Goal: Obtain resource: Download file/media

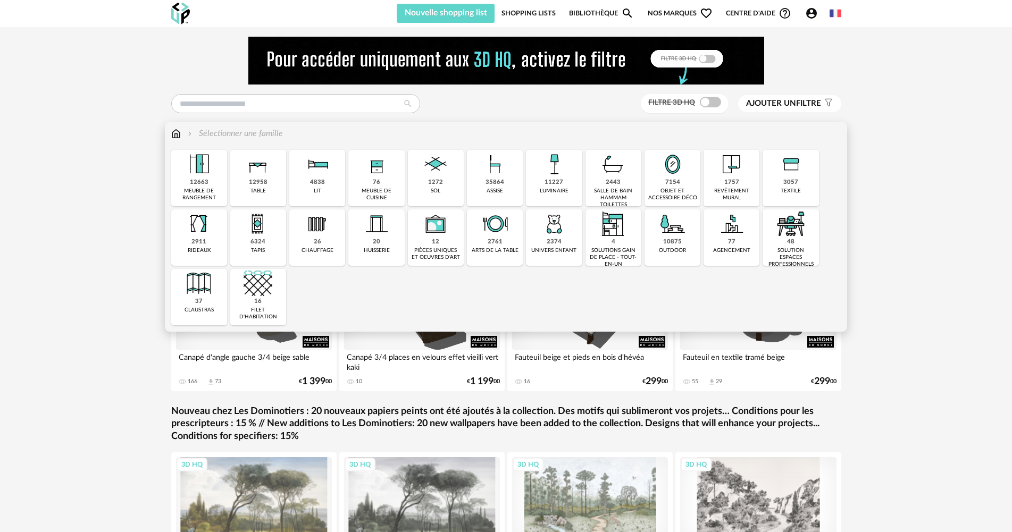
click at [205, 291] on img at bounding box center [199, 283] width 29 height 29
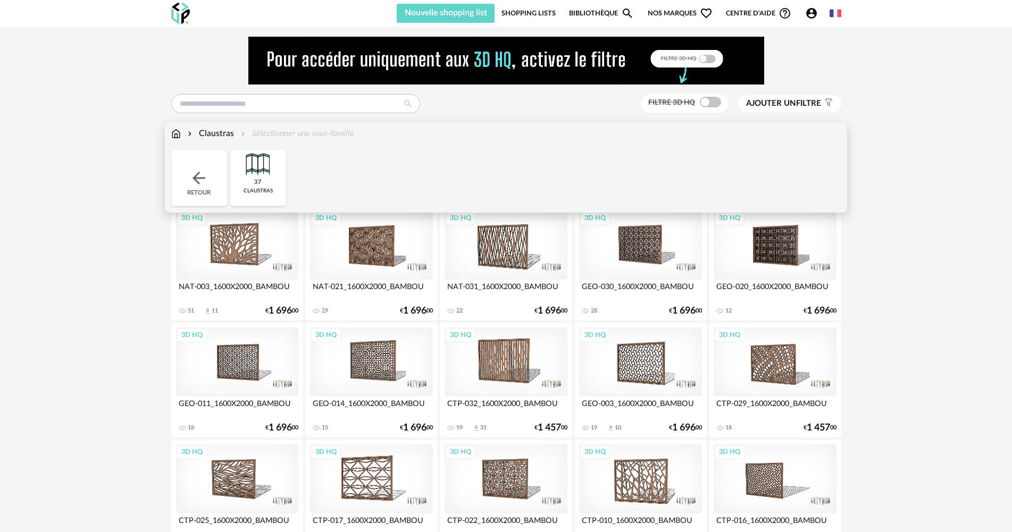
click at [177, 136] on img at bounding box center [176, 134] width 10 height 12
click at [191, 136] on img at bounding box center [190, 134] width 9 height 12
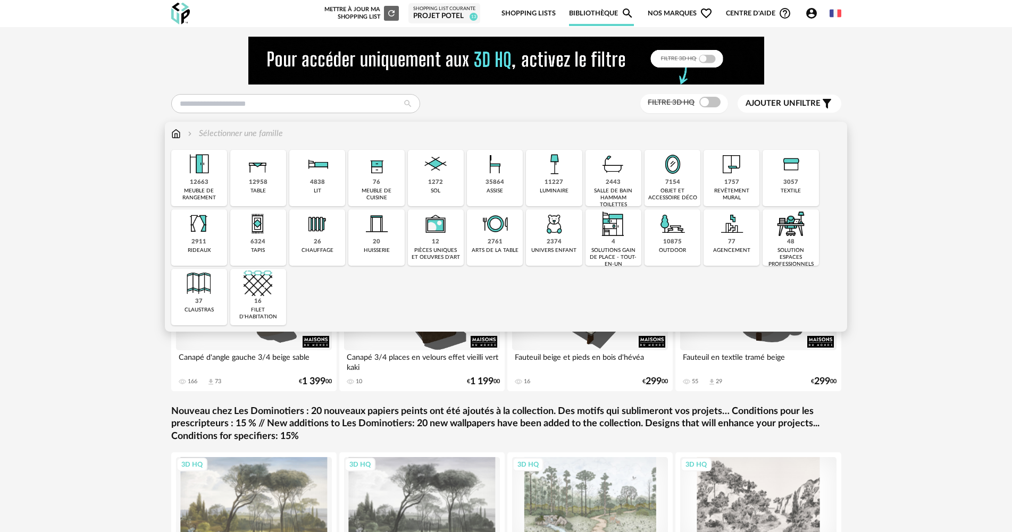
click at [172, 133] on img at bounding box center [176, 134] width 10 height 12
click at [394, 189] on div "meuble de cuisine" at bounding box center [375, 195] width 49 height 14
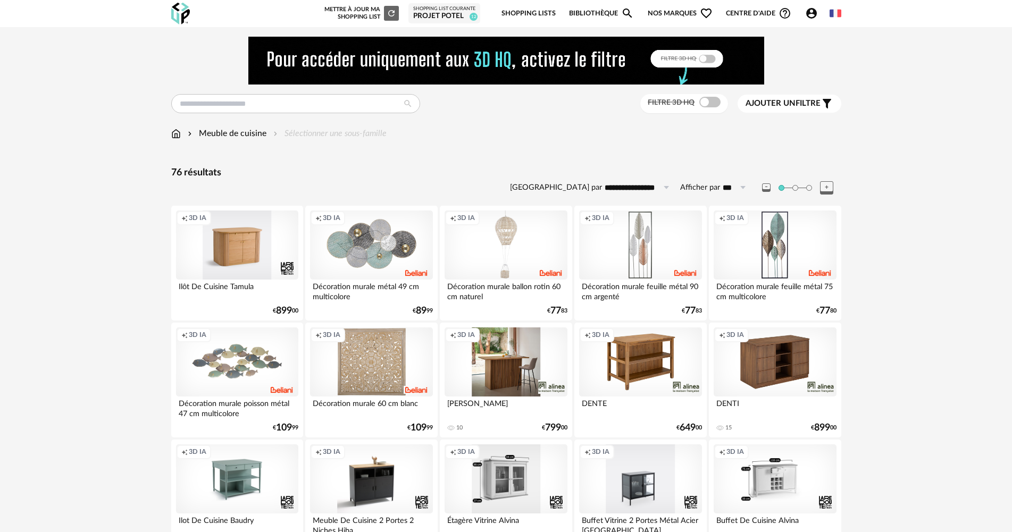
click at [717, 99] on span at bounding box center [709, 102] width 21 height 11
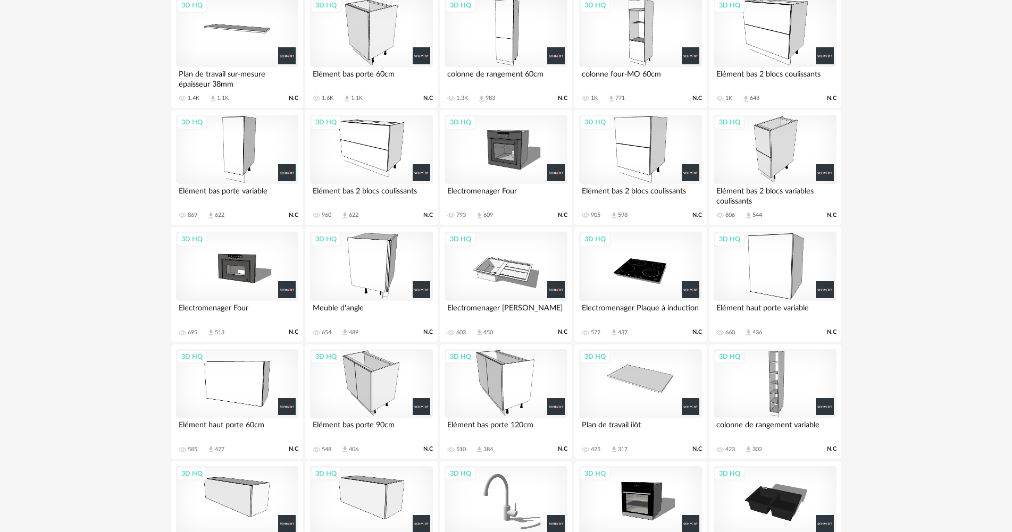
scroll to position [160, 0]
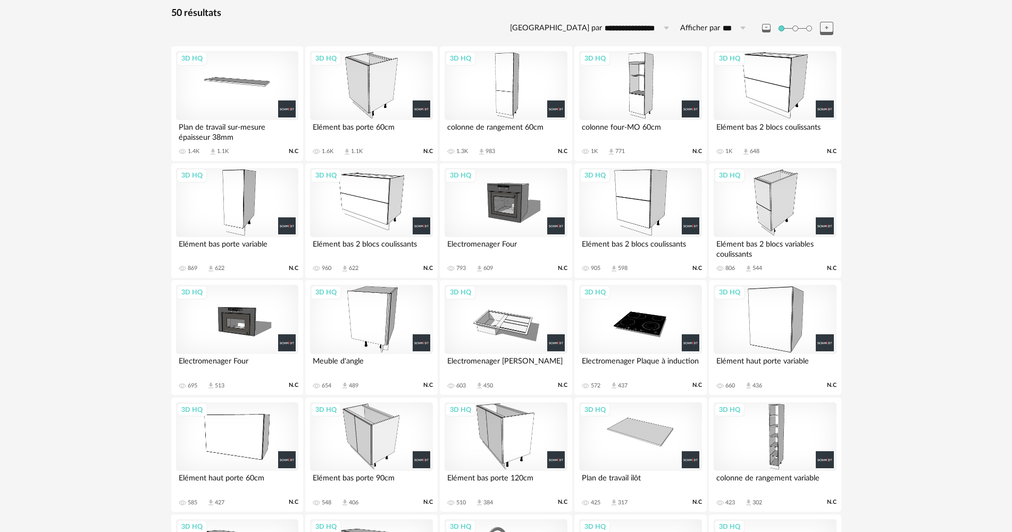
click at [659, 103] on div "3D HQ" at bounding box center [640, 85] width 122 height 69
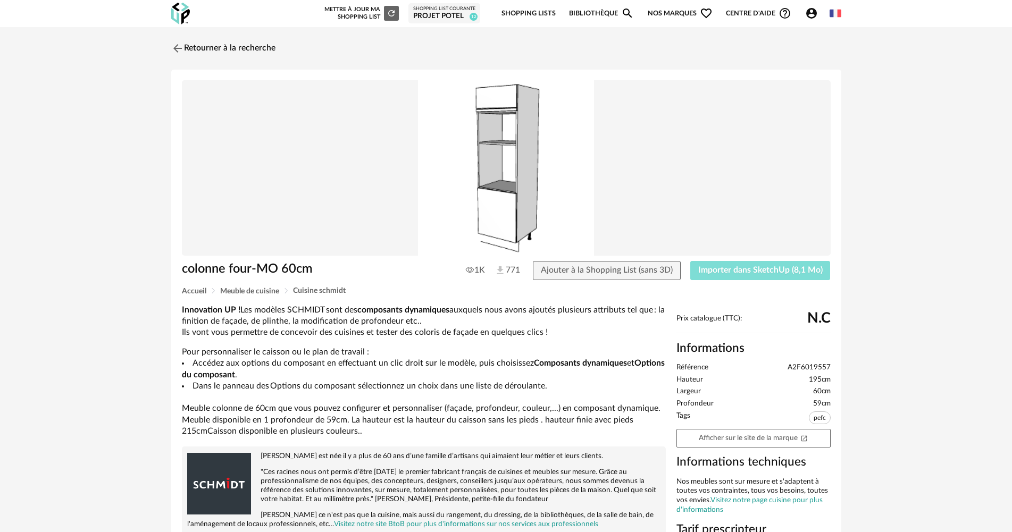
click at [700, 262] on button "Importer dans SketchUp (8,1 Mo)" at bounding box center [760, 270] width 140 height 19
click at [261, 47] on link "Retourner à la recherche" at bounding box center [221, 48] width 104 height 23
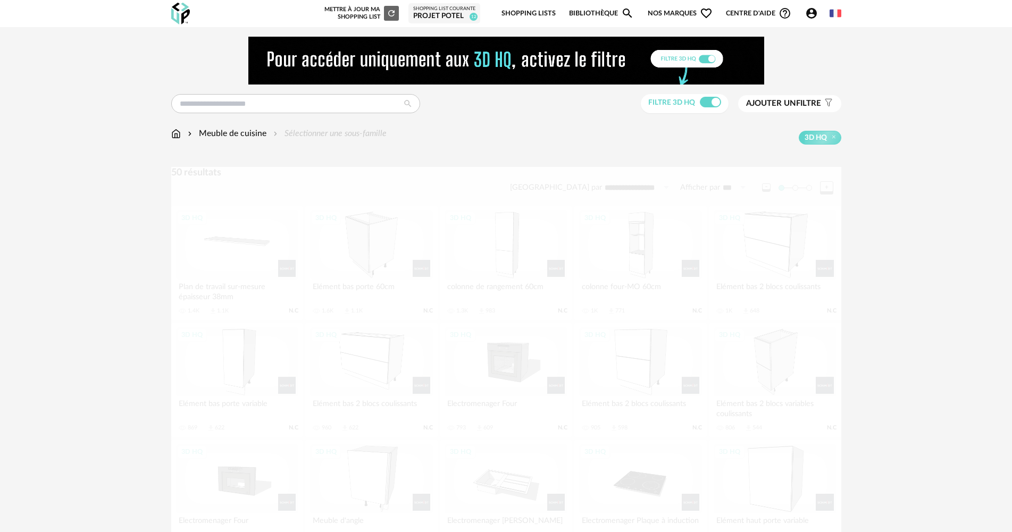
scroll to position [160, 0]
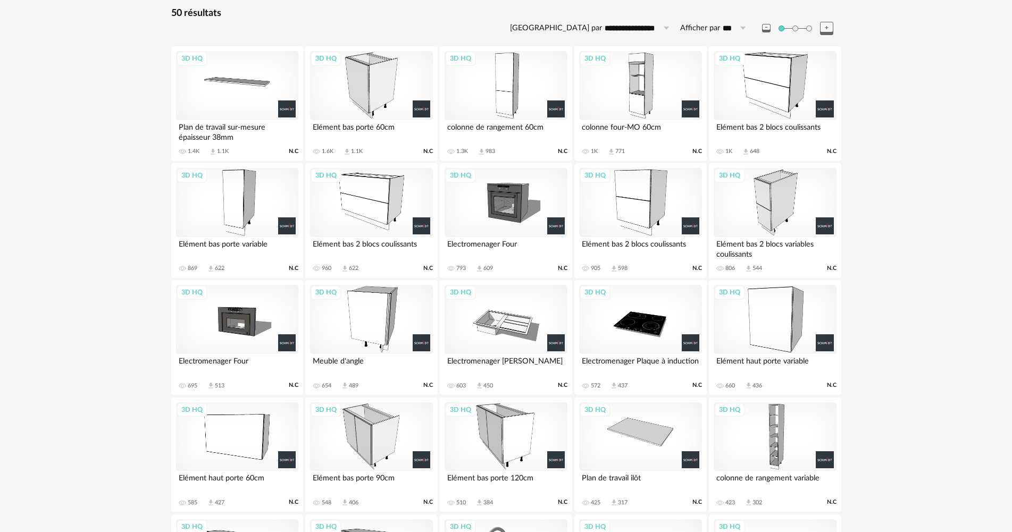
click at [510, 200] on div "3D HQ" at bounding box center [506, 202] width 122 height 69
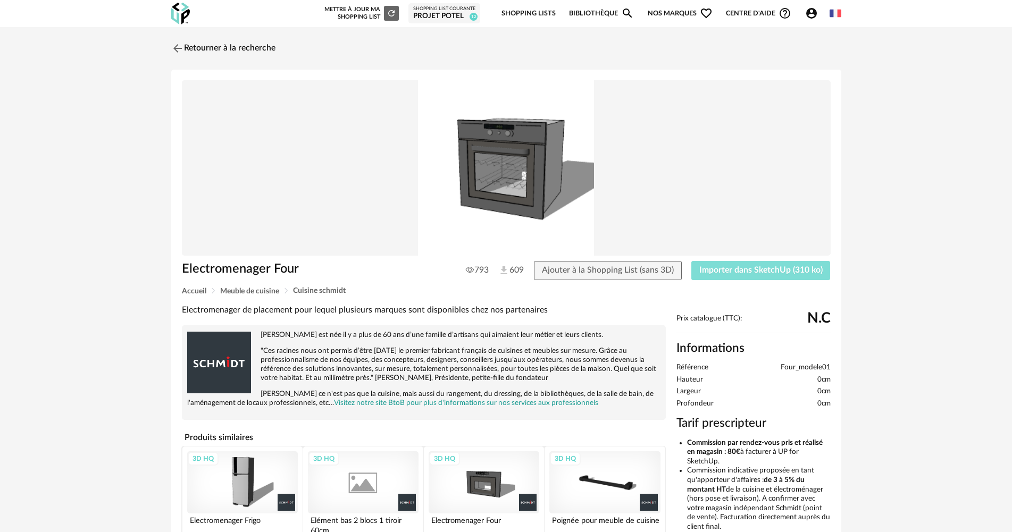
click at [731, 278] on button "Importer dans SketchUp (310 ko)" at bounding box center [760, 270] width 139 height 19
click at [237, 47] on link "Retourner à la recherche" at bounding box center [221, 48] width 104 height 23
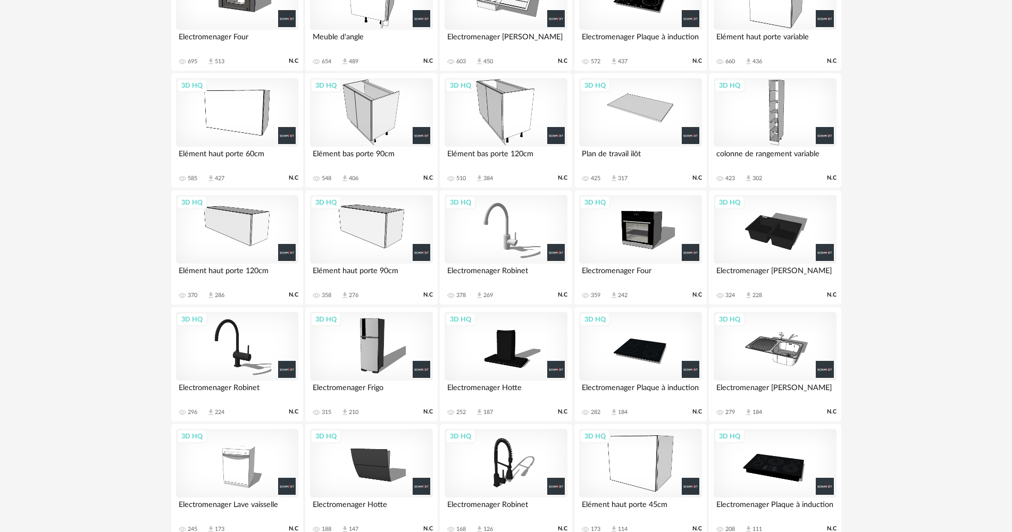
scroll to position [372, 0]
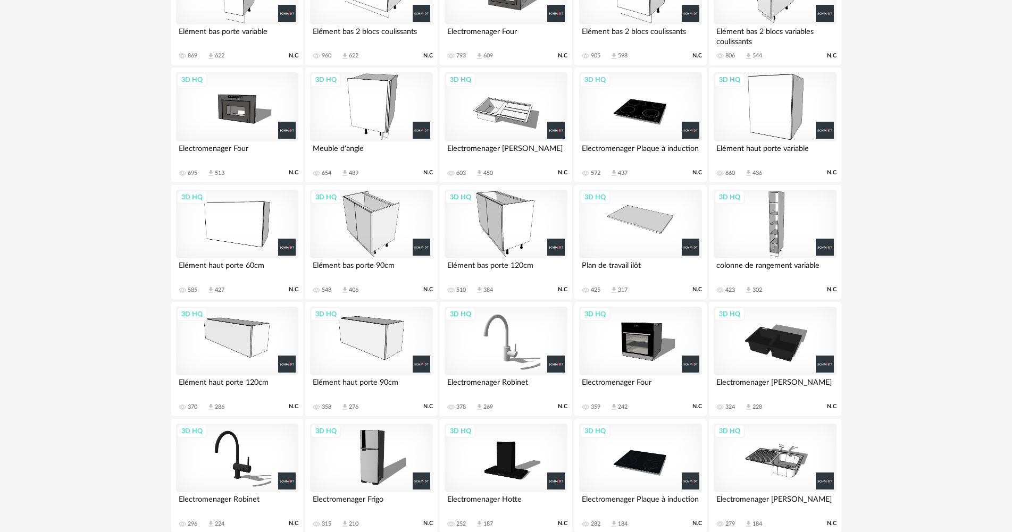
click at [355, 221] on div "3D HQ" at bounding box center [371, 224] width 122 height 69
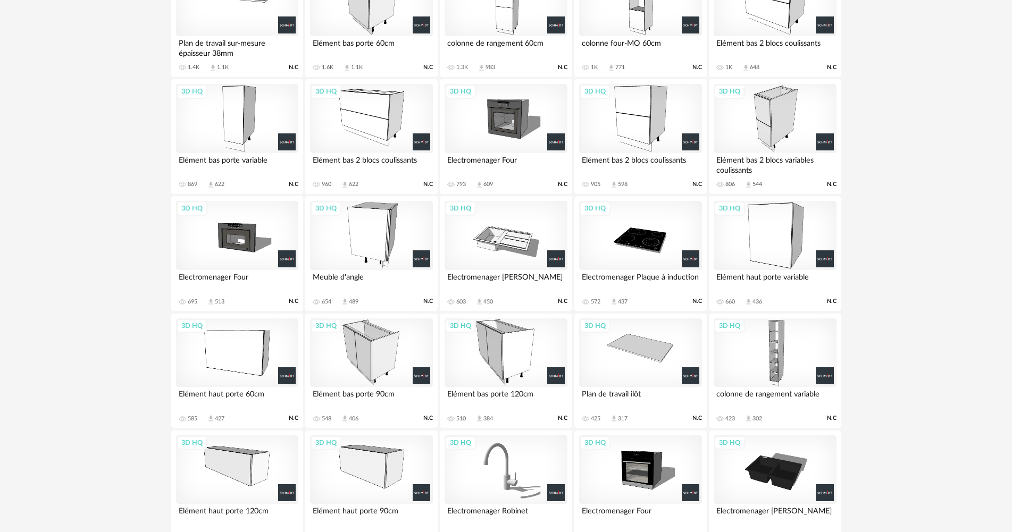
scroll to position [372, 0]
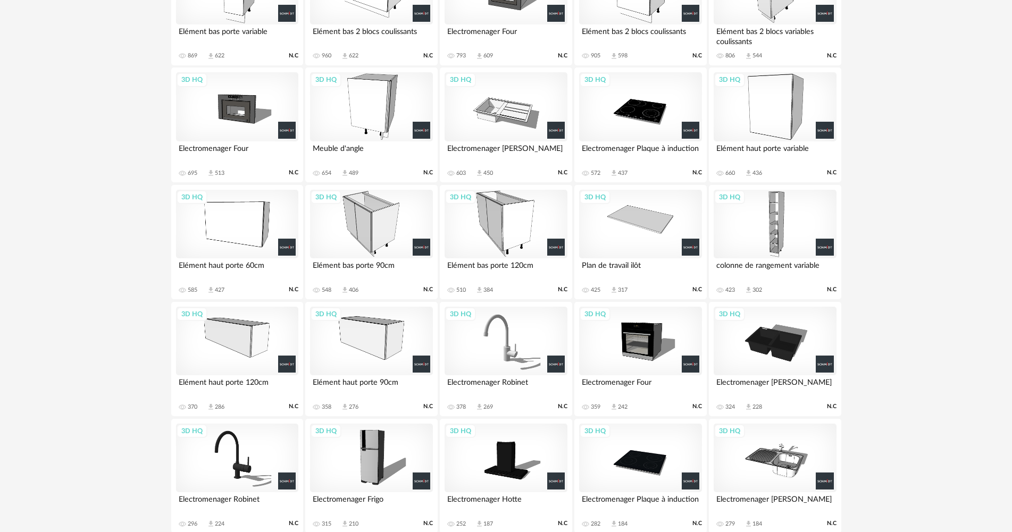
click at [389, 204] on div "3D HQ" at bounding box center [371, 224] width 122 height 69
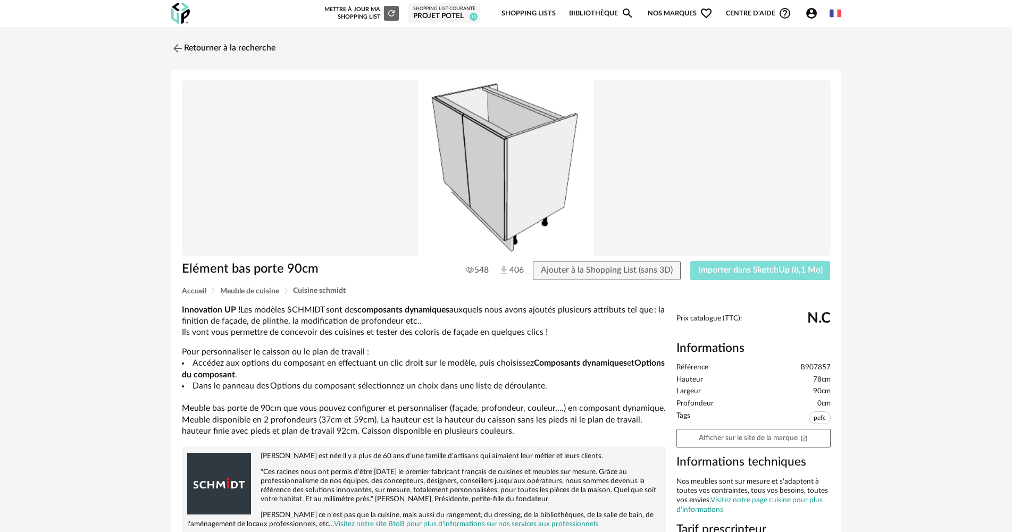
click at [740, 273] on span "Importer dans SketchUp (8,1 Mo)" at bounding box center [760, 270] width 124 height 9
click at [177, 45] on img at bounding box center [176, 47] width 15 height 15
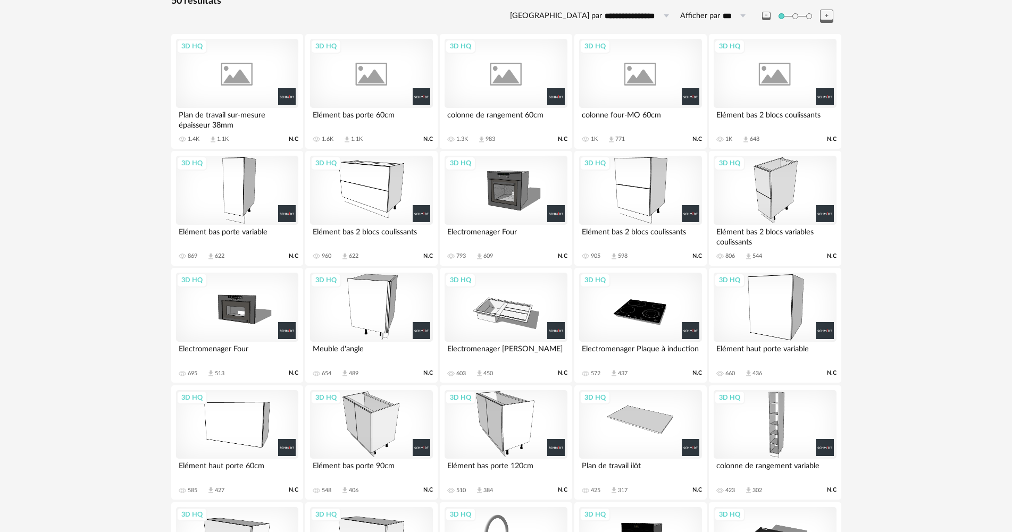
scroll to position [53, 0]
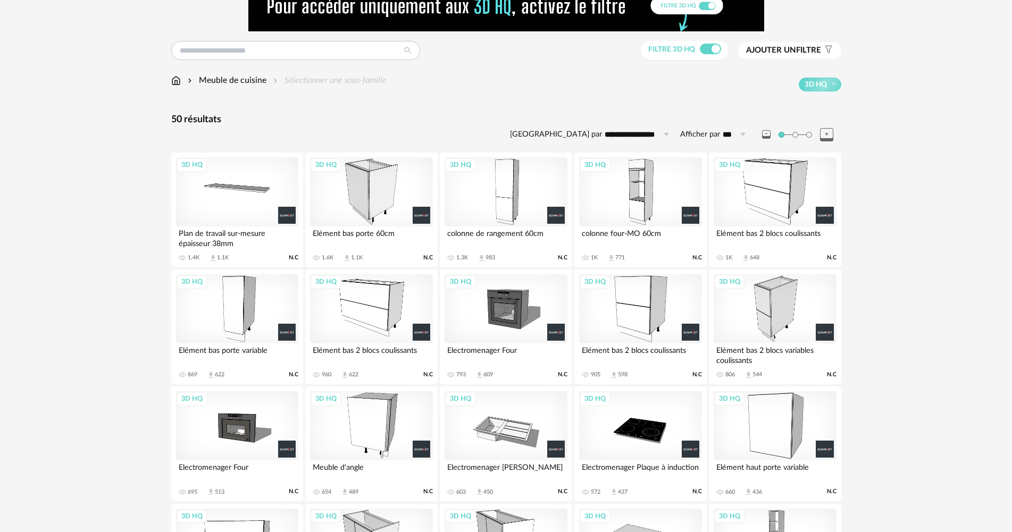
click at [388, 321] on div "3D HQ" at bounding box center [371, 308] width 122 height 69
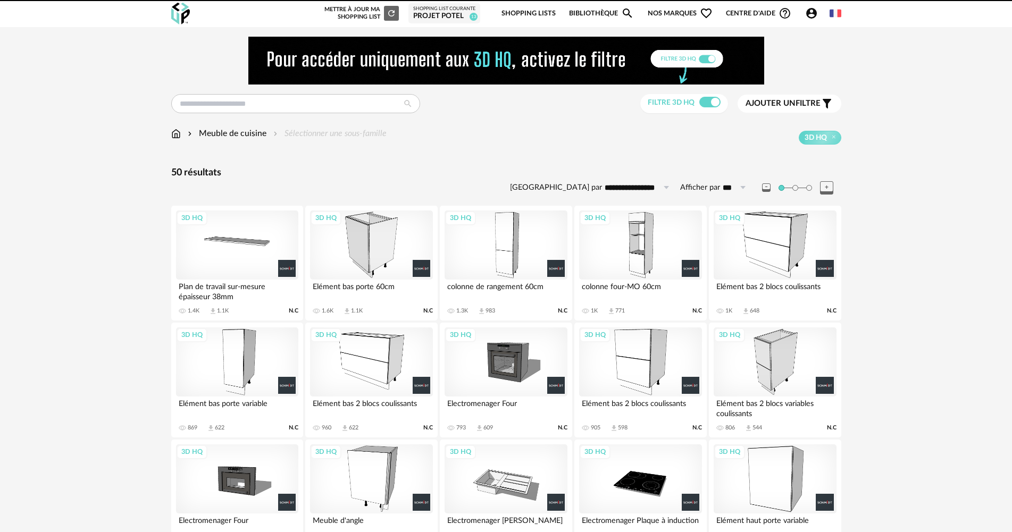
click at [349, 341] on div "3D HQ" at bounding box center [371, 362] width 122 height 69
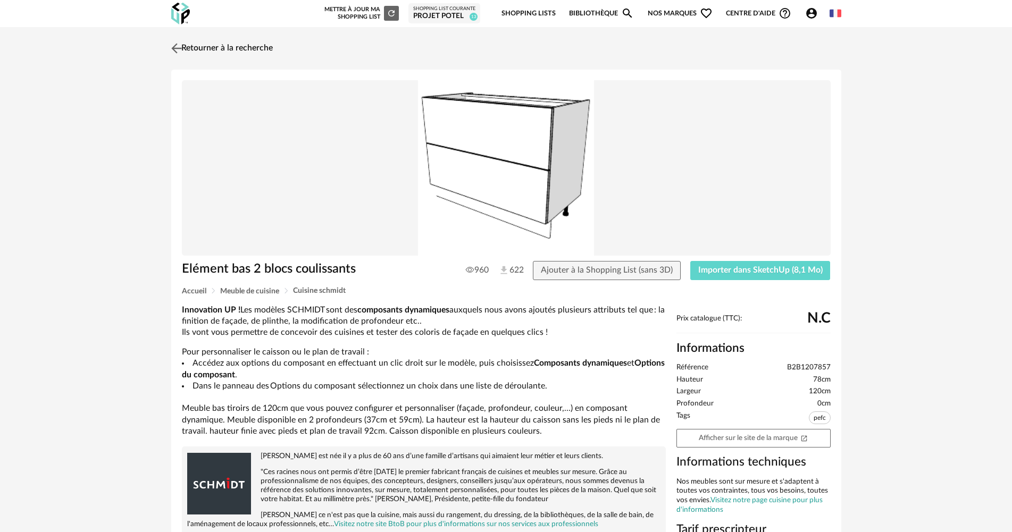
click at [222, 43] on link "Retourner à la recherche" at bounding box center [221, 48] width 104 height 23
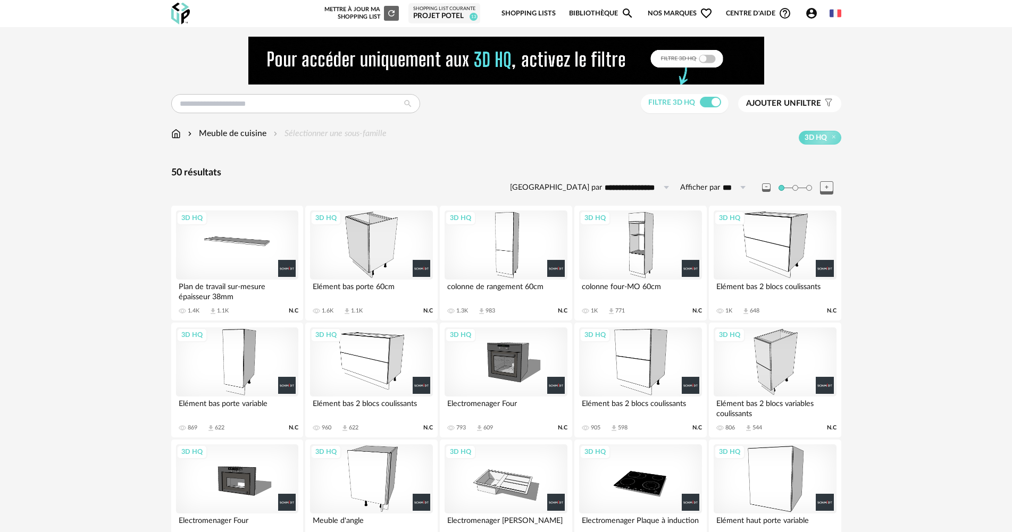
click at [781, 255] on div "3D HQ" at bounding box center [775, 245] width 122 height 69
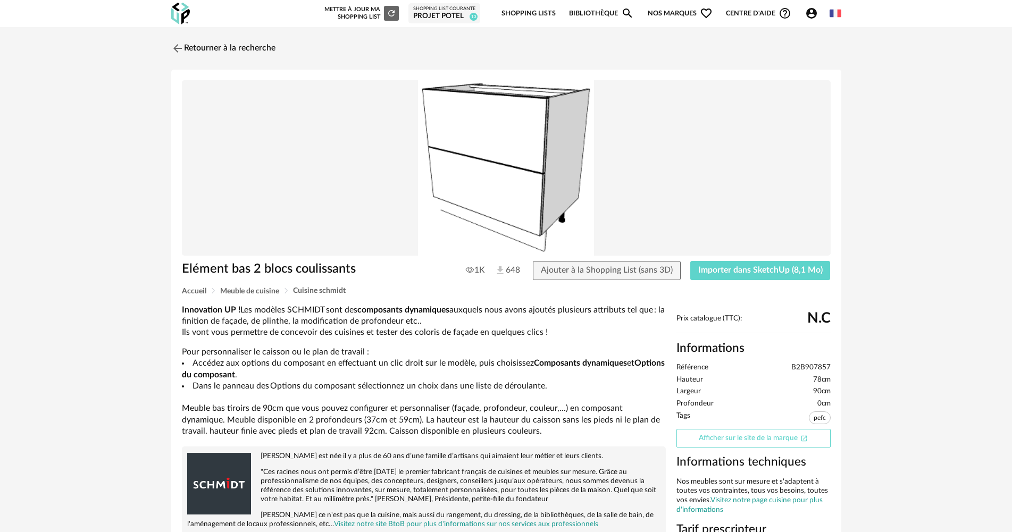
click at [734, 443] on link "Afficher sur le site de la marque Open In New icon" at bounding box center [753, 438] width 154 height 19
click at [705, 271] on span "Importer dans SketchUp (8,1 Mo)" at bounding box center [760, 270] width 124 height 9
click at [261, 38] on link "Retourner à la recherche" at bounding box center [221, 48] width 104 height 23
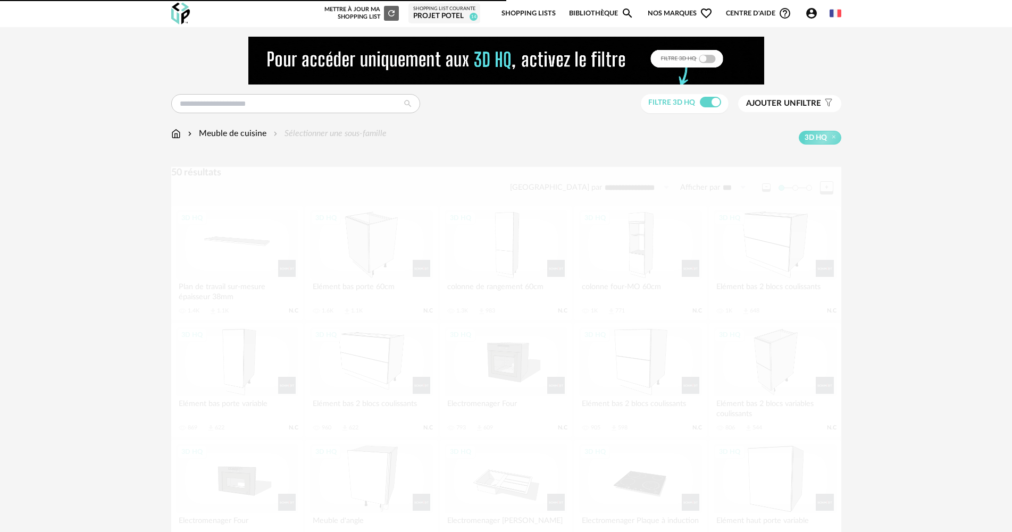
click at [261, 46] on img at bounding box center [506, 61] width 516 height 48
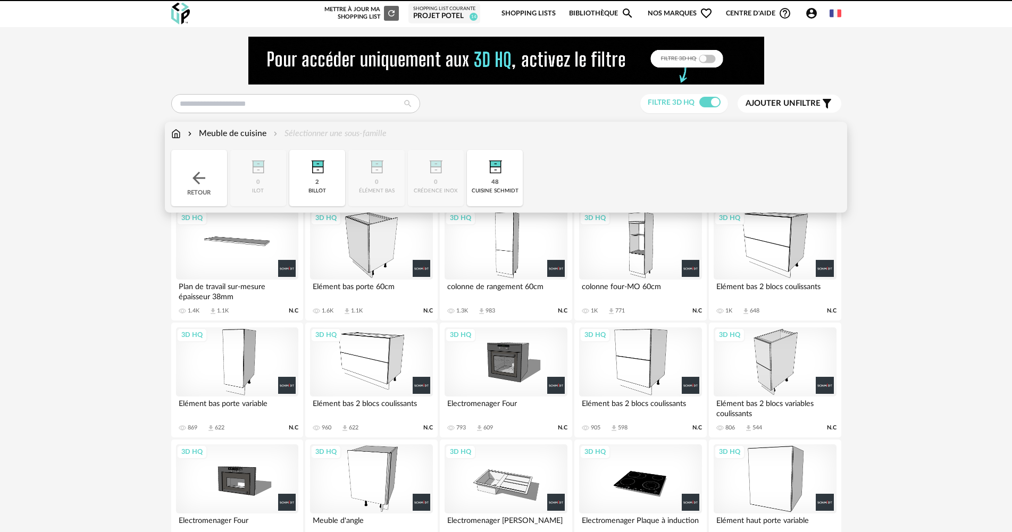
click at [180, 133] on img at bounding box center [176, 134] width 10 height 12
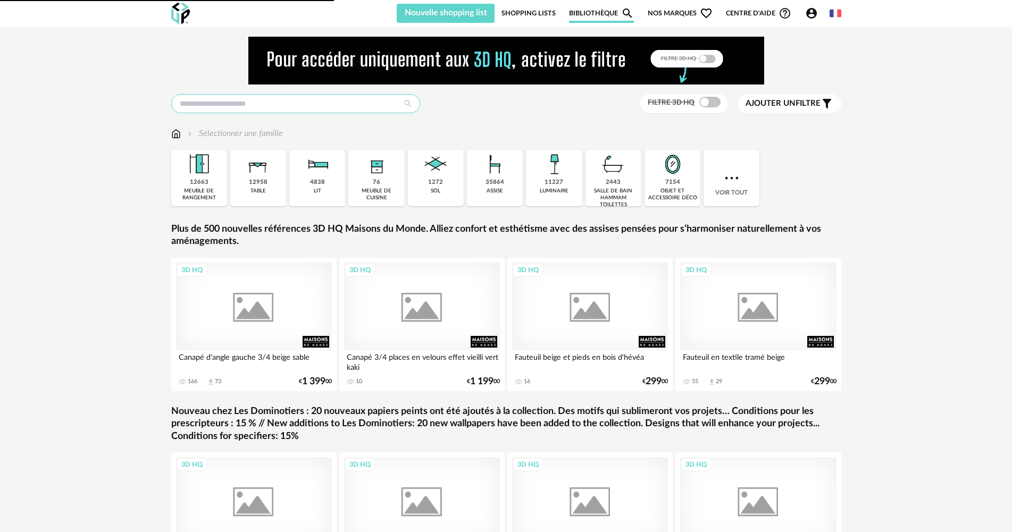
click at [217, 101] on input "text" at bounding box center [295, 103] width 249 height 19
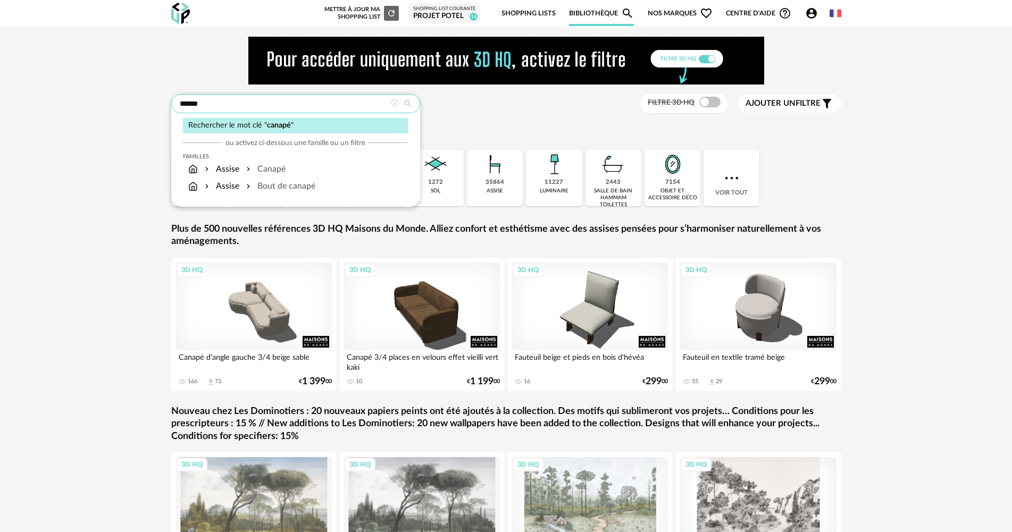
type input "******"
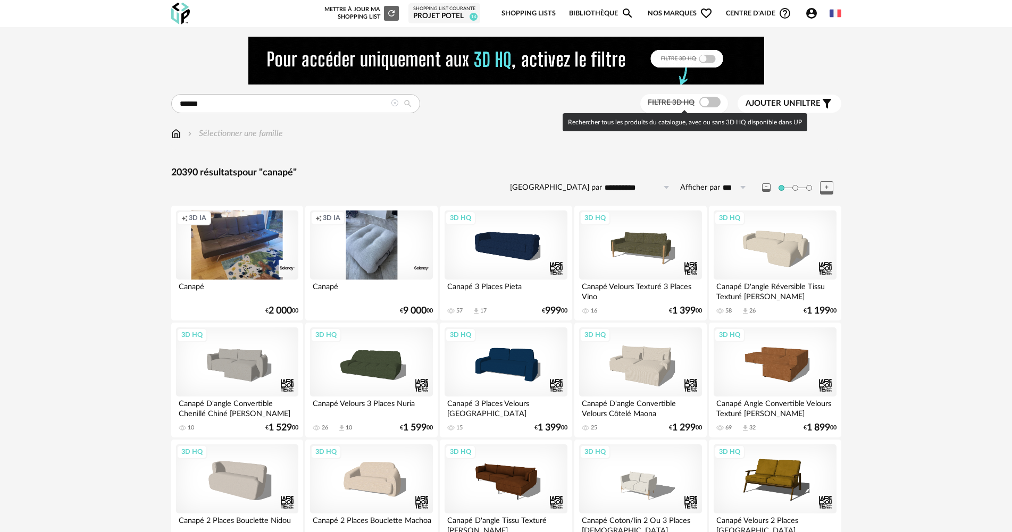
click at [791, 99] on span "Ajouter un filtre" at bounding box center [783, 103] width 75 height 11
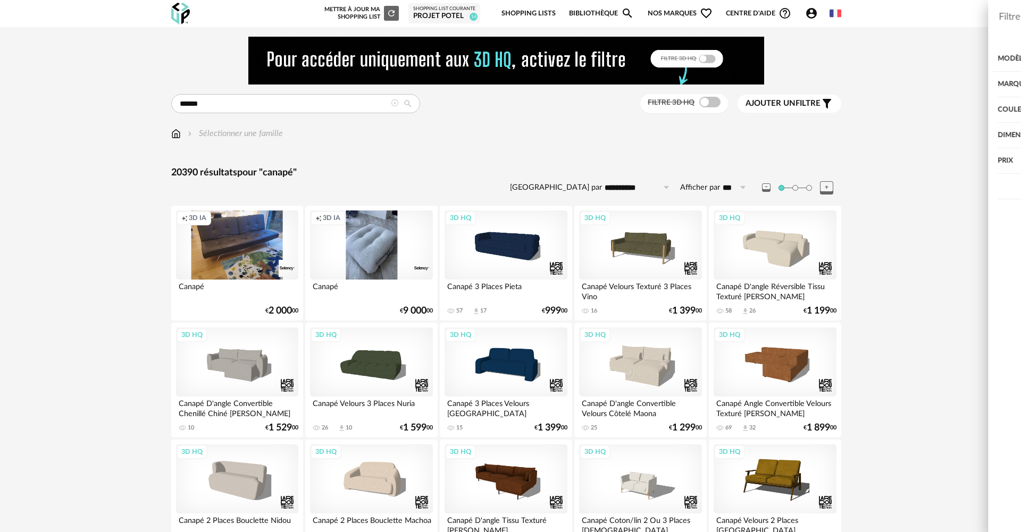
click at [785, 132] on div "Dimension" at bounding box center [862, 136] width 276 height 26
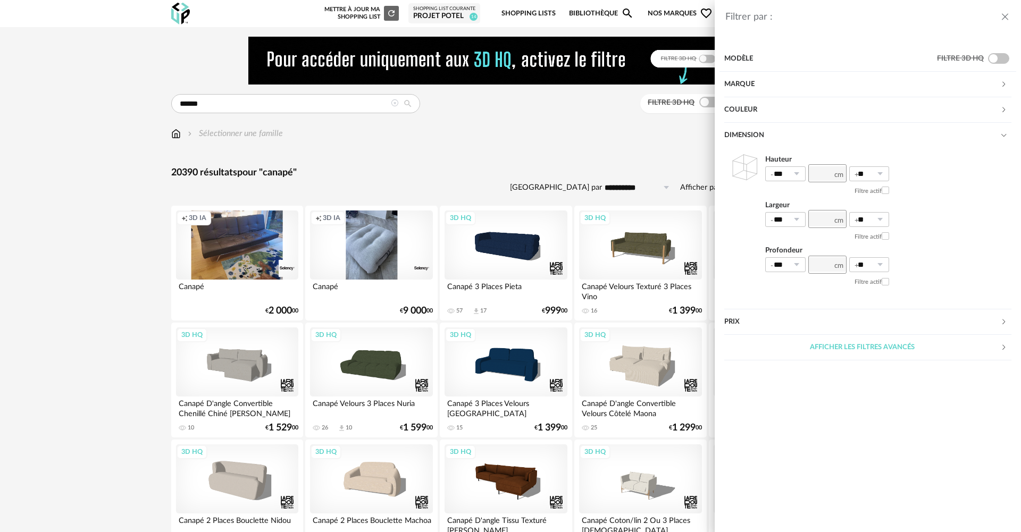
click at [785, 132] on div "Dimension" at bounding box center [862, 136] width 276 height 26
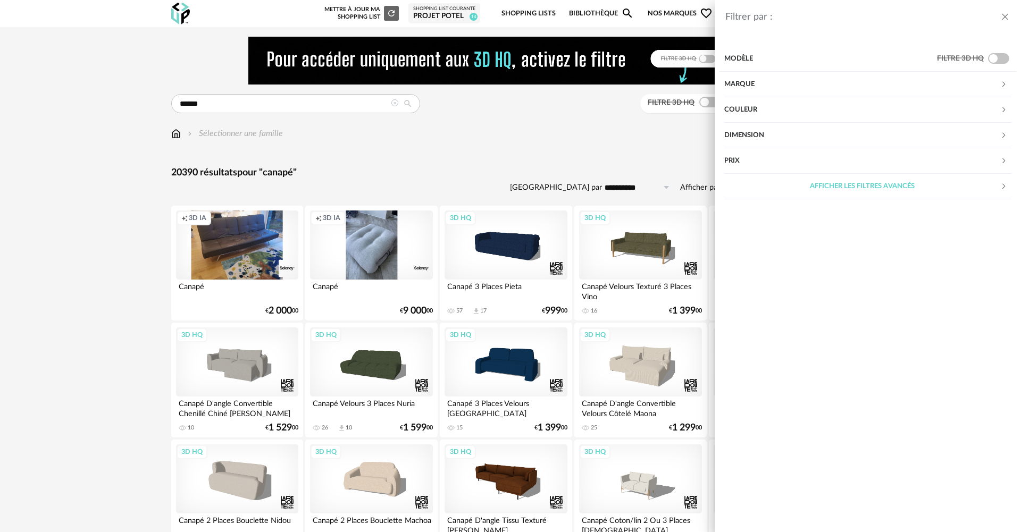
click at [774, 164] on div "Prix" at bounding box center [862, 161] width 276 height 26
click at [774, 163] on div "Prix" at bounding box center [862, 161] width 276 height 26
click at [773, 94] on div "Marque" at bounding box center [862, 85] width 276 height 26
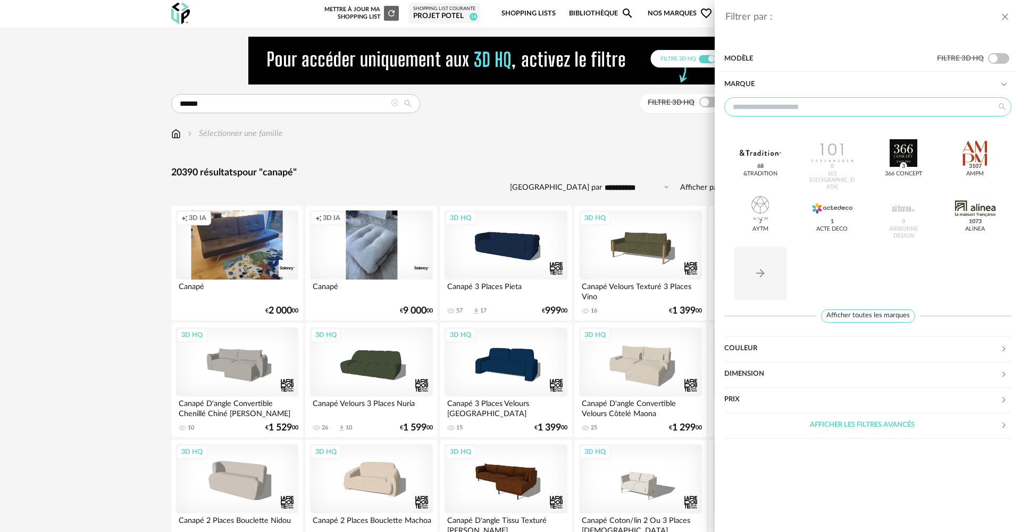
click at [777, 104] on input "text" at bounding box center [867, 106] width 287 height 19
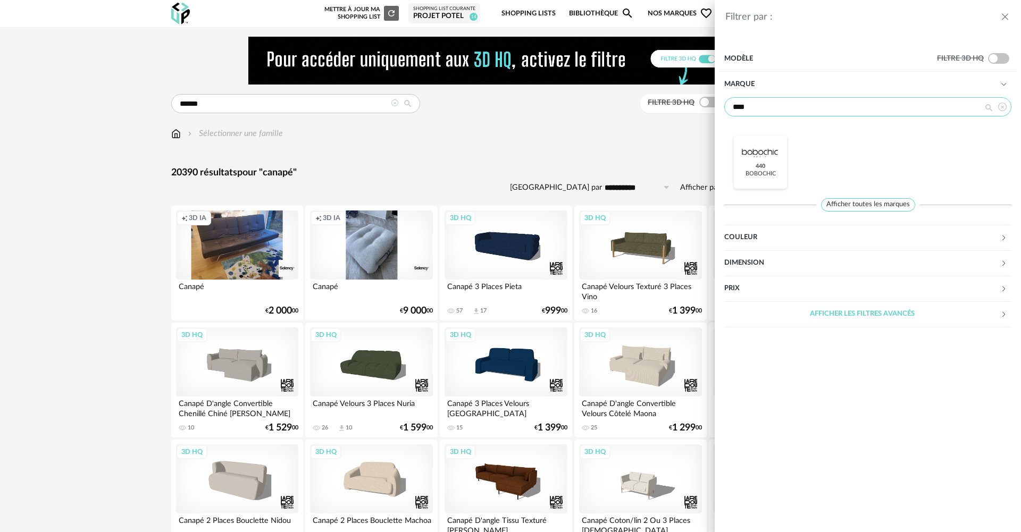
type input "****"
click at [742, 166] on div at bounding box center [760, 153] width 41 height 28
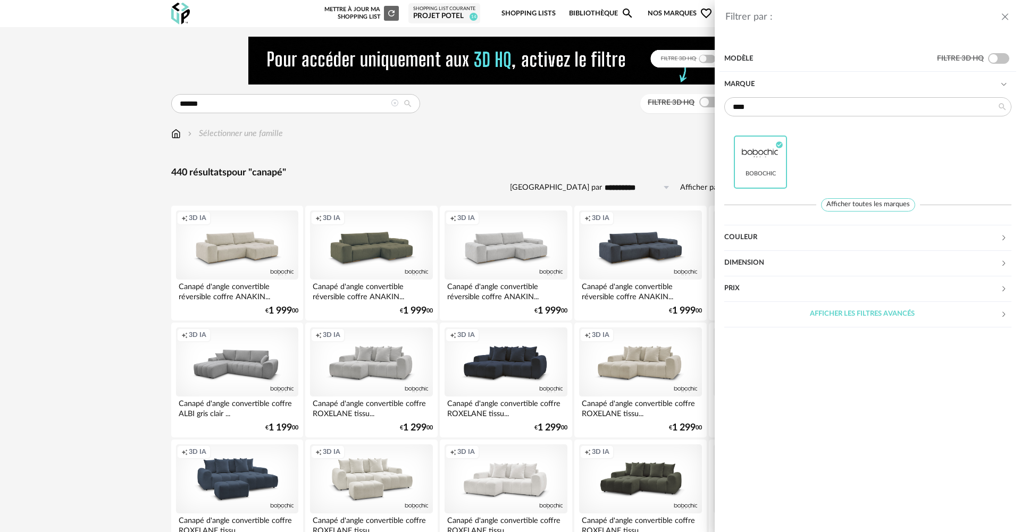
click at [558, 143] on div "Filtrer par : Modèle Filtre 3D HQ Marque **** Bobochic Check Circle icon Affich…" at bounding box center [510, 266] width 1021 height 532
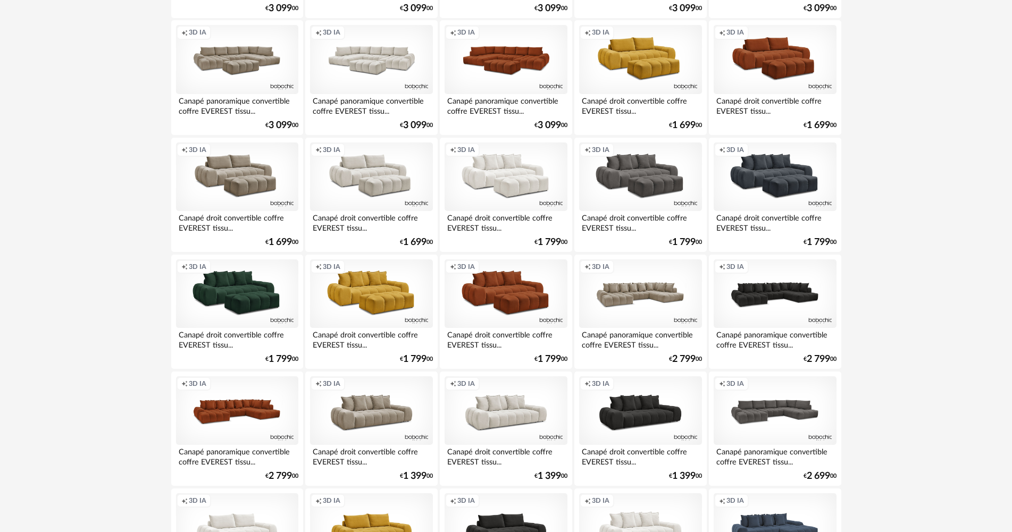
scroll to position [1702, 0]
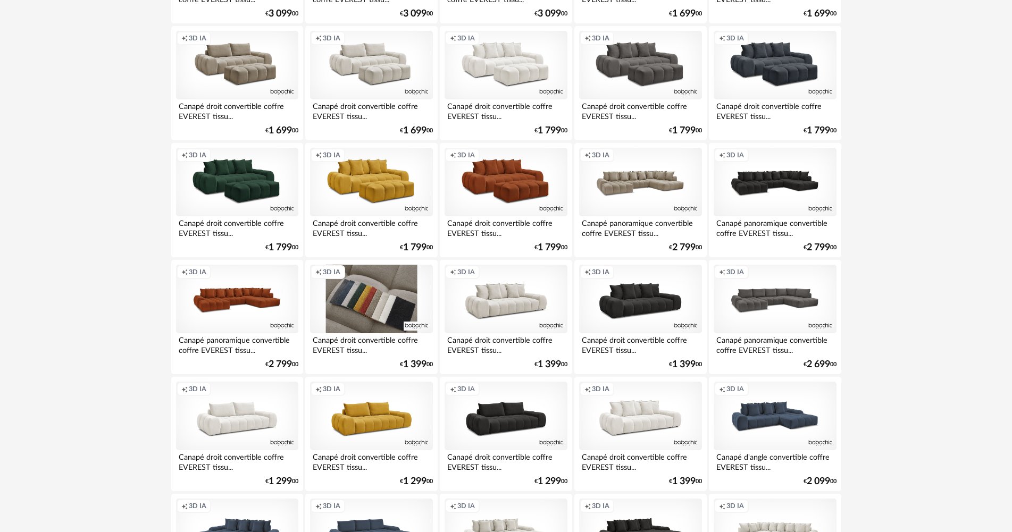
click at [358, 315] on div "Creation icon 3D IA" at bounding box center [371, 299] width 122 height 69
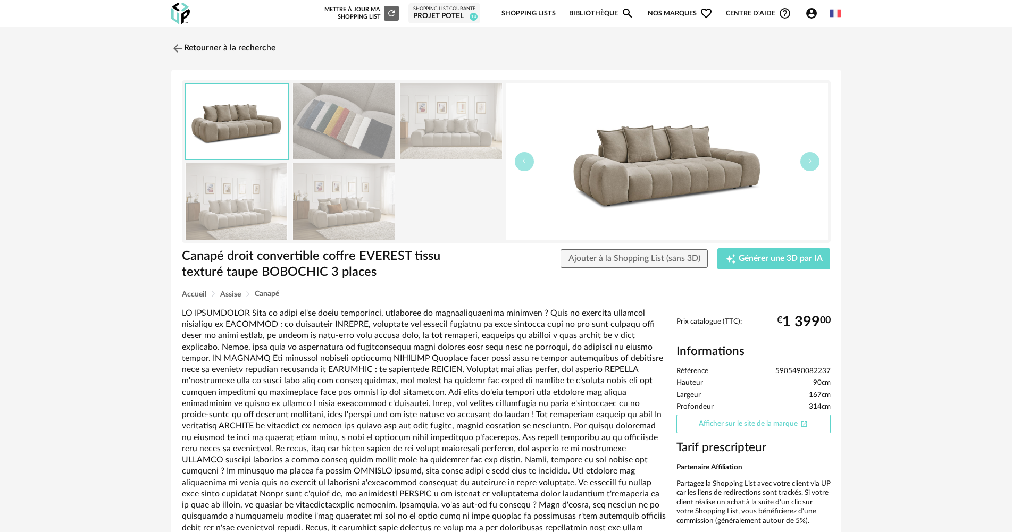
click at [740, 426] on link "Afficher sur le site de la marque Open In New icon" at bounding box center [753, 424] width 154 height 19
click at [254, 47] on link "Retourner à la recherche" at bounding box center [221, 48] width 104 height 23
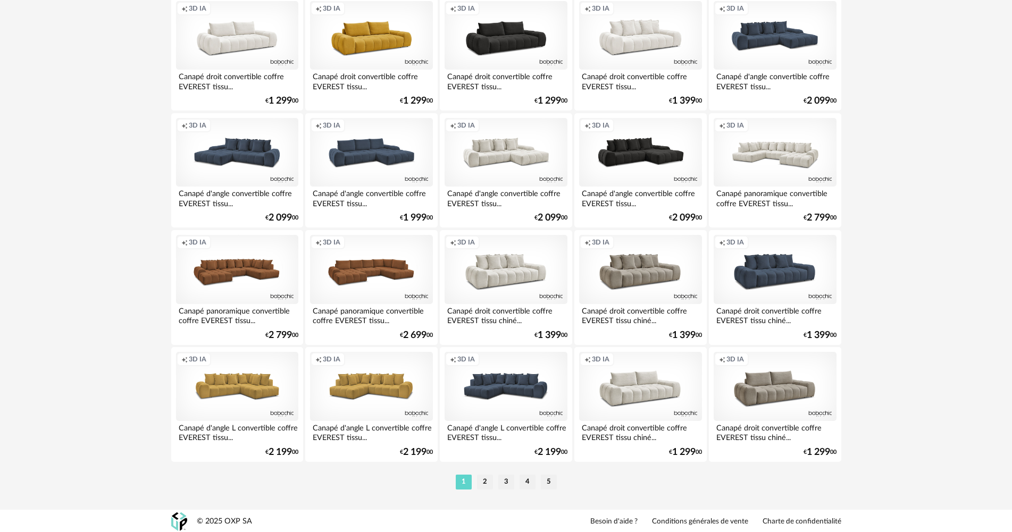
scroll to position [2084, 0]
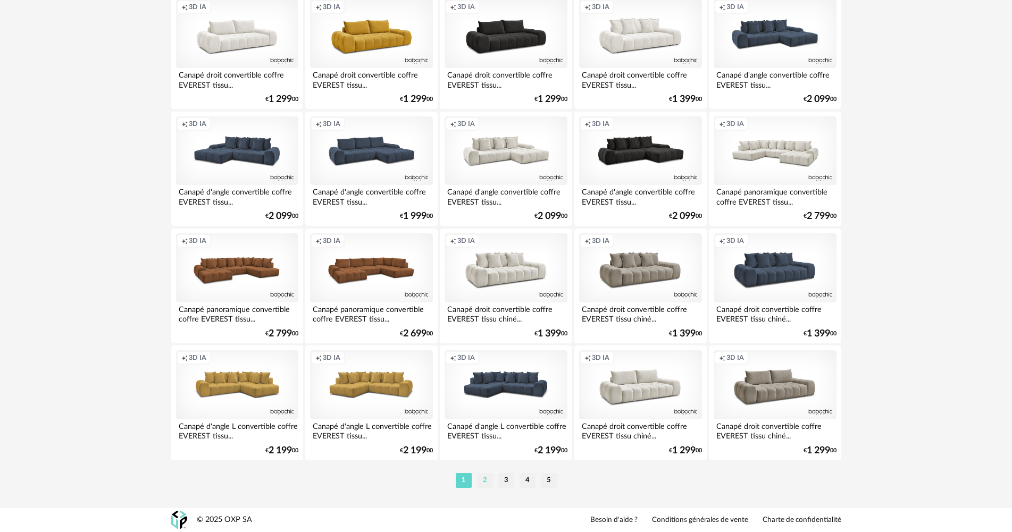
click at [487, 482] on li "2" at bounding box center [485, 480] width 16 height 15
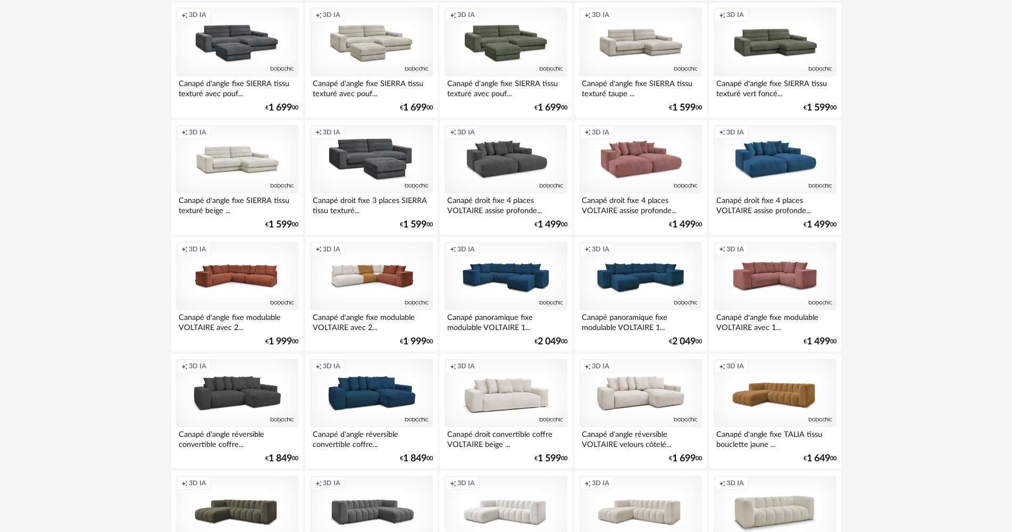
scroll to position [638, 0]
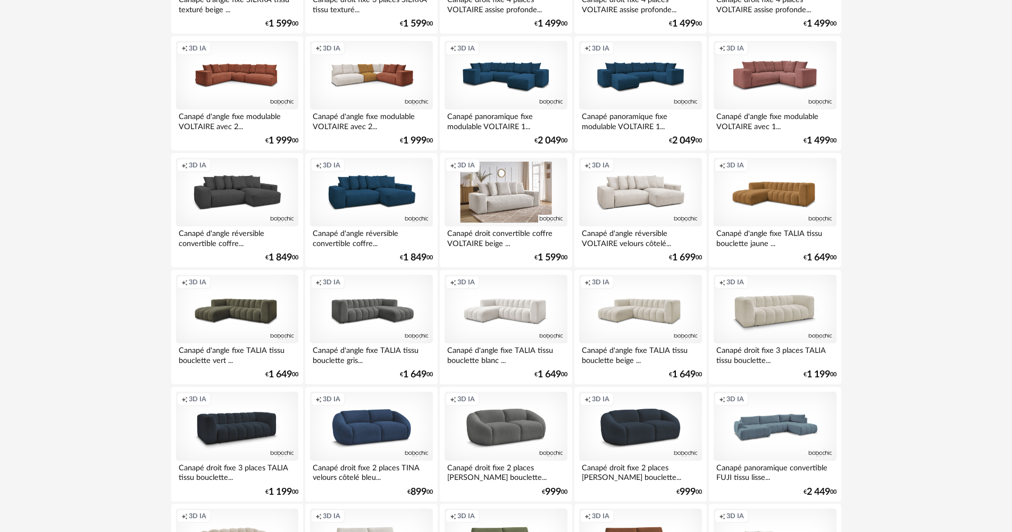
click at [533, 193] on div "Creation icon 3D IA" at bounding box center [506, 192] width 122 height 69
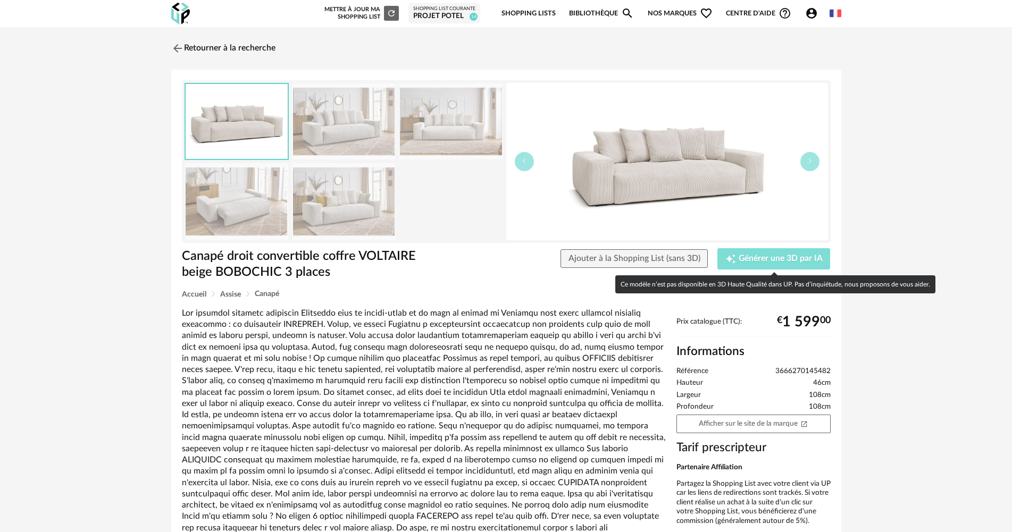
click at [794, 256] on span "Générer une 3D par IA" at bounding box center [781, 259] width 84 height 9
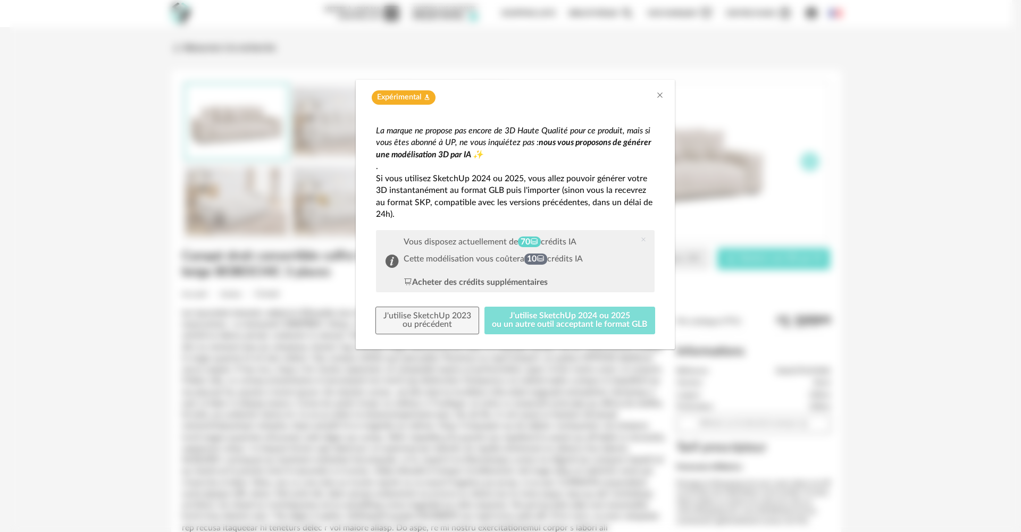
click at [562, 309] on button "J'utilise SketchUp 2024 ou 2025 ou un autre outil acceptant le format GLB" at bounding box center [569, 321] width 171 height 28
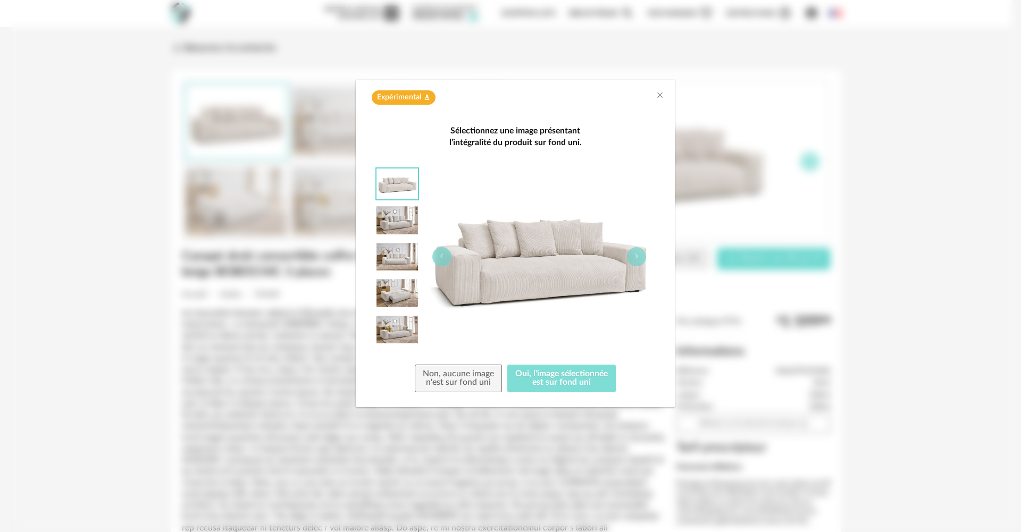
click at [537, 380] on button "Oui, l'image sélectionnée est sur fond uni" at bounding box center [561, 379] width 108 height 28
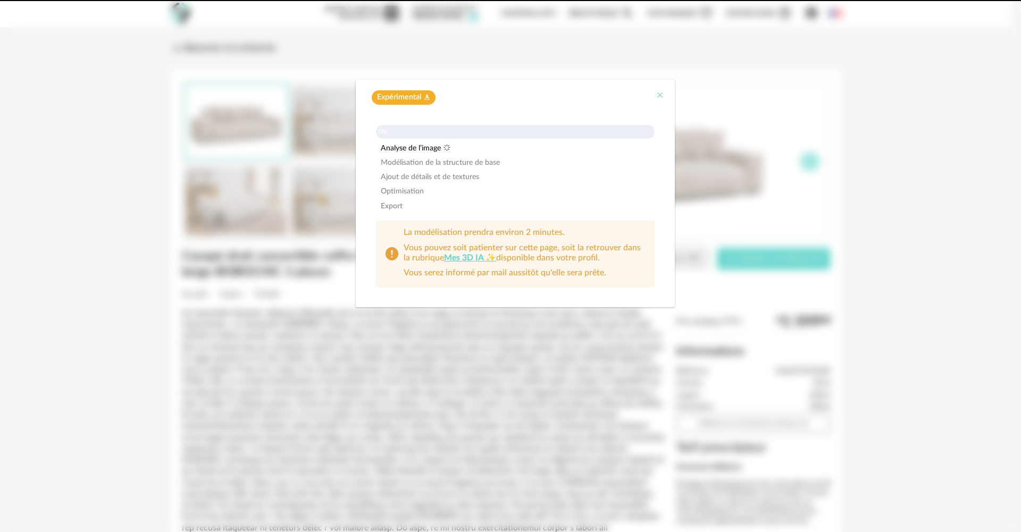
click at [658, 97] on icon "Close" at bounding box center [660, 95] width 9 height 9
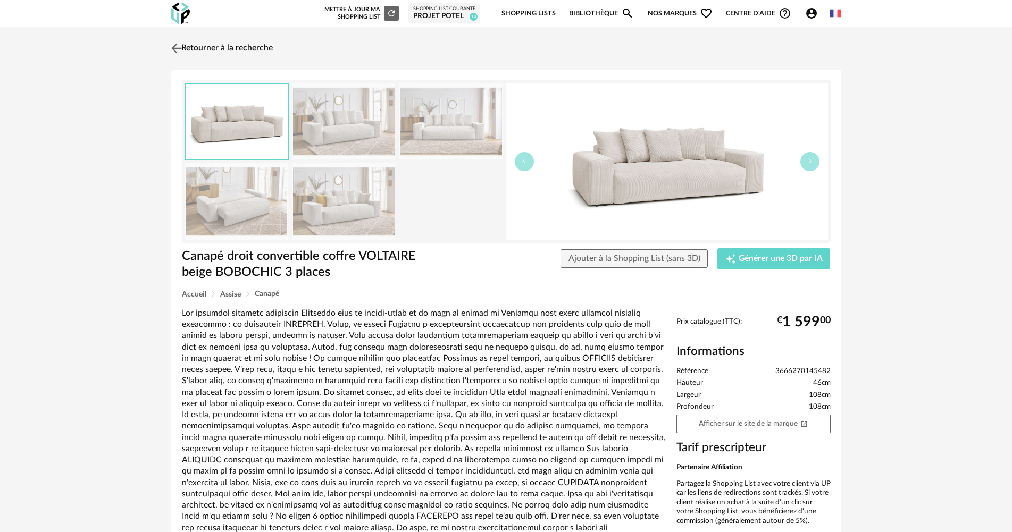
click at [231, 49] on link "Retourner à la recherche" at bounding box center [221, 48] width 104 height 23
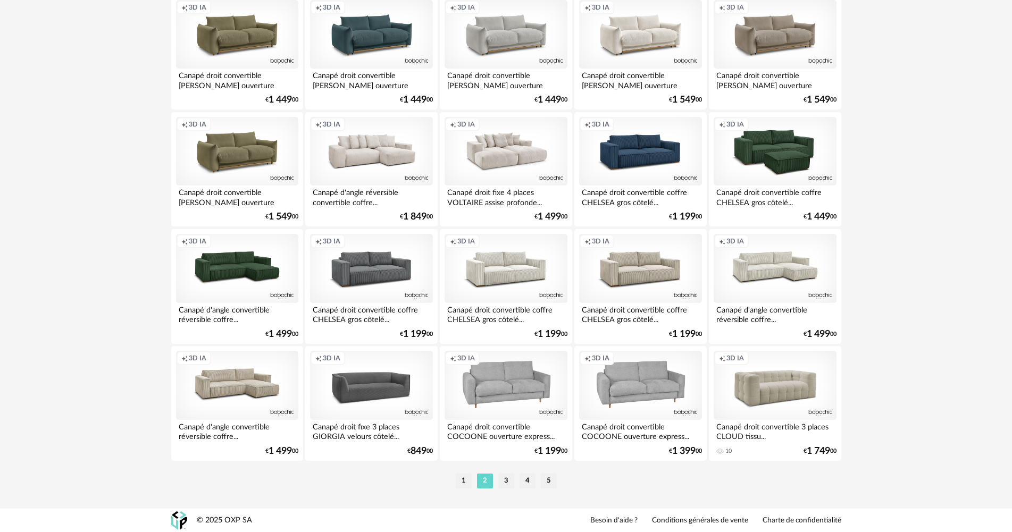
scroll to position [2084, 0]
click at [509, 478] on li "3" at bounding box center [506, 480] width 16 height 15
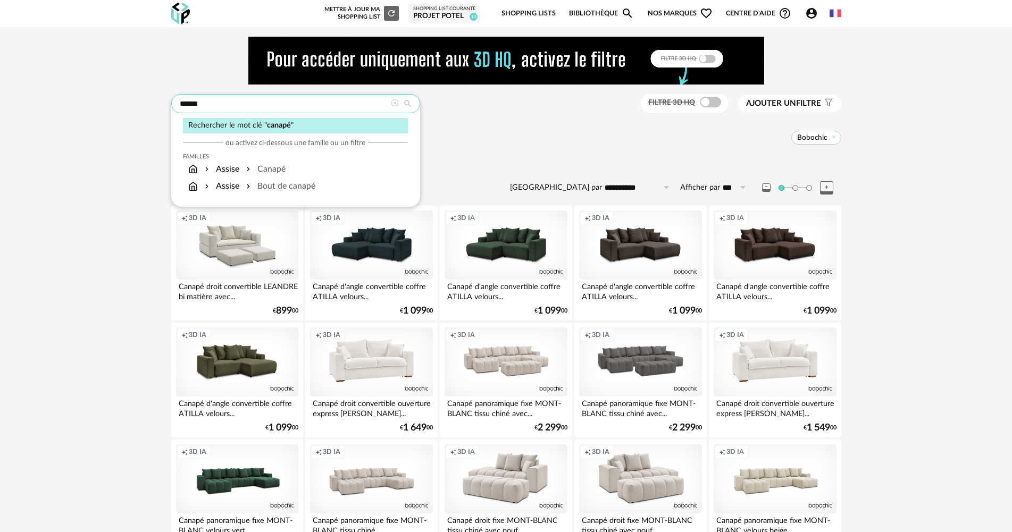
click at [294, 108] on input "******" at bounding box center [295, 103] width 249 height 19
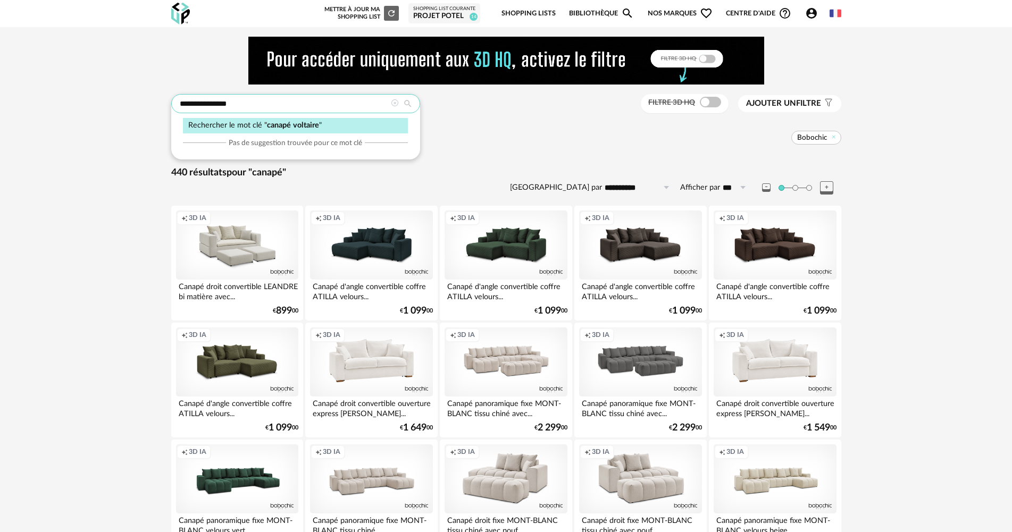
type input "**********"
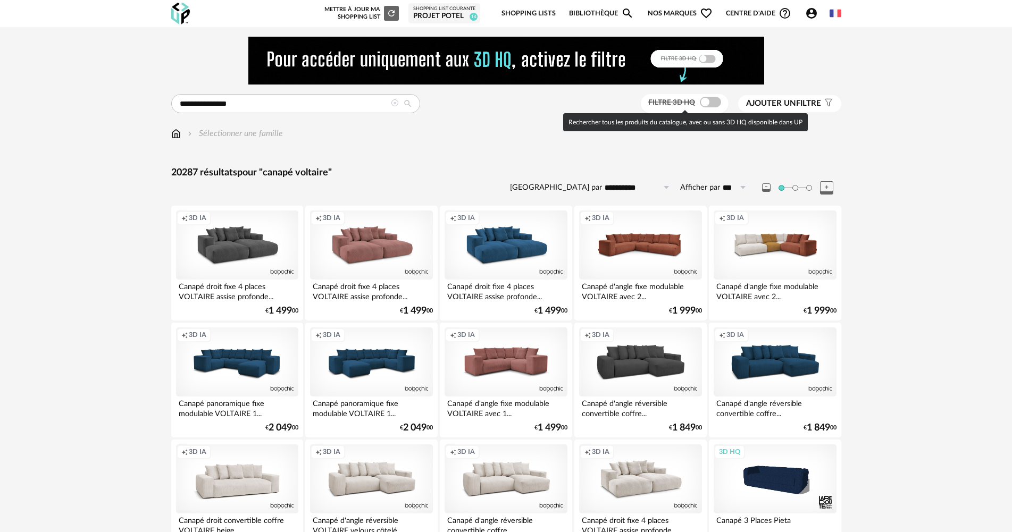
click at [704, 101] on span at bounding box center [710, 102] width 21 height 11
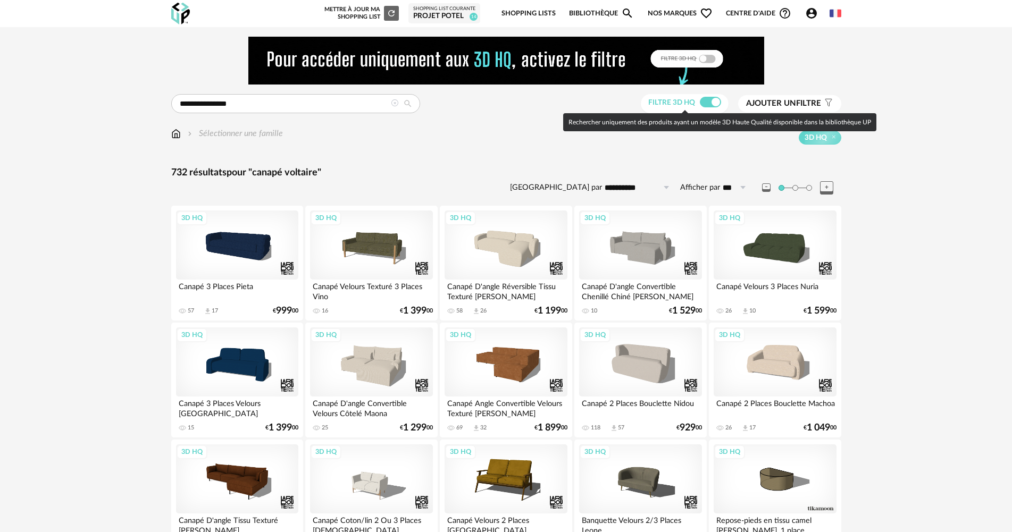
click at [704, 101] on span at bounding box center [710, 102] width 21 height 11
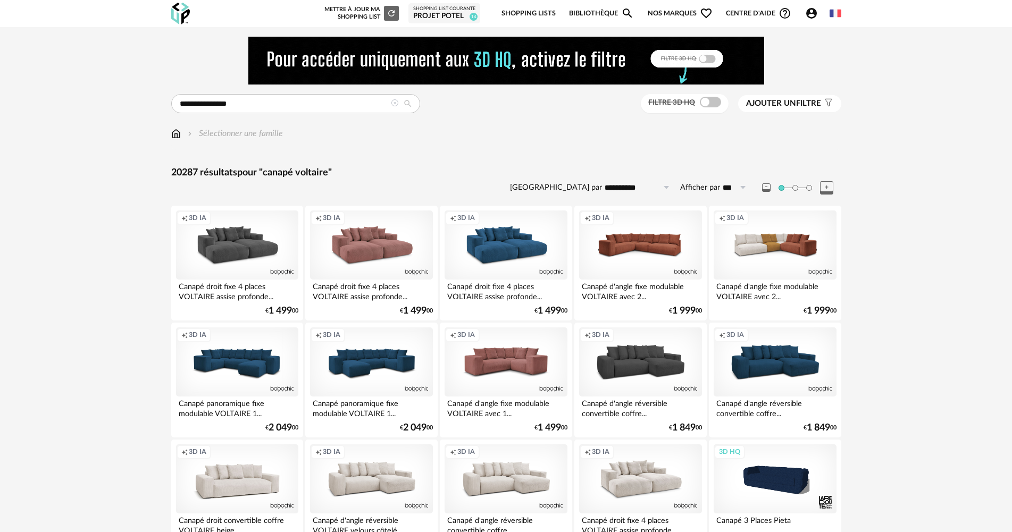
click at [800, 99] on span "Ajouter un filtre" at bounding box center [783, 103] width 75 height 11
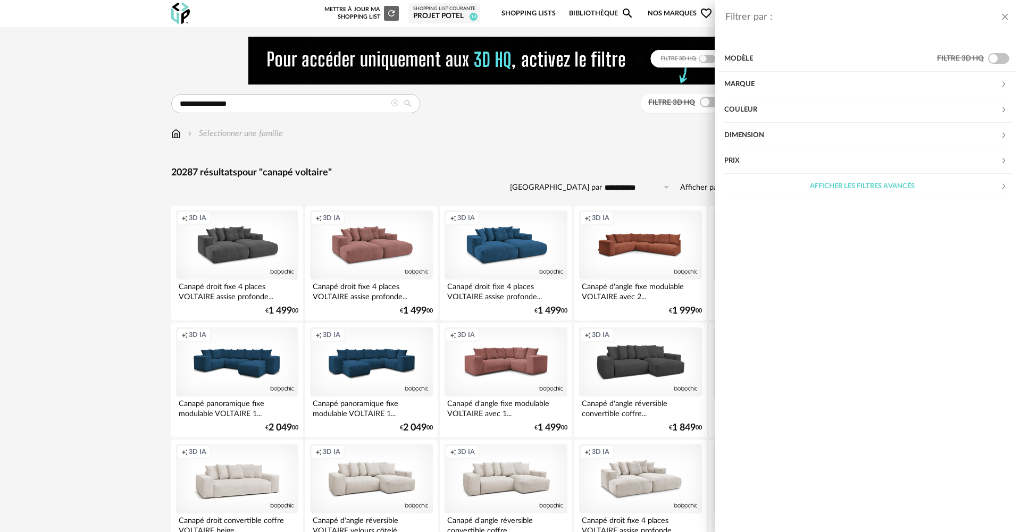
click at [776, 80] on div "Marque" at bounding box center [862, 85] width 276 height 26
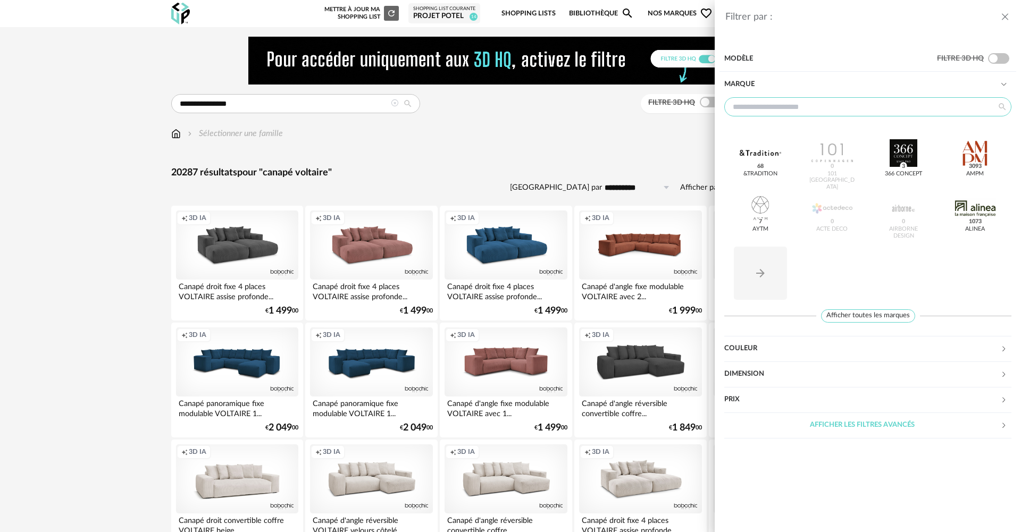
click at [783, 108] on input "text" at bounding box center [867, 106] width 287 height 19
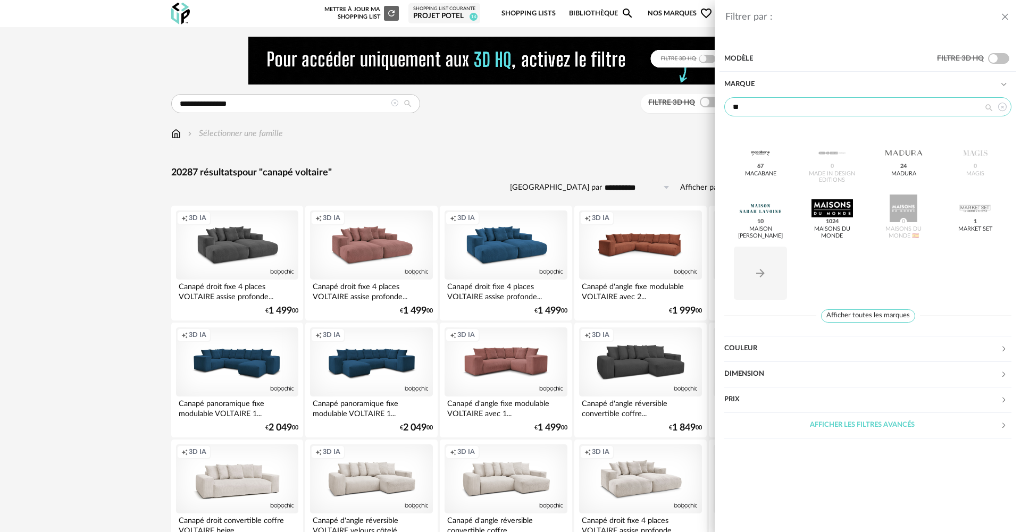
type input "*"
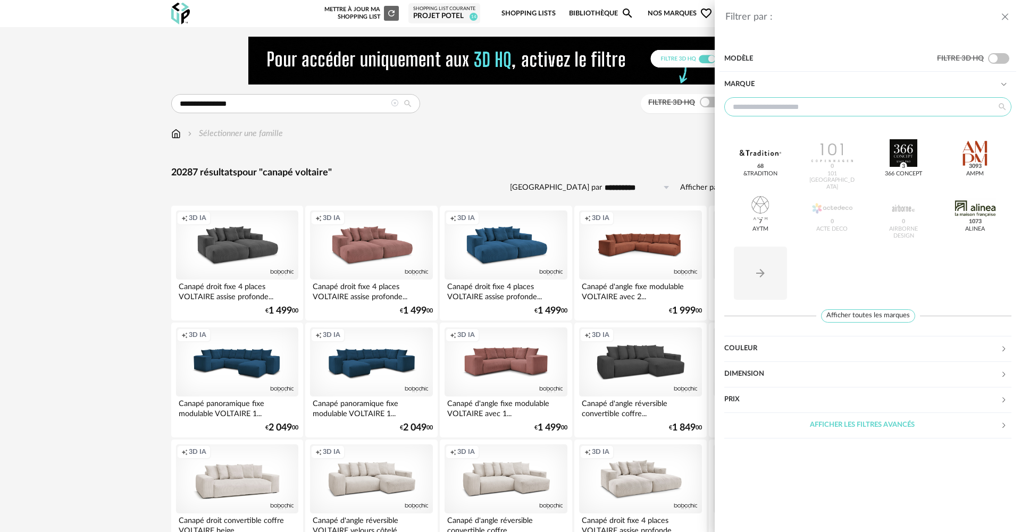
type input "*"
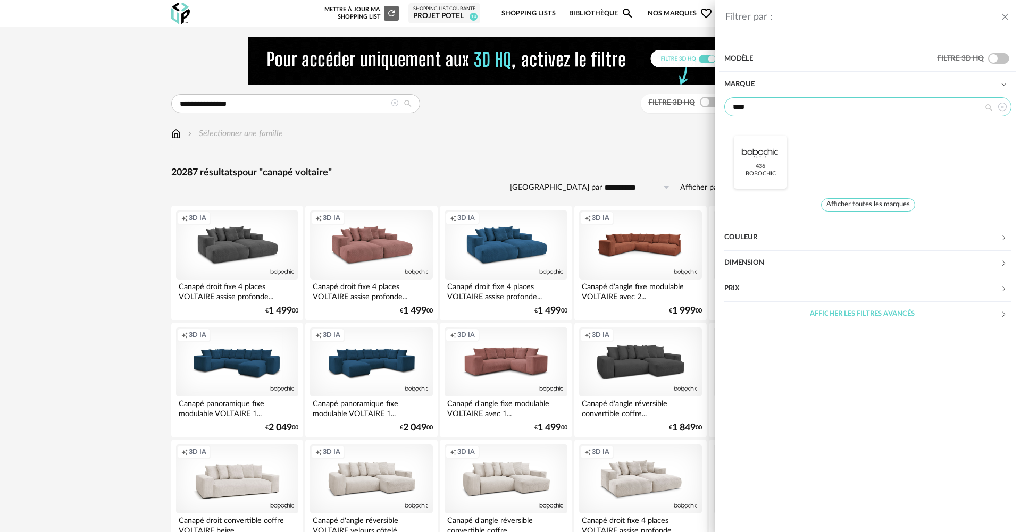
type input "****"
click at [766, 151] on div at bounding box center [760, 153] width 41 height 28
click at [516, 126] on div "Filtrer par : Modèle Filtre 3D HQ Marque **** Bobochic Check Circle icon Affich…" at bounding box center [510, 266] width 1021 height 532
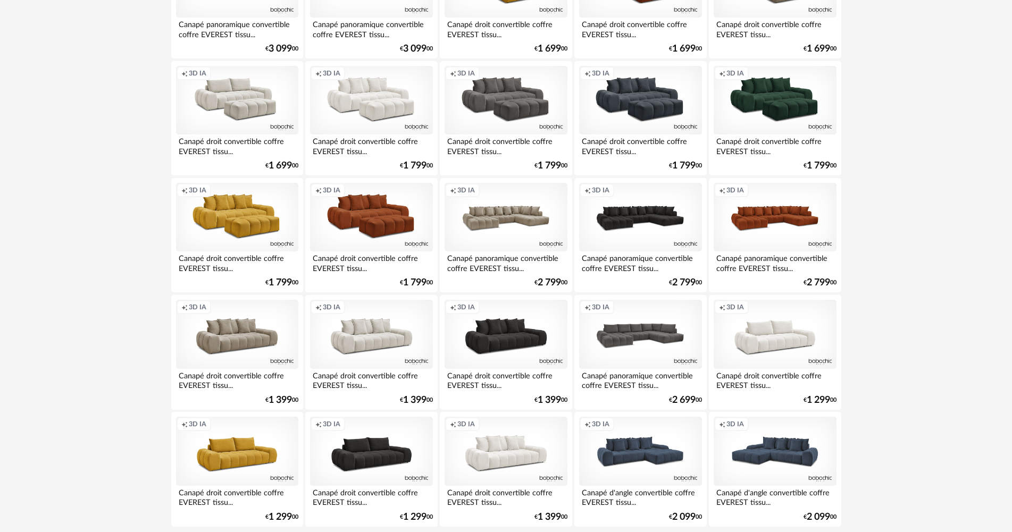
scroll to position [2084, 0]
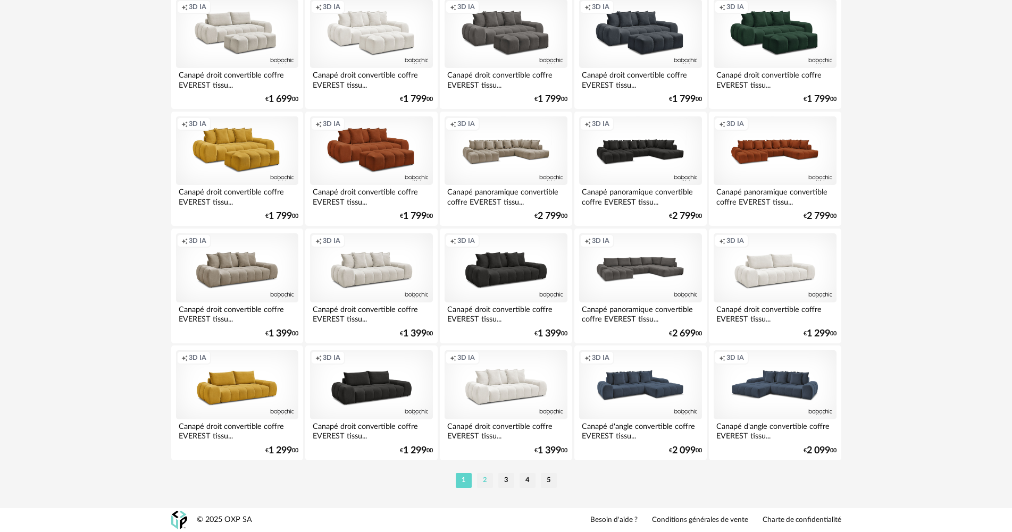
click at [489, 480] on li "2" at bounding box center [485, 480] width 16 height 15
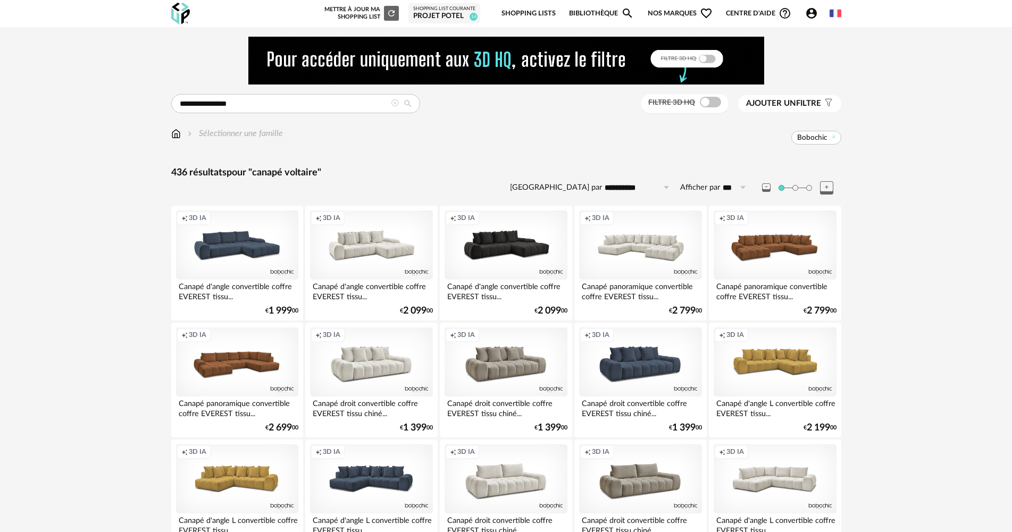
click at [813, 18] on icon "Account Circle icon" at bounding box center [811, 13] width 11 height 11
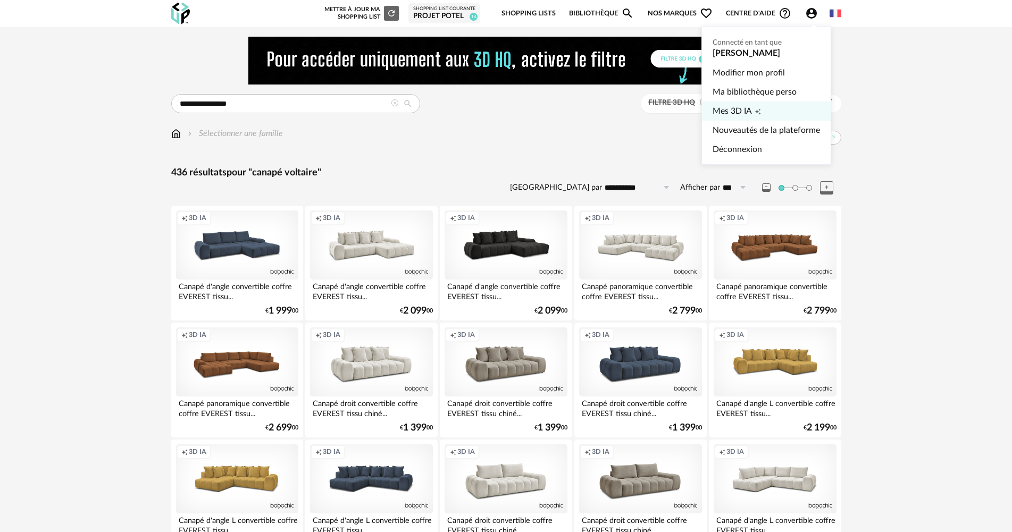
click at [767, 113] on link "Mes 3D IA Creation icon" at bounding box center [766, 111] width 107 height 19
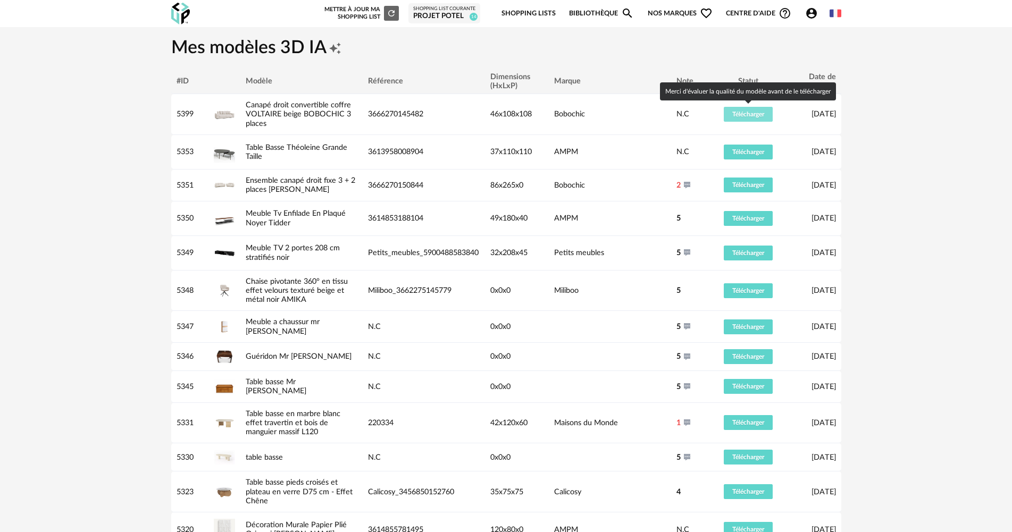
click at [767, 113] on button "Télécharger" at bounding box center [748, 114] width 49 height 15
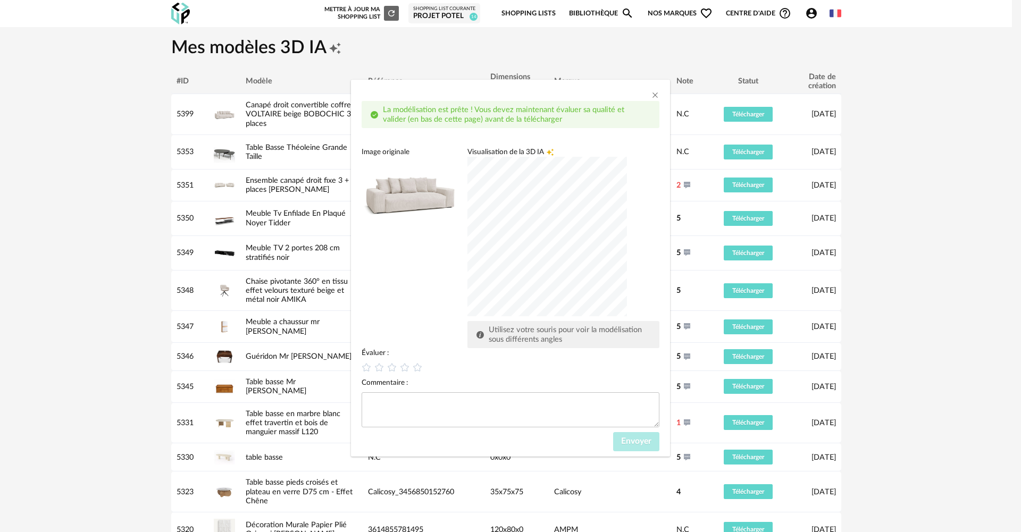
click at [467, 225] on div "dialog" at bounding box center [547, 237] width 160 height 160
click at [515, 280] on div "dialog" at bounding box center [547, 237] width 160 height 160
click at [365, 370] on icon "dialog" at bounding box center [366, 367] width 11 height 11
click at [447, 415] on textarea "dialog" at bounding box center [511, 409] width 298 height 35
type textarea "**********"
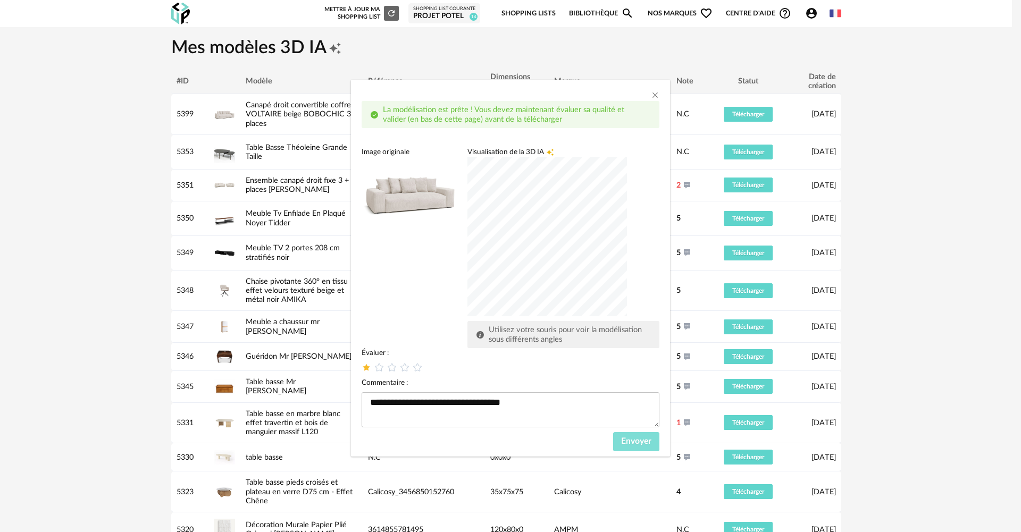
click at [646, 436] on button "Envoyer" at bounding box center [636, 441] width 46 height 19
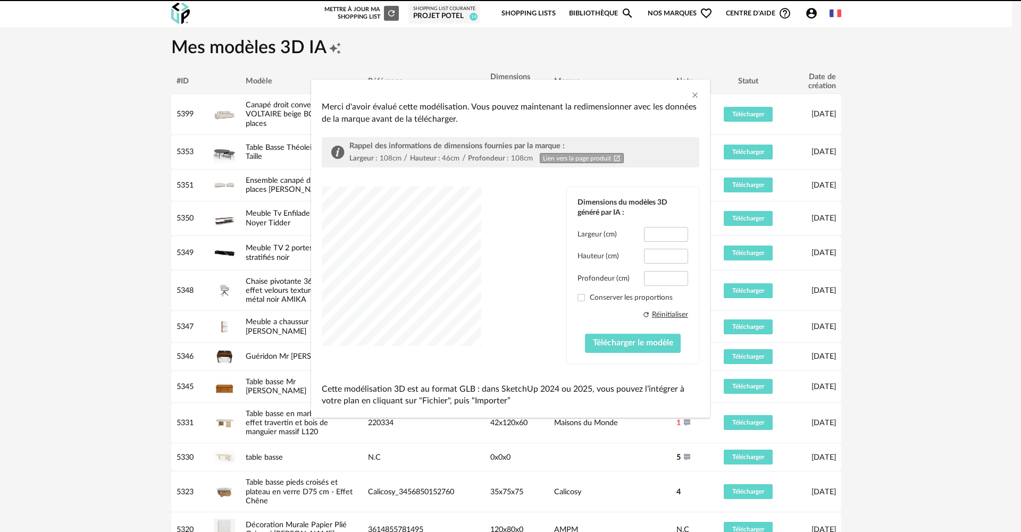
type input "*****"
type input "****"
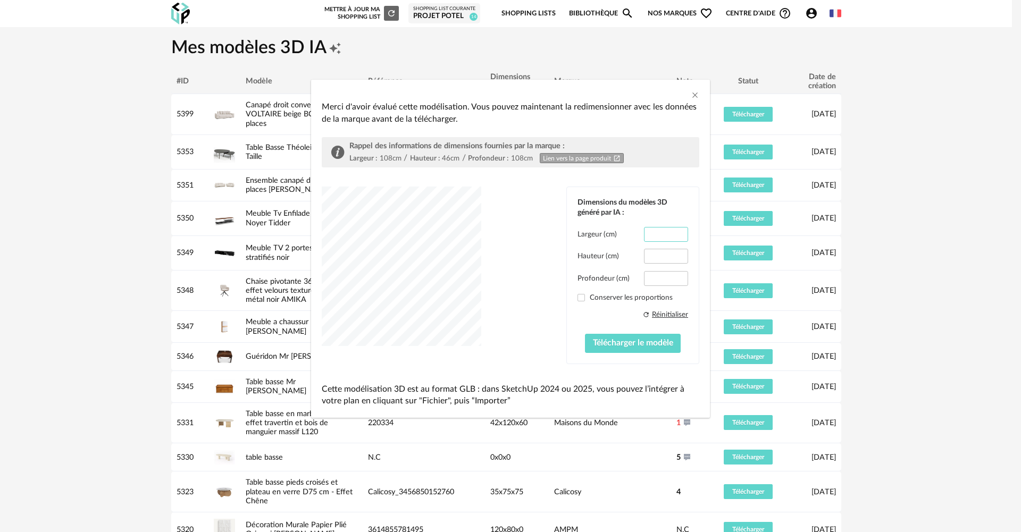
scroll to position [0, 1]
drag, startPoint x: 651, startPoint y: 235, endPoint x: 684, endPoint y: 235, distance: 33.0
click at [684, 235] on input "*****" at bounding box center [666, 234] width 44 height 15
click at [693, 99] on icon "Close" at bounding box center [695, 95] width 9 height 9
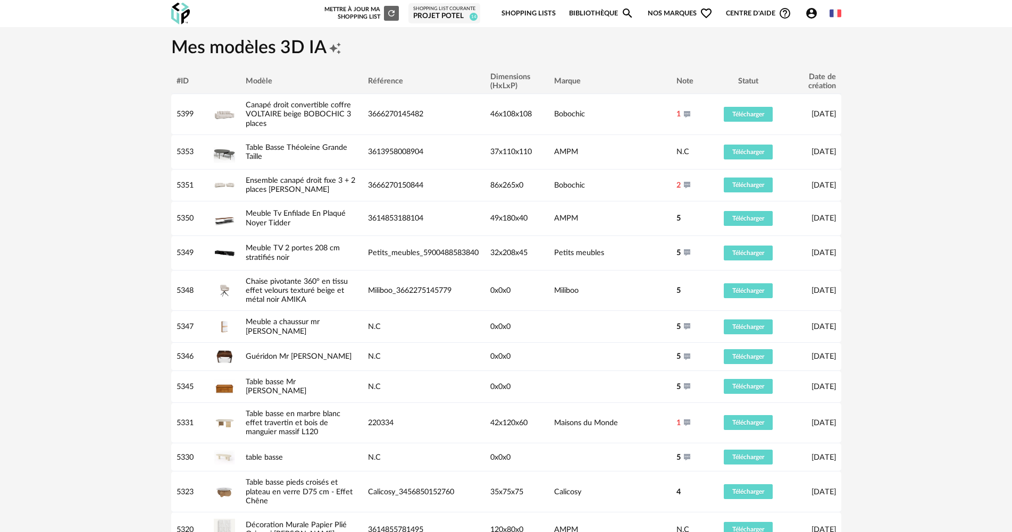
click at [813, 15] on icon "Account Circle icon" at bounding box center [811, 13] width 13 height 13
click at [810, 13] on icon "Account Circle icon" at bounding box center [811, 13] width 11 height 11
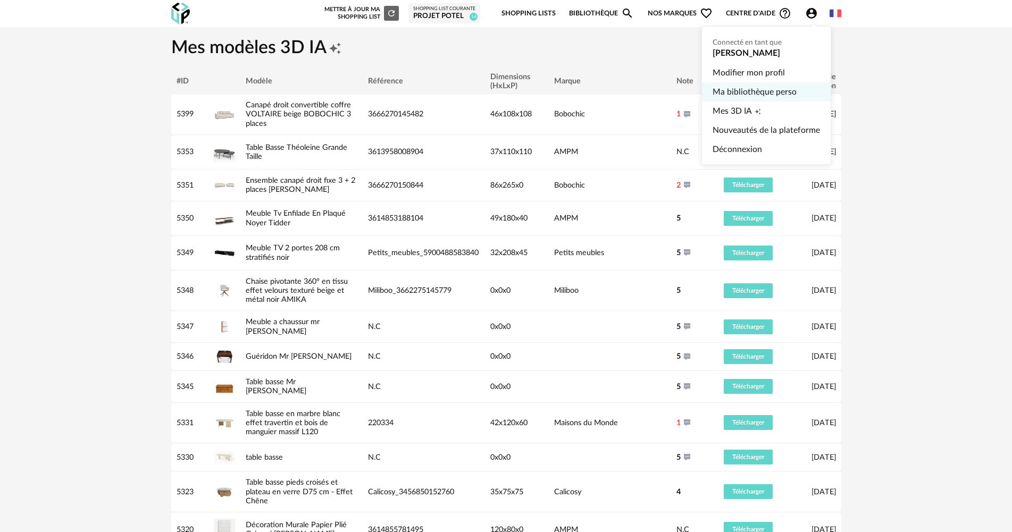
click at [757, 91] on link "Ma bibliothèque perso" at bounding box center [766, 91] width 107 height 19
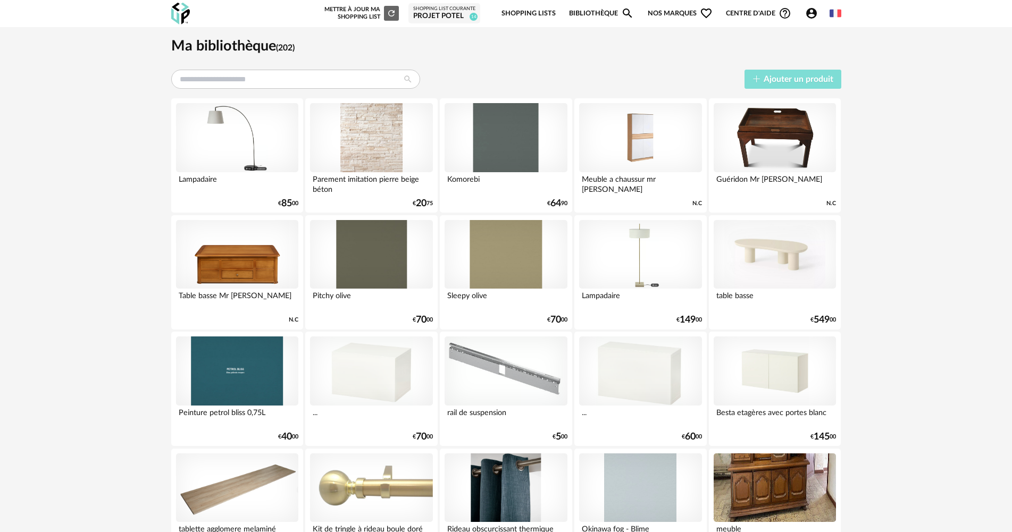
click at [776, 76] on span "Ajouter un produit" at bounding box center [799, 79] width 70 height 9
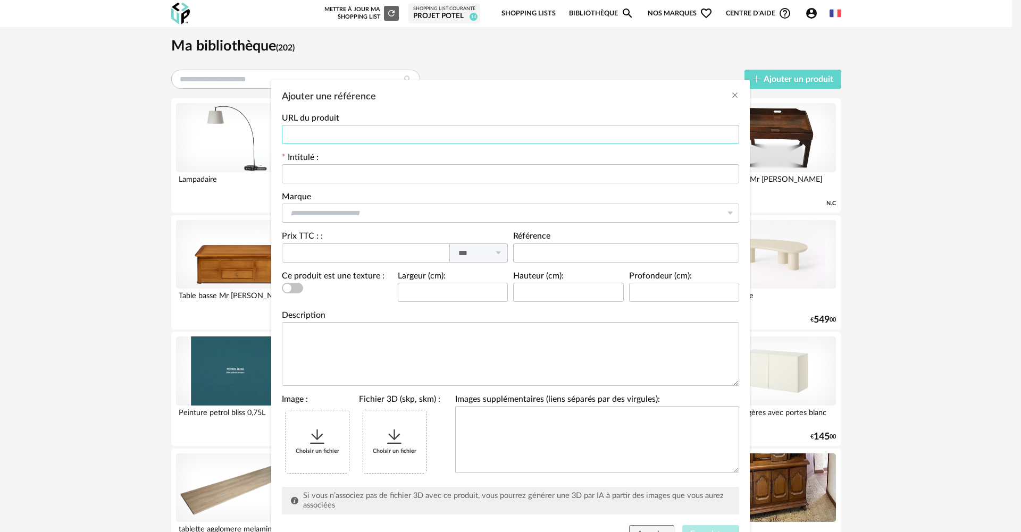
click at [371, 129] on input "Ajouter une référence" at bounding box center [510, 134] width 457 height 19
paste input "**********"
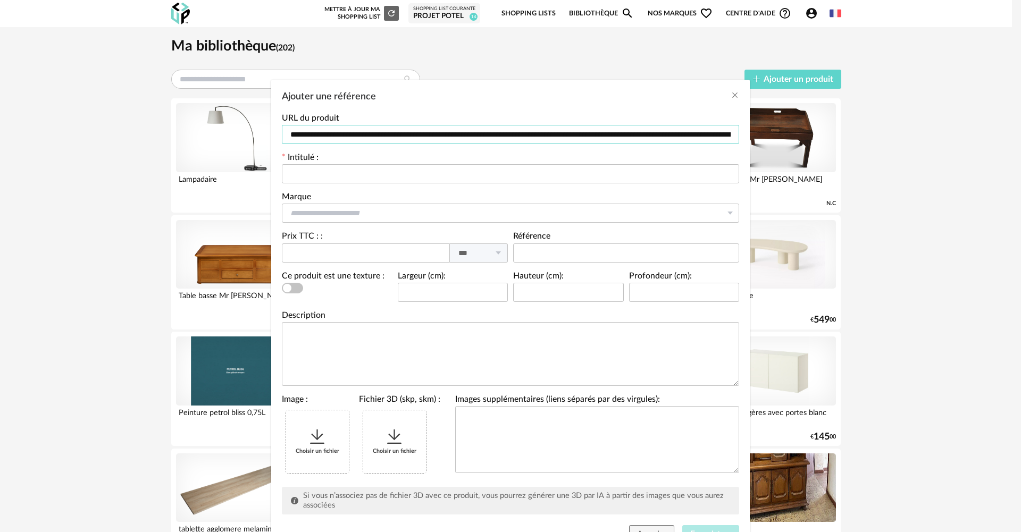
scroll to position [0, 222]
type input "**********"
click at [331, 175] on input "Ajouter une référence" at bounding box center [510, 173] width 457 height 19
type input "**********"
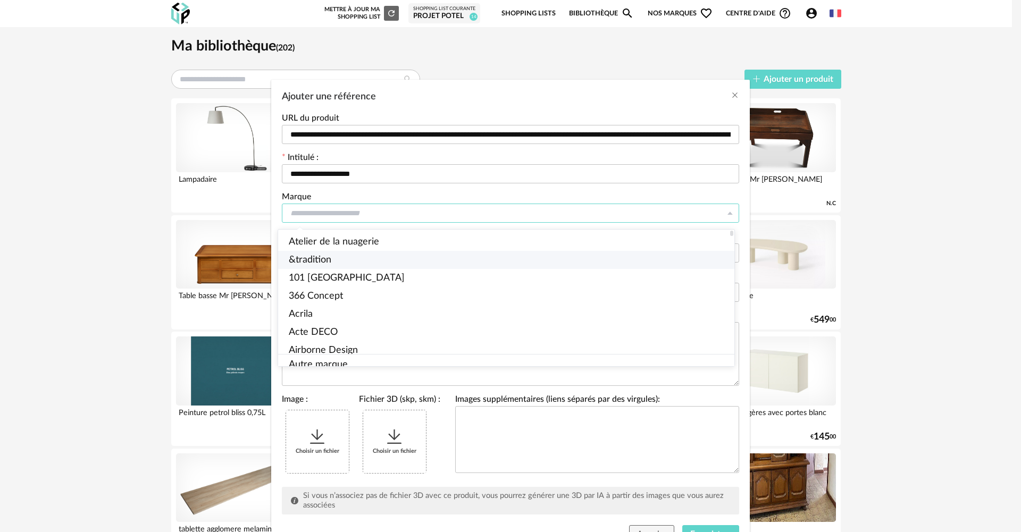
type input "*"
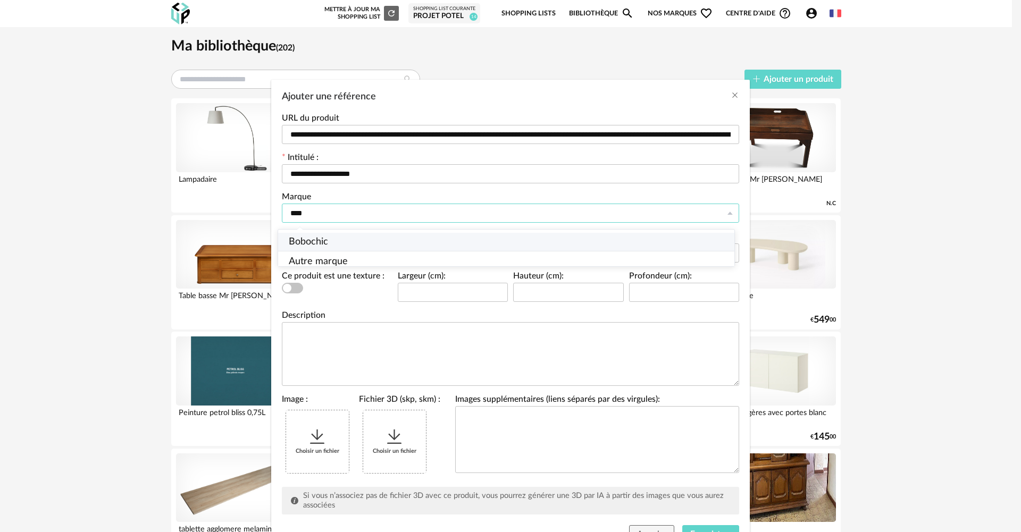
click at [386, 238] on li "Bobochic" at bounding box center [510, 242] width 465 height 18
type input "********"
click at [377, 252] on input "Ajouter une référence" at bounding box center [366, 253] width 168 height 19
type input "***"
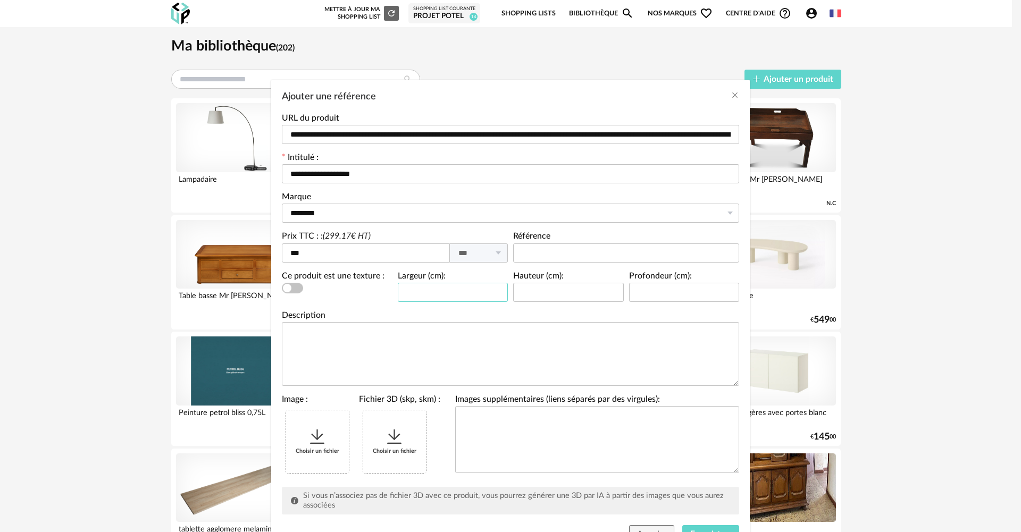
click at [451, 292] on input "Ajouter une référence" at bounding box center [453, 292] width 111 height 19
type input "***"
type input "*"
type input "**"
click at [534, 288] on input "Ajouter une référence" at bounding box center [568, 292] width 111 height 19
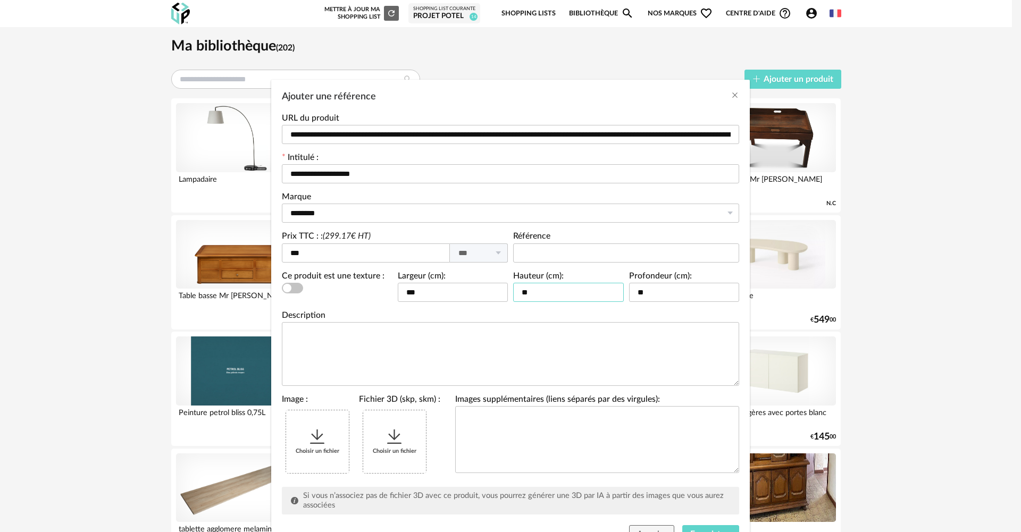
type input "**"
click at [322, 413] on div "Choisir un fichier" at bounding box center [317, 442] width 63 height 63
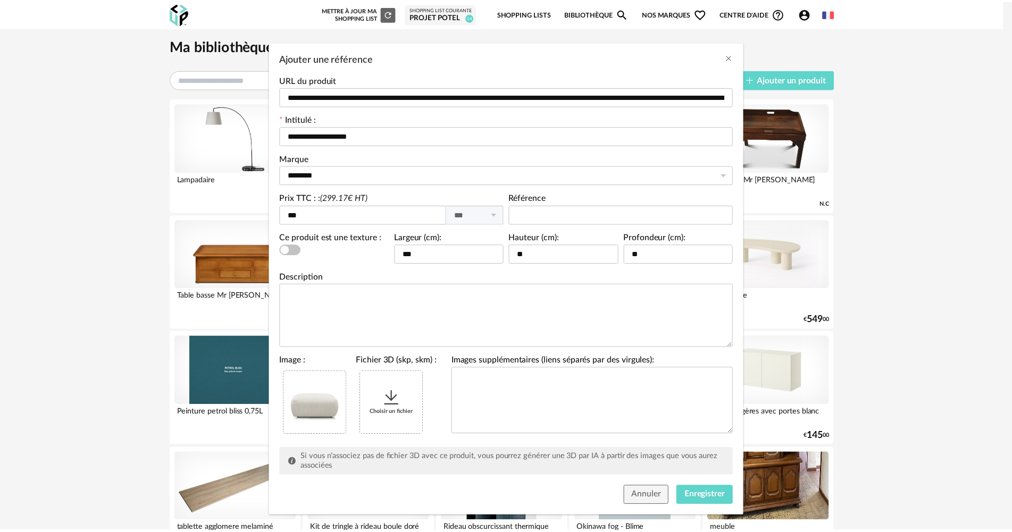
scroll to position [49, 0]
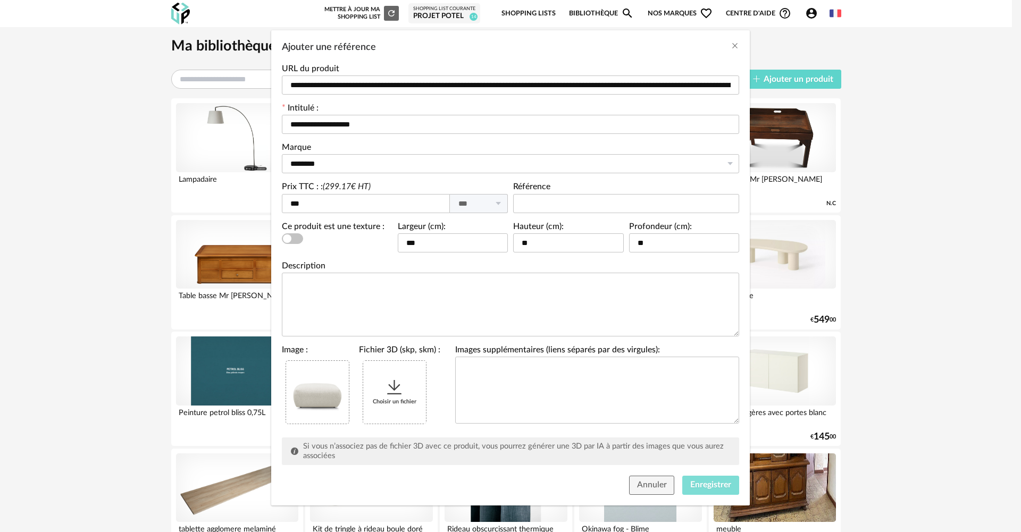
click at [693, 488] on span "Enregistrer" at bounding box center [710, 485] width 41 height 9
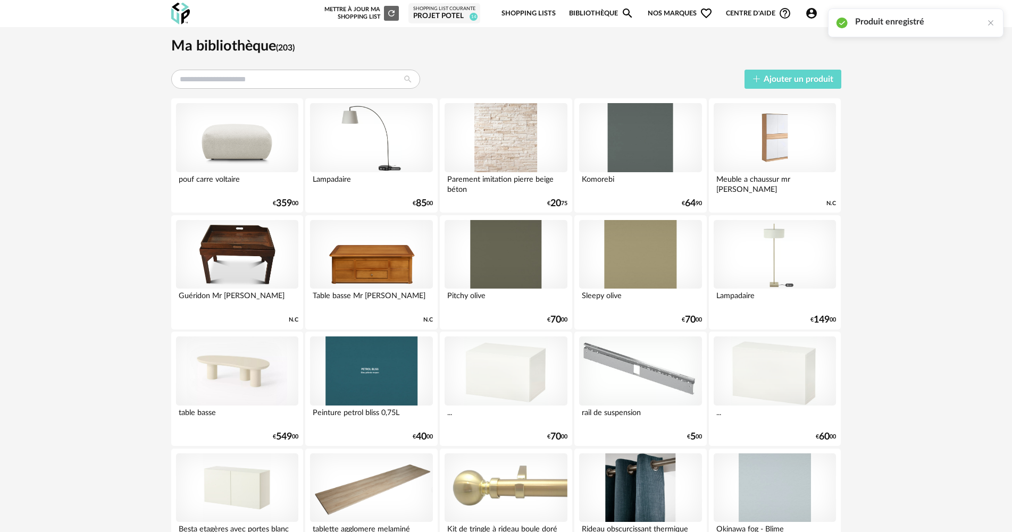
click at [420, 18] on div "Projet Potel" at bounding box center [444, 17] width 62 height 10
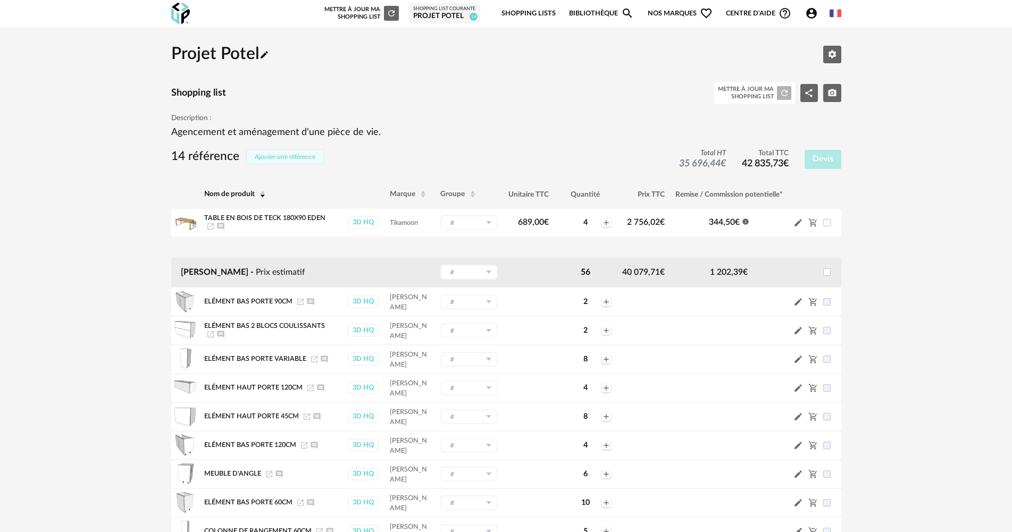
click at [309, 161] on button "Ajouter une référence" at bounding box center [285, 156] width 78 height 15
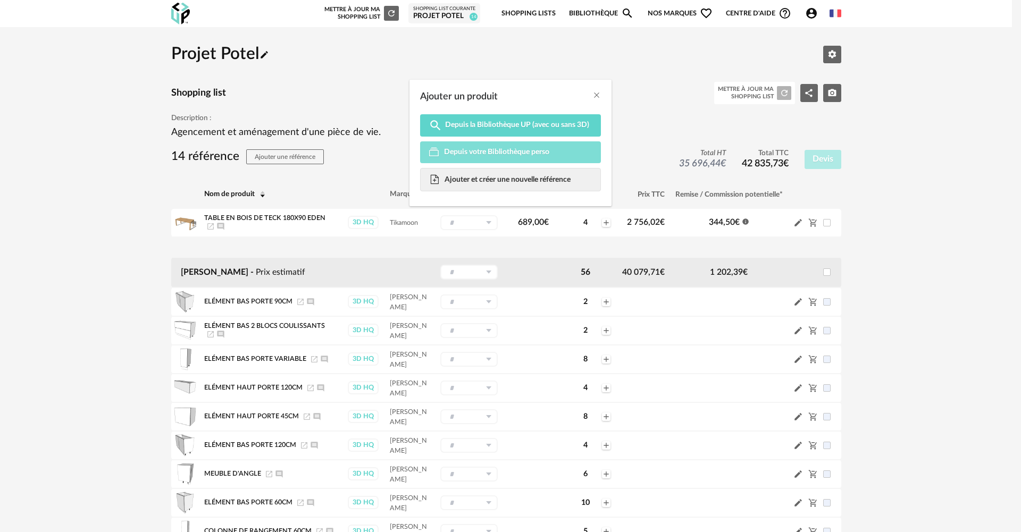
click at [510, 154] on span "Depuis votre Bibliothèque perso" at bounding box center [496, 152] width 105 height 10
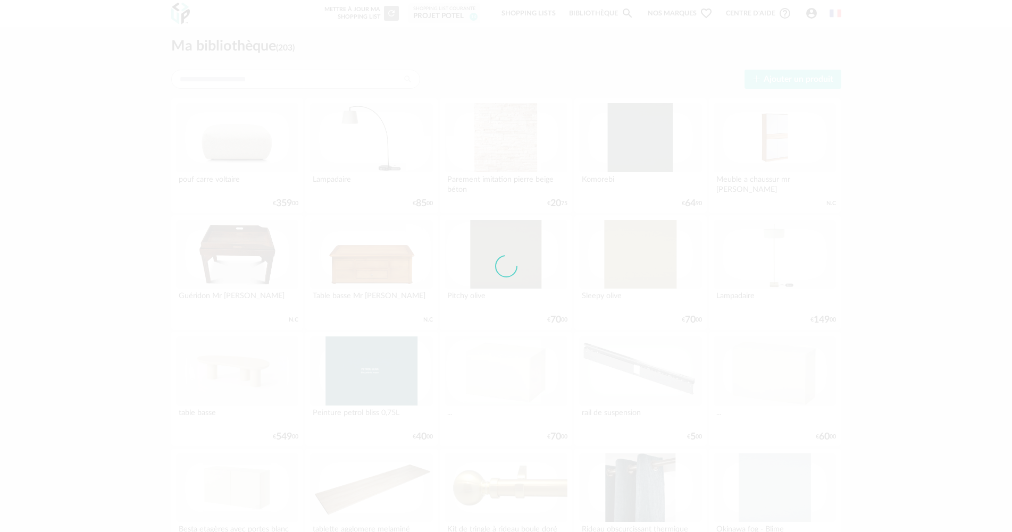
click at [232, 169] on div at bounding box center [506, 266] width 1012 height 532
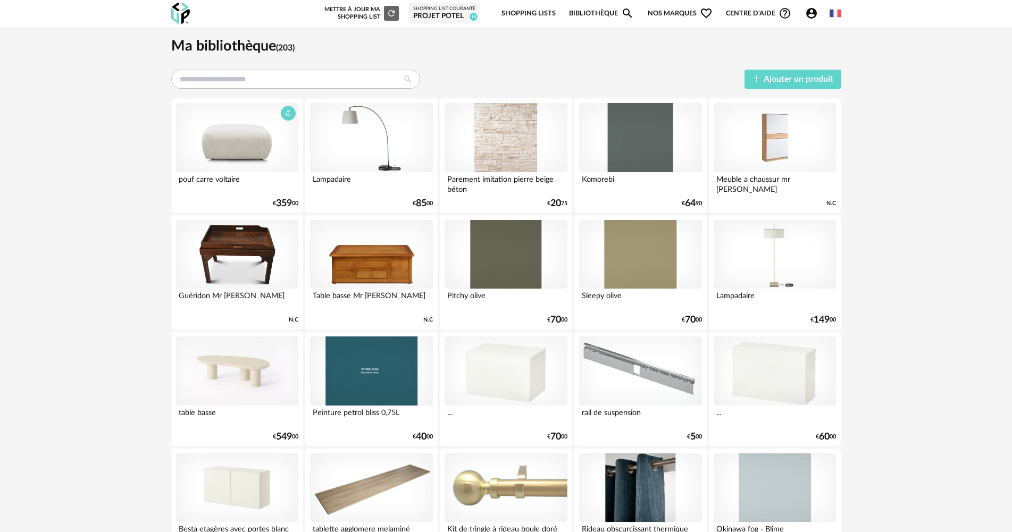
click at [236, 158] on div at bounding box center [237, 137] width 122 height 69
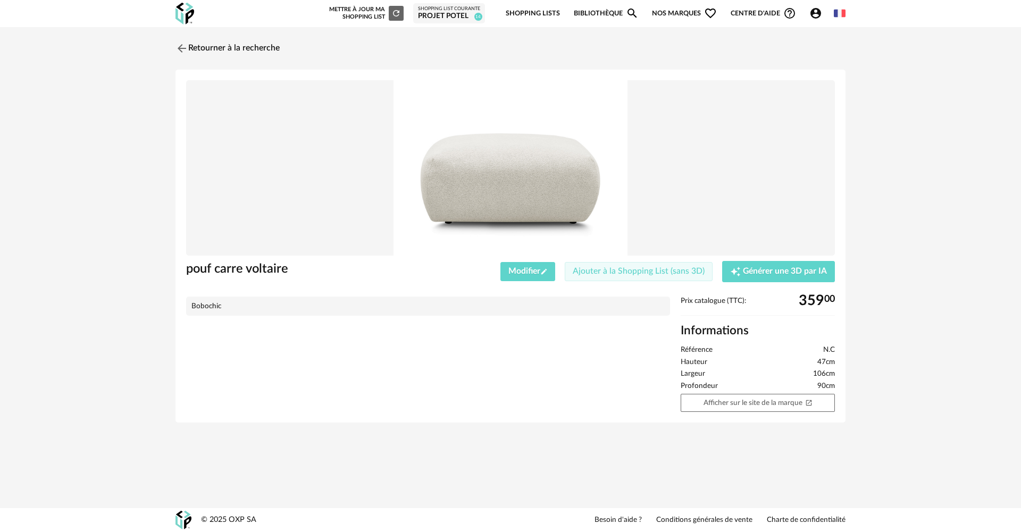
drag, startPoint x: 684, startPoint y: 265, endPoint x: 682, endPoint y: 273, distance: 7.6
click at [682, 273] on button "Ajouter à la Shopping List (sans 3D)" at bounding box center [639, 271] width 148 height 19
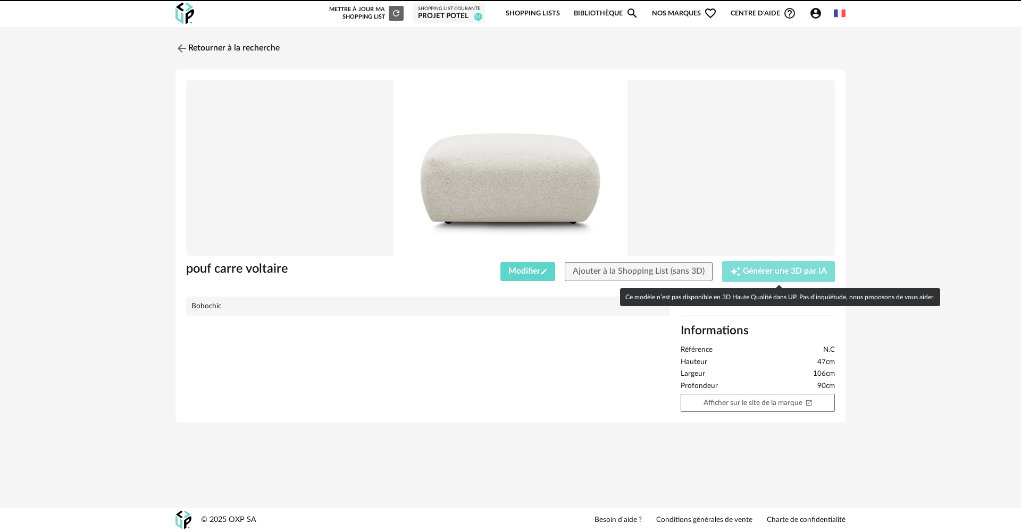
click at [785, 272] on span "Générer une 3D par IA" at bounding box center [785, 271] width 84 height 9
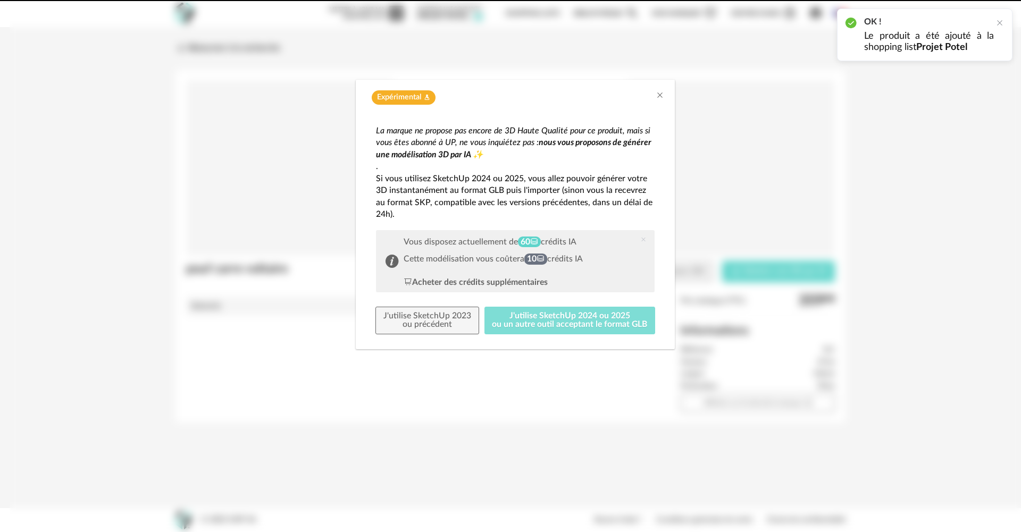
click at [565, 319] on button "J'utilise SketchUp 2024 ou 2025 ou un autre outil acceptant le format GLB" at bounding box center [569, 321] width 171 height 28
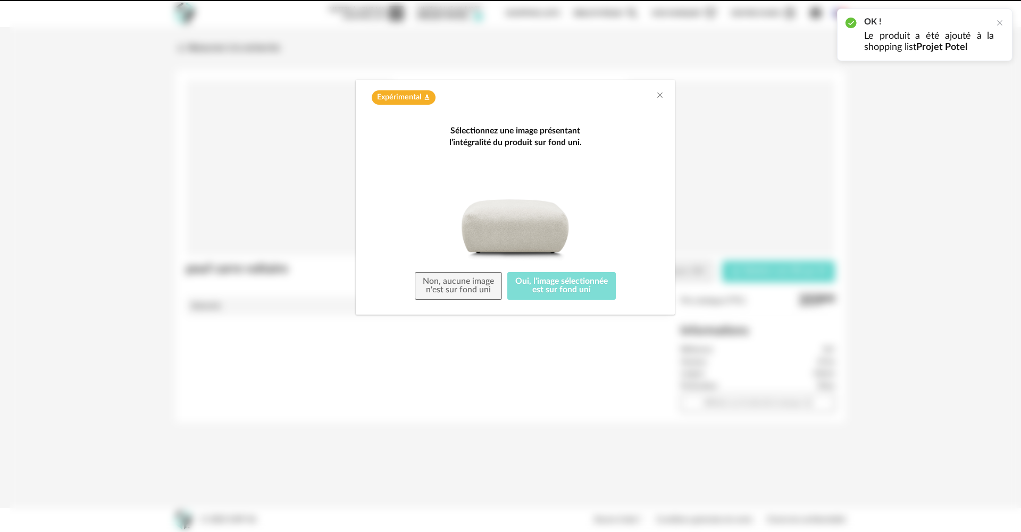
click at [564, 281] on button "Oui, l'image sélectionnée est sur fond uni" at bounding box center [561, 286] width 108 height 28
click at [661, 95] on icon "Close" at bounding box center [660, 95] width 9 height 9
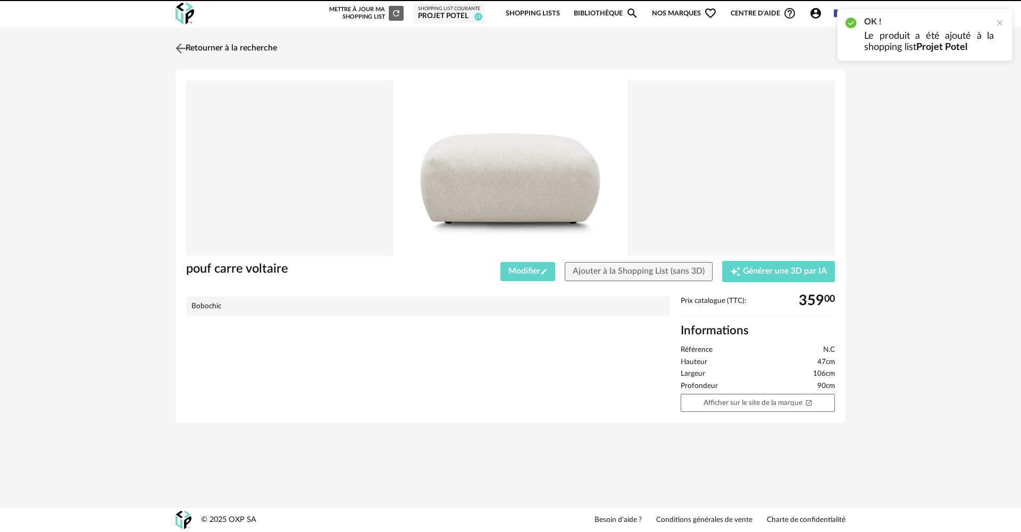
click at [240, 52] on link "Retourner à la recherche" at bounding box center [225, 48] width 104 height 23
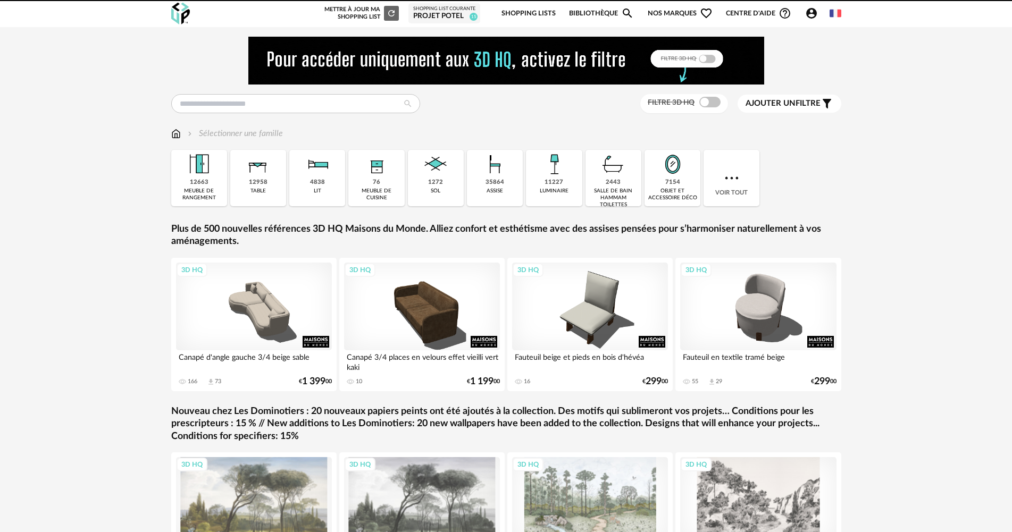
click at [451, 7] on div "Shopping List courante" at bounding box center [444, 9] width 62 height 6
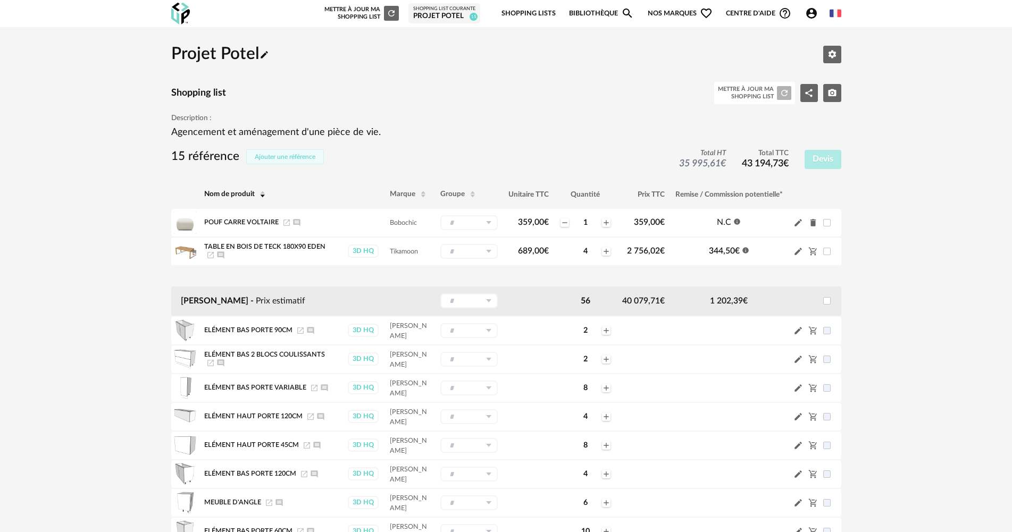
click at [262, 155] on span "Ajouter une référence" at bounding box center [285, 157] width 61 height 6
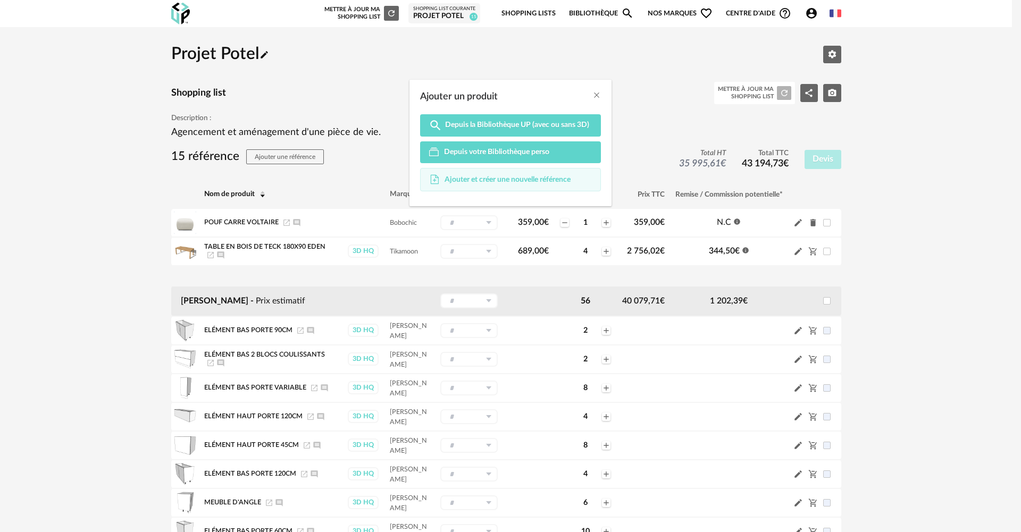
click at [535, 175] on span "Ajouter et créer une nouvelle référence" at bounding box center [508, 180] width 126 height 10
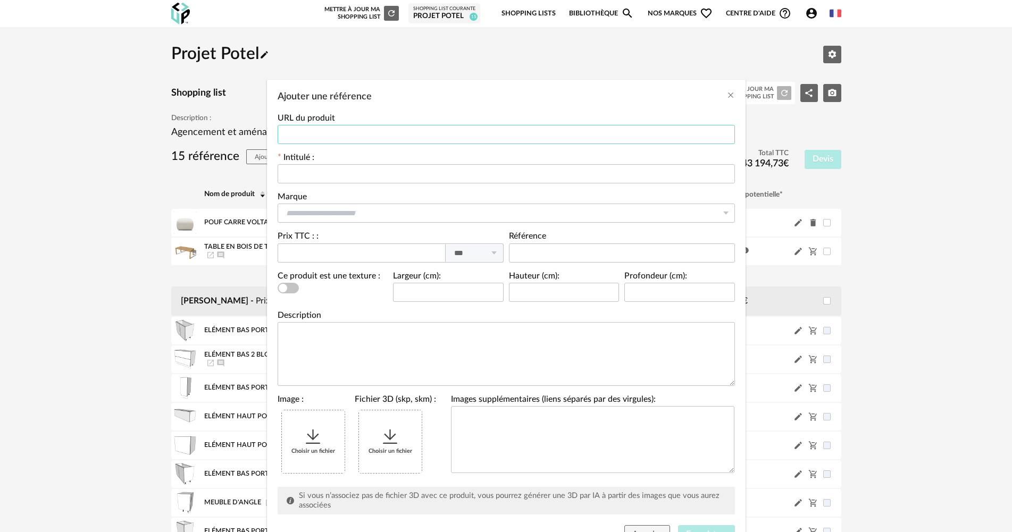
click at [425, 126] on input "Ajouter une référence" at bounding box center [506, 134] width 457 height 19
paste input "**********"
type input "**********"
click at [405, 175] on input "Ajouter une référence" at bounding box center [506, 173] width 457 height 19
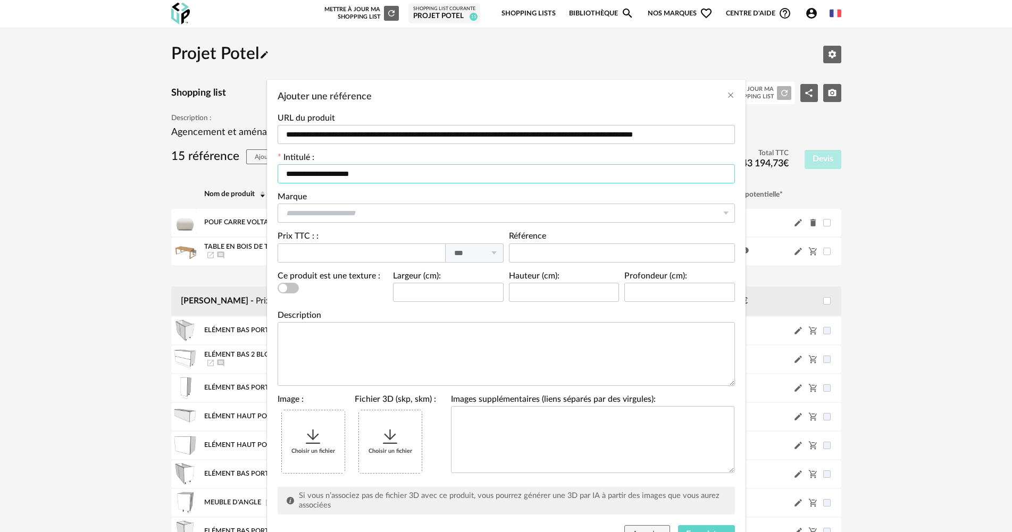
type input "**********"
type input "*"
click at [399, 237] on li "Bobochic" at bounding box center [505, 242] width 465 height 18
type input "********"
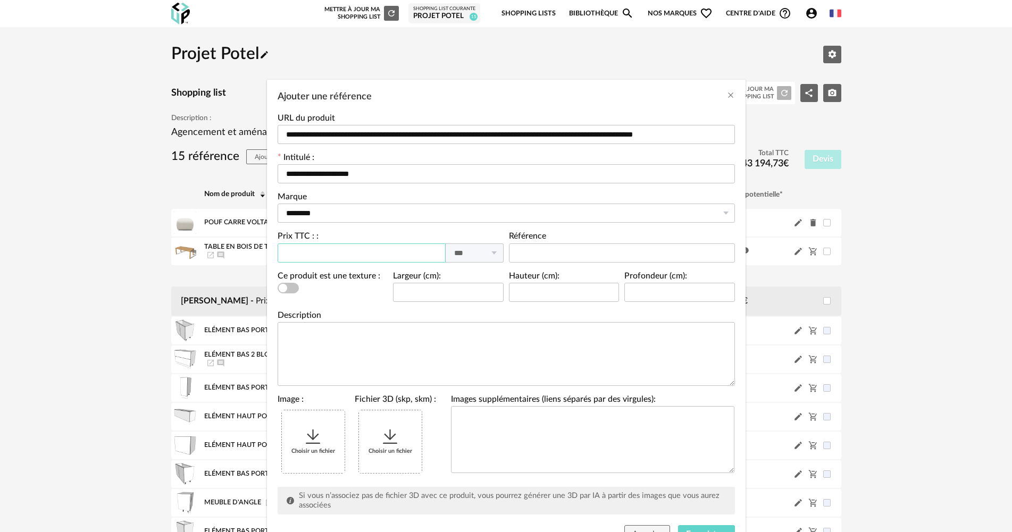
click at [388, 245] on input "Ajouter une référence" at bounding box center [362, 253] width 168 height 19
type input "***"
click at [418, 293] on input "Ajouter une référence" at bounding box center [448, 292] width 111 height 19
type input "***"
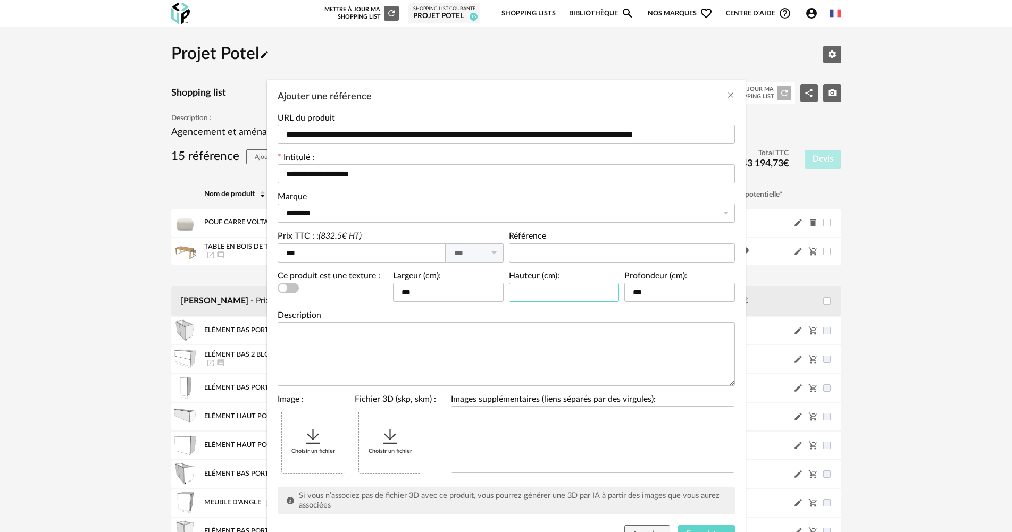
click at [552, 284] on input "Ajouter une référence" at bounding box center [564, 292] width 111 height 19
type input "***"
click at [333, 429] on div "Choisir un fichier" at bounding box center [313, 442] width 63 height 63
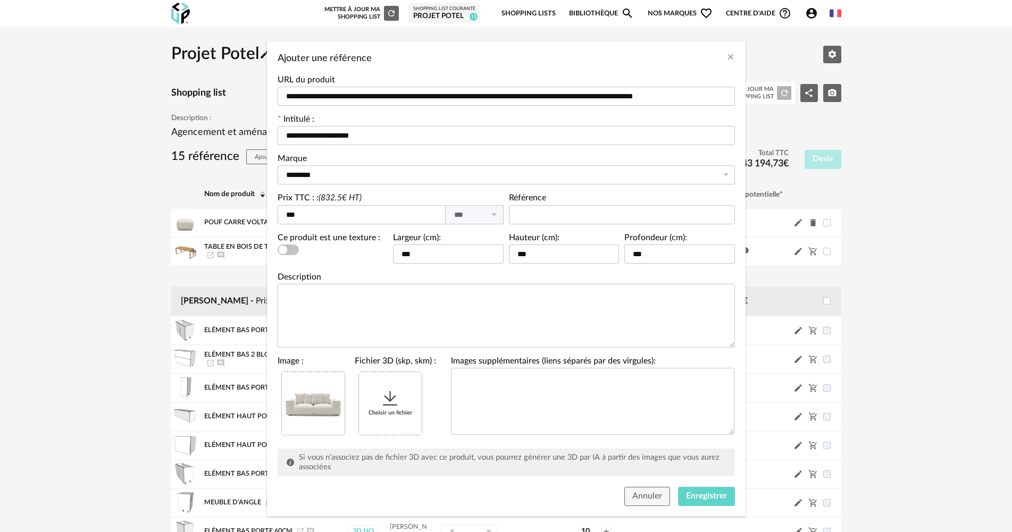
scroll to position [49, 0]
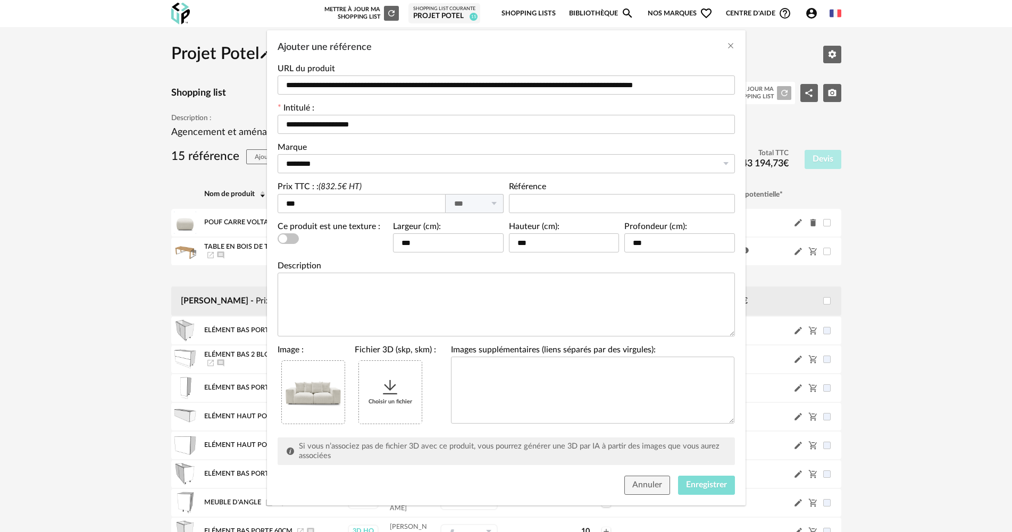
click at [710, 485] on span "Enregistrer" at bounding box center [706, 485] width 41 height 9
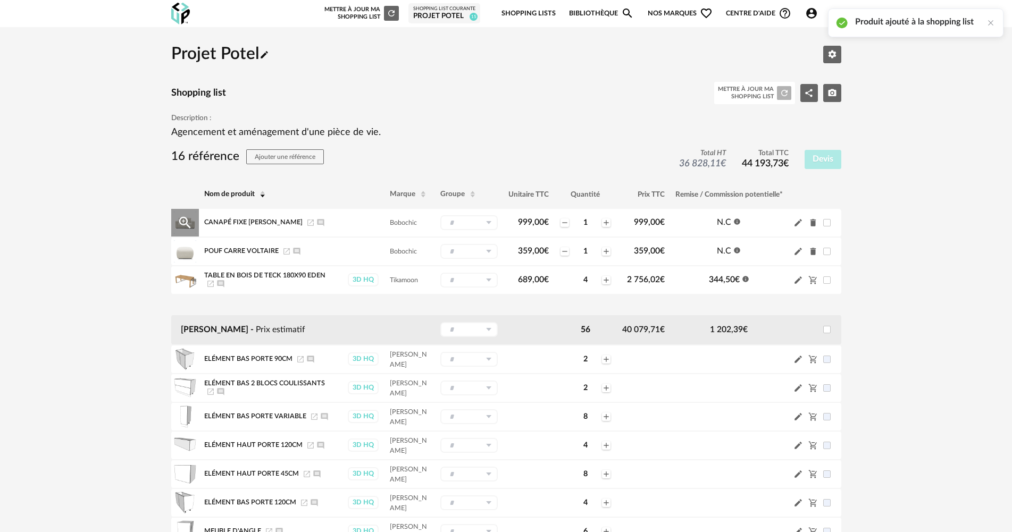
click at [246, 220] on span "Canapé fixe [PERSON_NAME]" at bounding box center [253, 222] width 98 height 6
click at [380, 225] on td at bounding box center [363, 223] width 43 height 28
click at [220, 221] on span "Canapé fixe [PERSON_NAME]" at bounding box center [253, 222] width 98 height 6
click at [227, 221] on span "Canapé fixe [PERSON_NAME]" at bounding box center [253, 222] width 98 height 6
click at [207, 221] on span "Canapé fixe [PERSON_NAME]" at bounding box center [253, 222] width 98 height 6
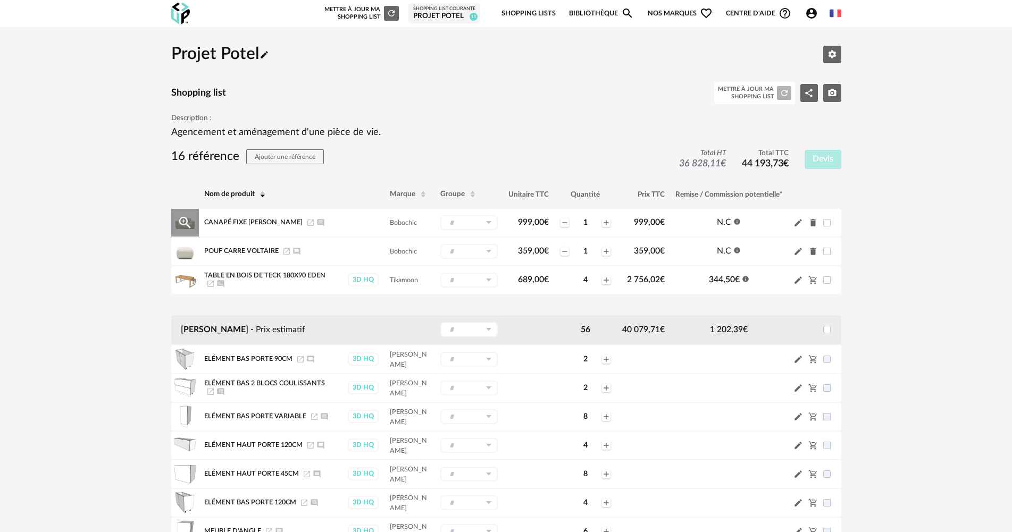
click at [198, 222] on div "Magnify Plus Outline icon" at bounding box center [185, 223] width 28 height 28
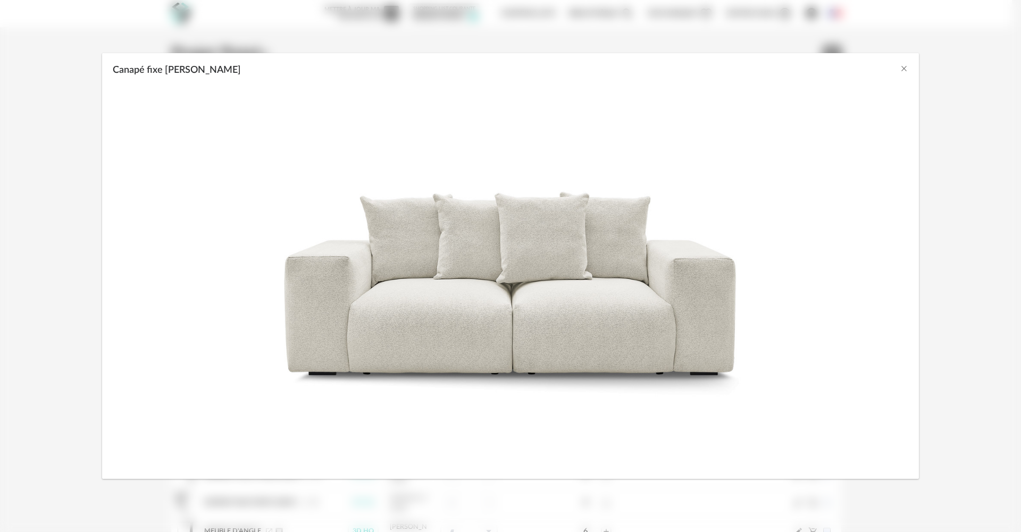
click at [904, 77] on div "Canapé fixe [PERSON_NAME]" at bounding box center [510, 67] width 817 height 29
click at [903, 68] on icon "Close" at bounding box center [904, 68] width 9 height 9
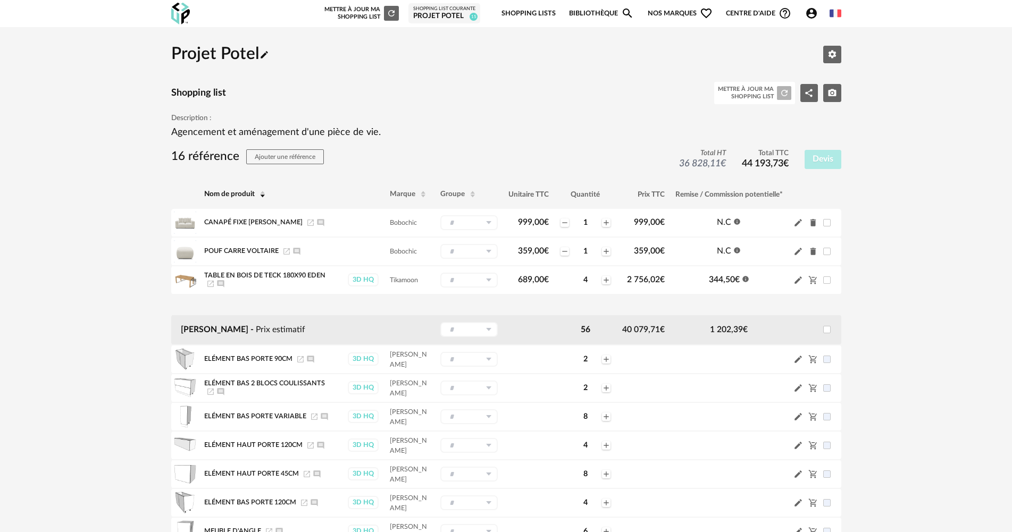
click at [812, 14] on icon "Account Circle icon" at bounding box center [811, 13] width 13 height 13
click at [809, 10] on icon "Account Circle icon" at bounding box center [811, 13] width 11 height 11
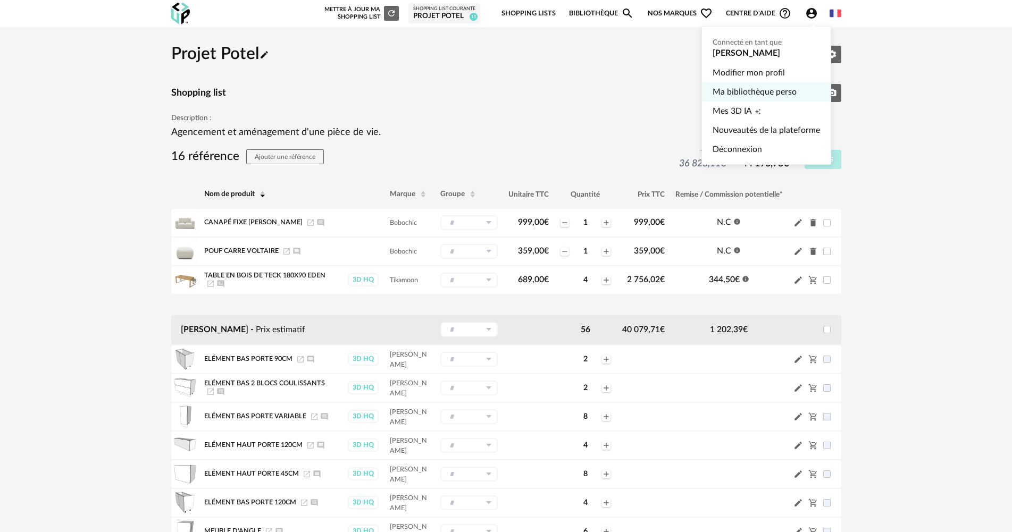
click at [776, 97] on link "Ma bibliothèque perso" at bounding box center [766, 91] width 107 height 19
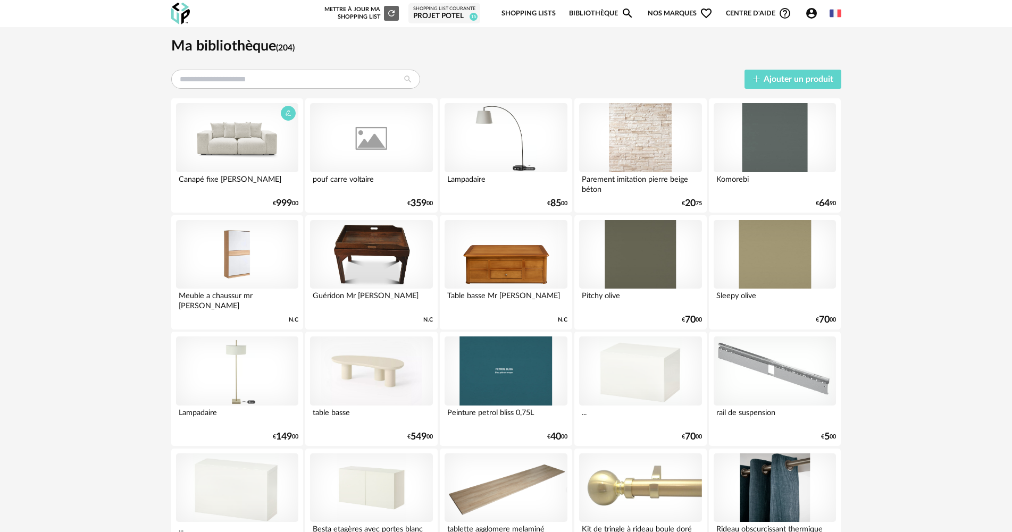
click at [212, 163] on div at bounding box center [237, 137] width 122 height 69
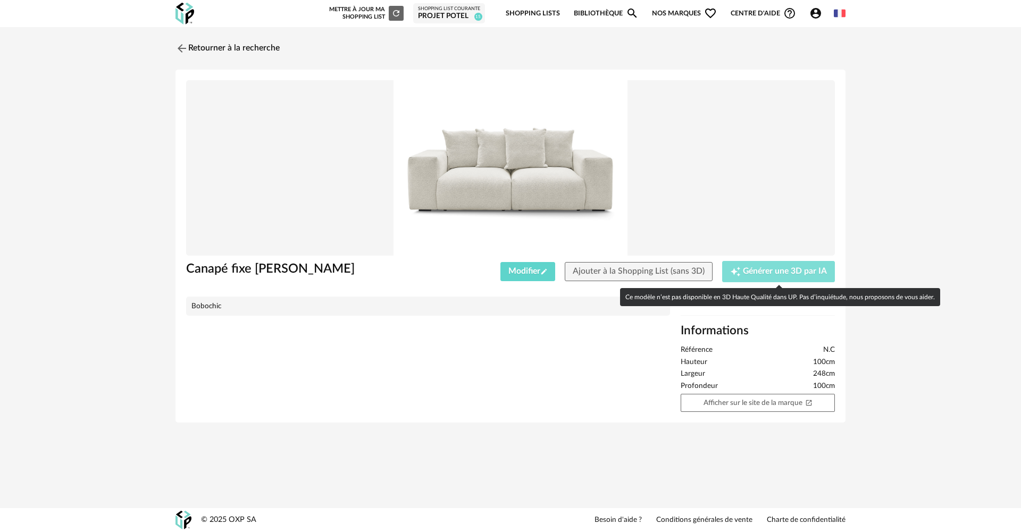
click at [785, 267] on span "Générer une 3D par IA" at bounding box center [785, 271] width 84 height 9
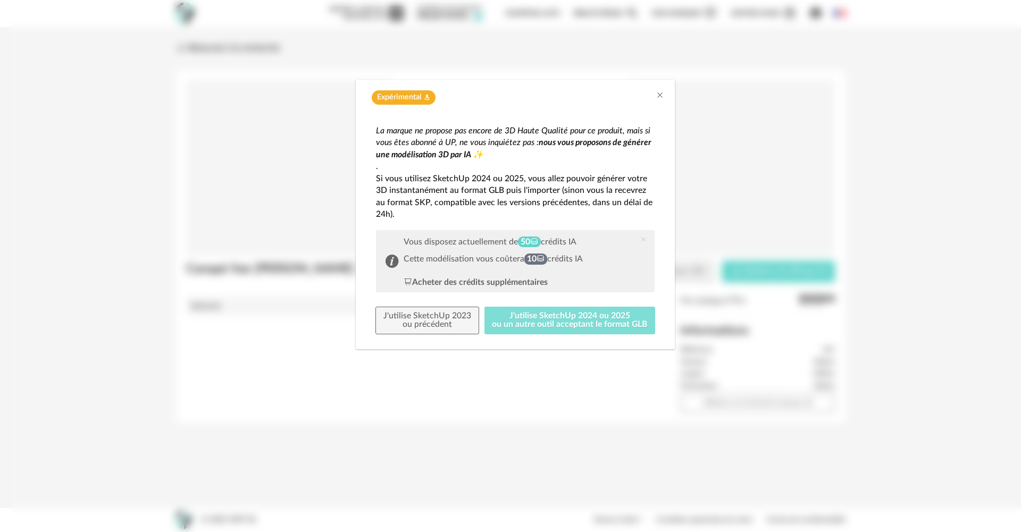
click at [564, 314] on button "J'utilise SketchUp 2024 ou 2025 ou un autre outil acceptant le format GLB" at bounding box center [569, 321] width 171 height 28
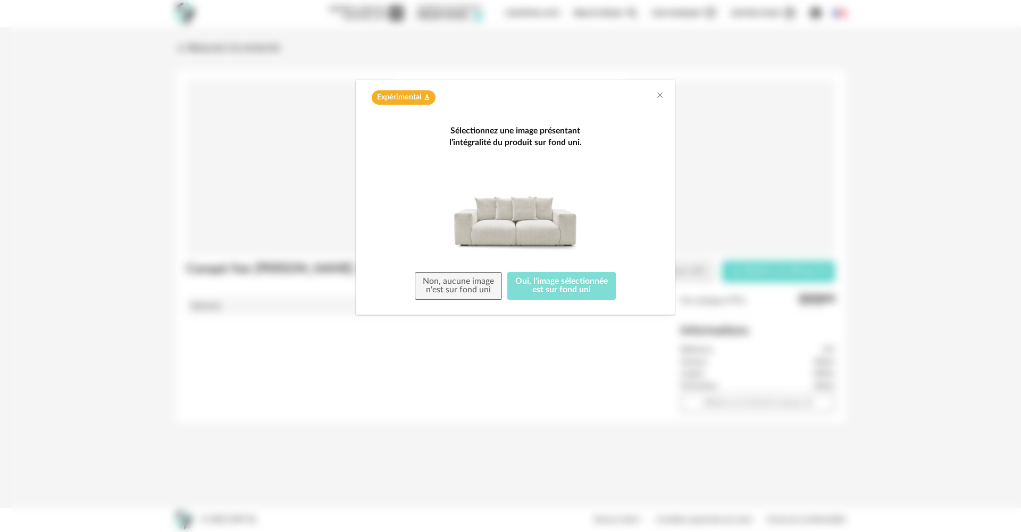
click at [527, 283] on button "Oui, l'image sélectionnée est sur fond uni" at bounding box center [561, 286] width 108 height 28
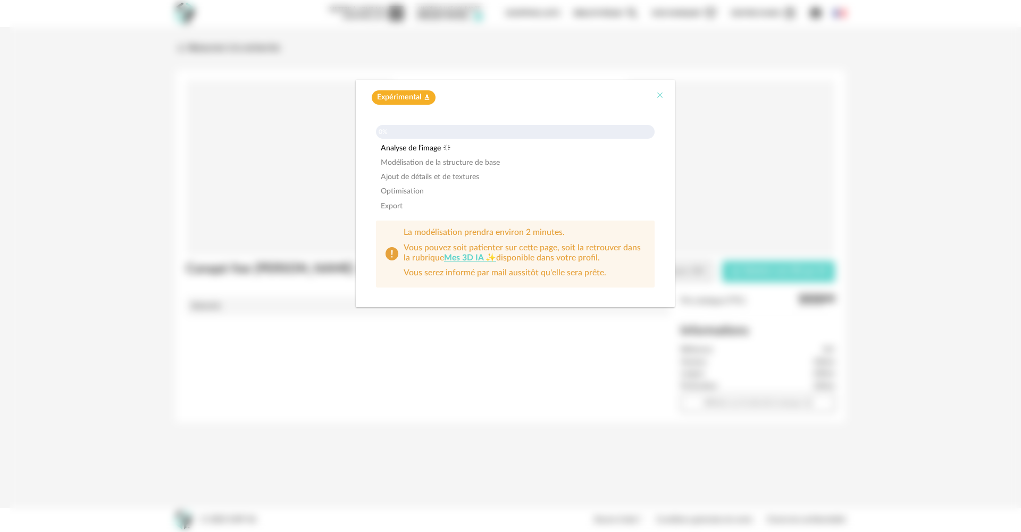
click at [658, 95] on icon "Close" at bounding box center [660, 95] width 9 height 9
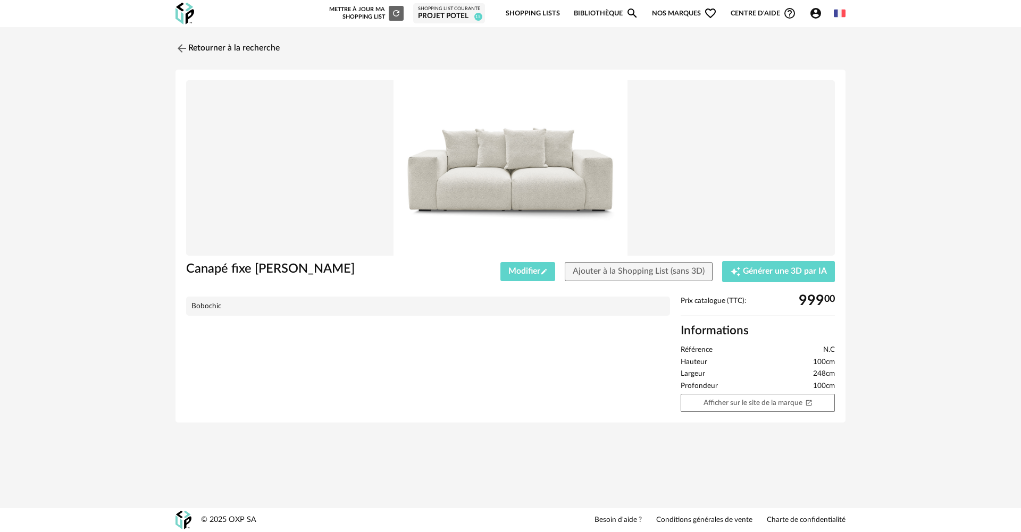
click at [819, 7] on icon "Account Circle icon" at bounding box center [815, 13] width 13 height 13
click at [812, 12] on icon "Account Circle icon" at bounding box center [815, 13] width 11 height 11
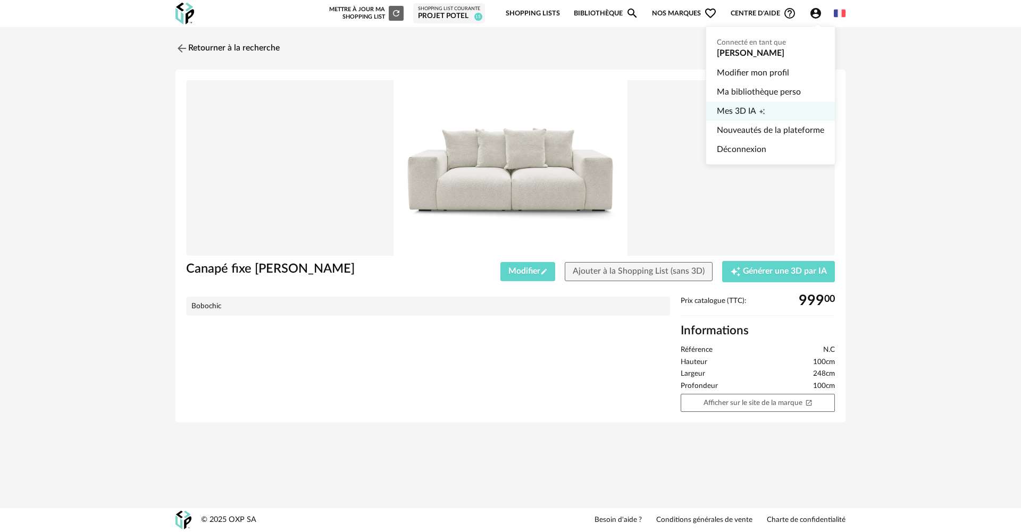
click at [762, 103] on span "Creation icon" at bounding box center [762, 111] width 6 height 19
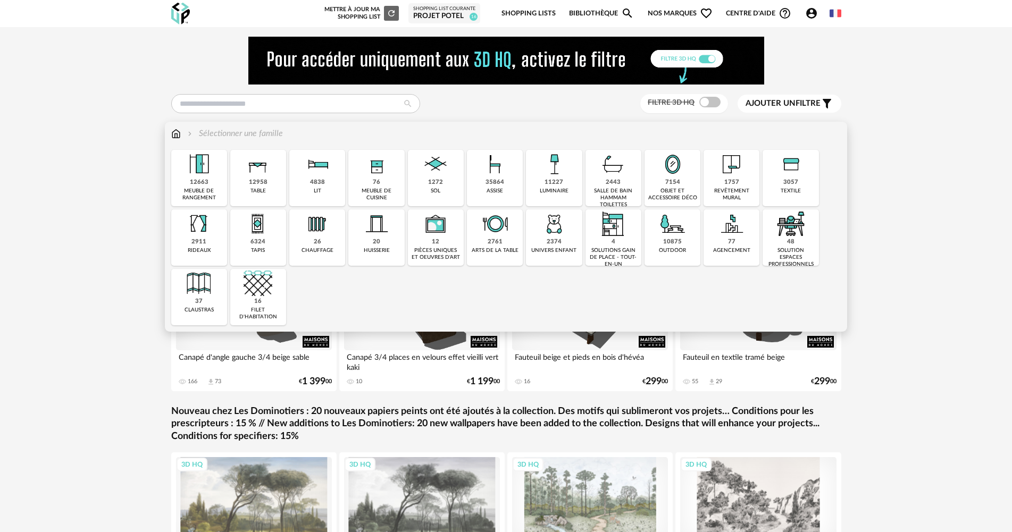
click at [266, 171] on img at bounding box center [258, 164] width 29 height 29
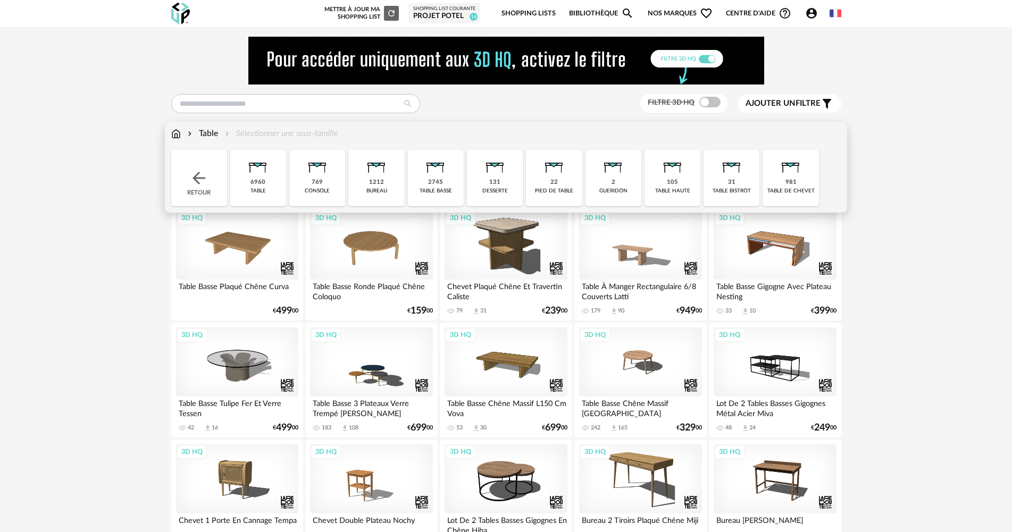
click at [176, 134] on img at bounding box center [176, 134] width 10 height 12
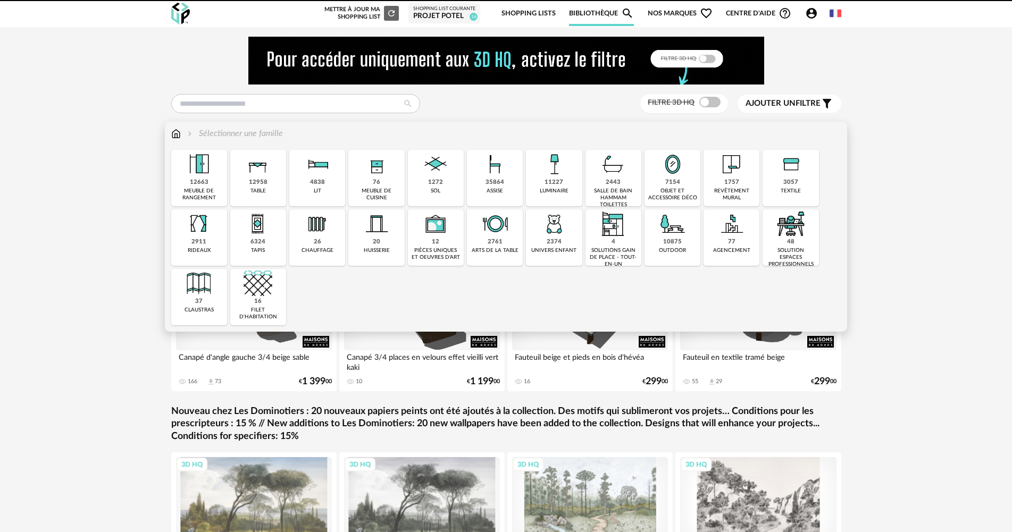
click at [191, 175] on img at bounding box center [199, 164] width 29 height 29
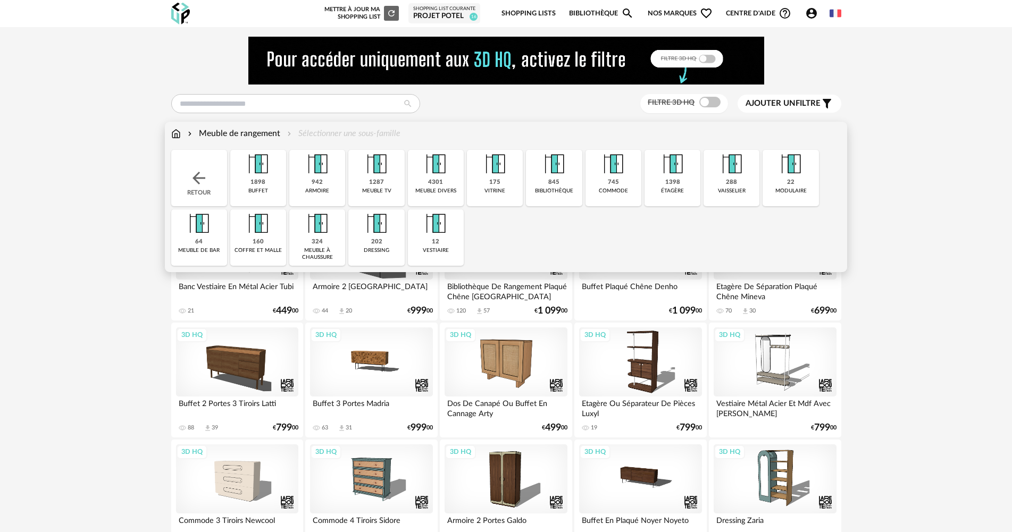
click at [388, 172] on img at bounding box center [376, 164] width 29 height 29
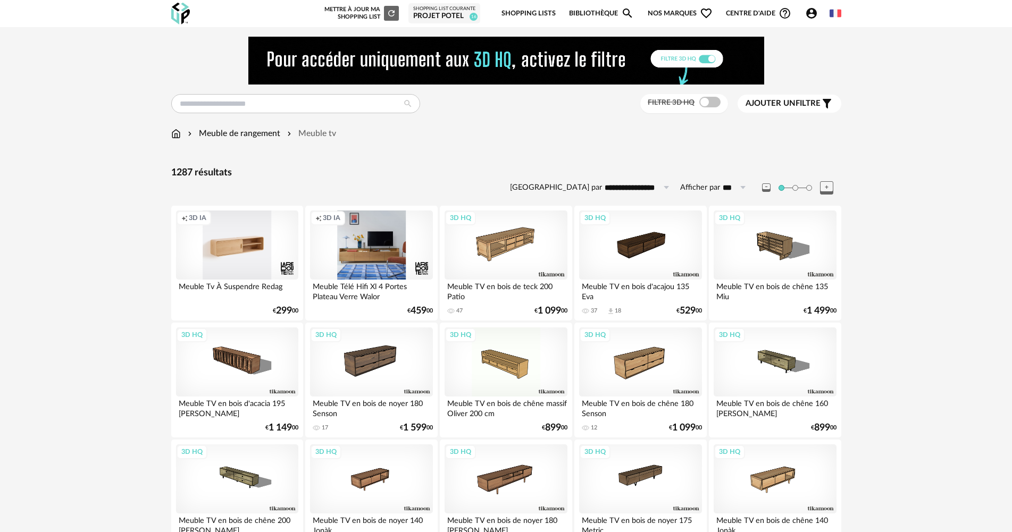
click at [810, 107] on span "Ajouter un filtre" at bounding box center [783, 103] width 75 height 11
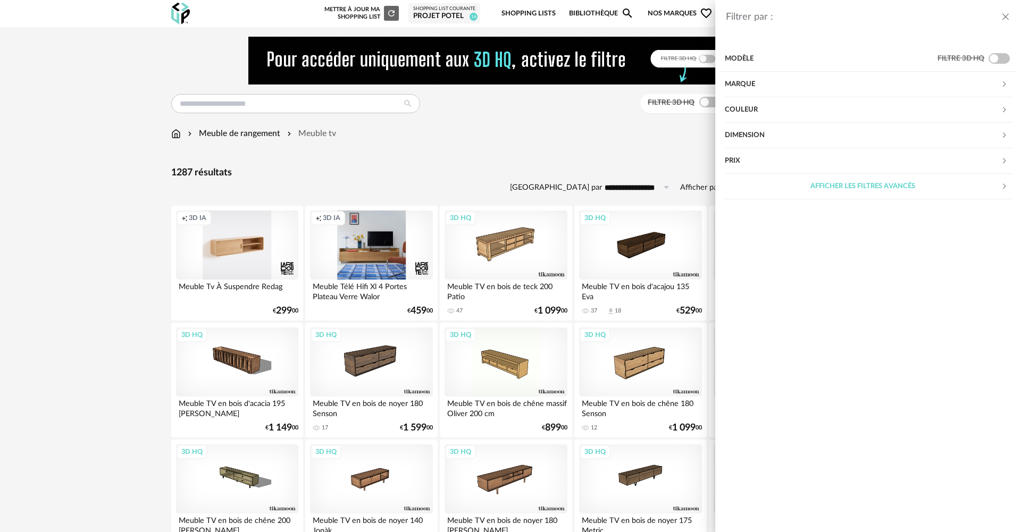
click at [763, 129] on div "Dimension" at bounding box center [862, 136] width 276 height 26
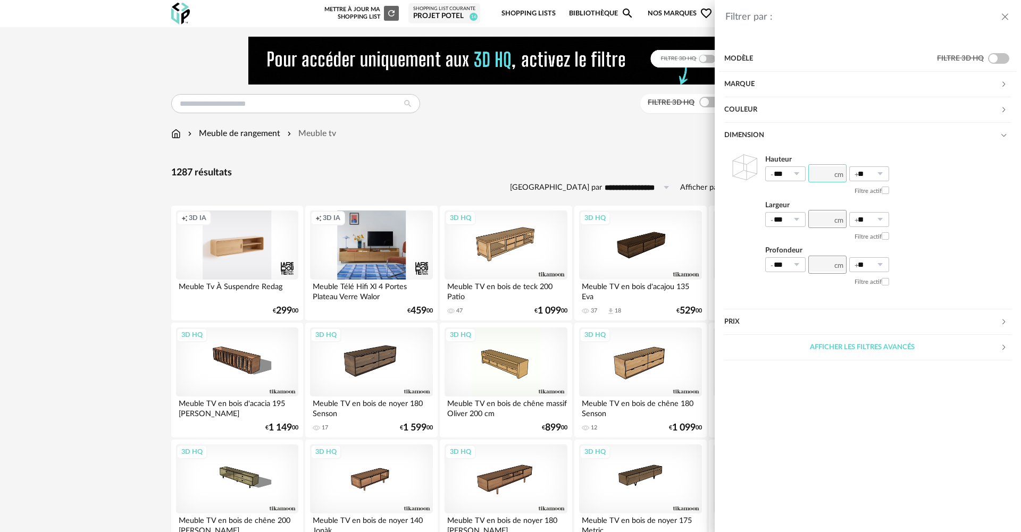
click at [822, 171] on input "number" at bounding box center [827, 173] width 38 height 18
type input "**"
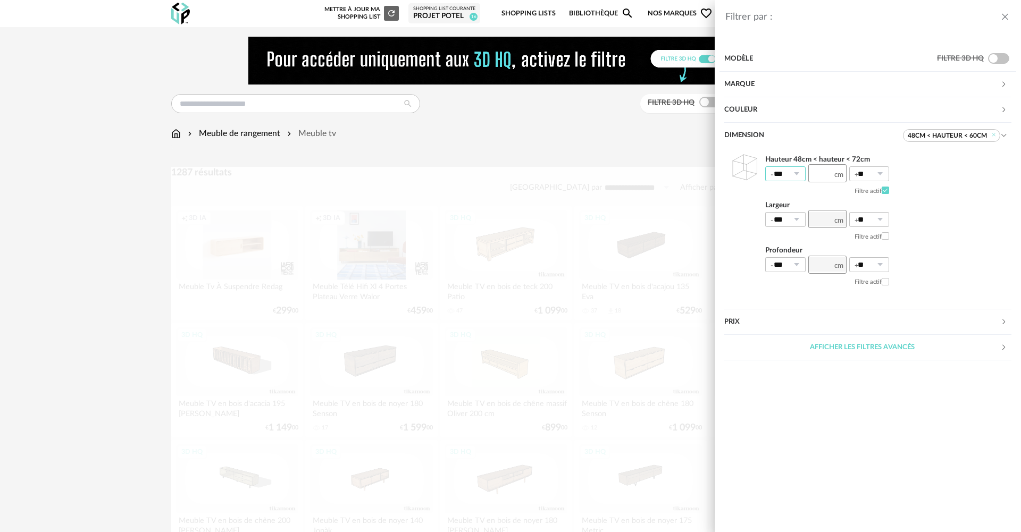
click at [789, 172] on input "***" at bounding box center [785, 173] width 40 height 15
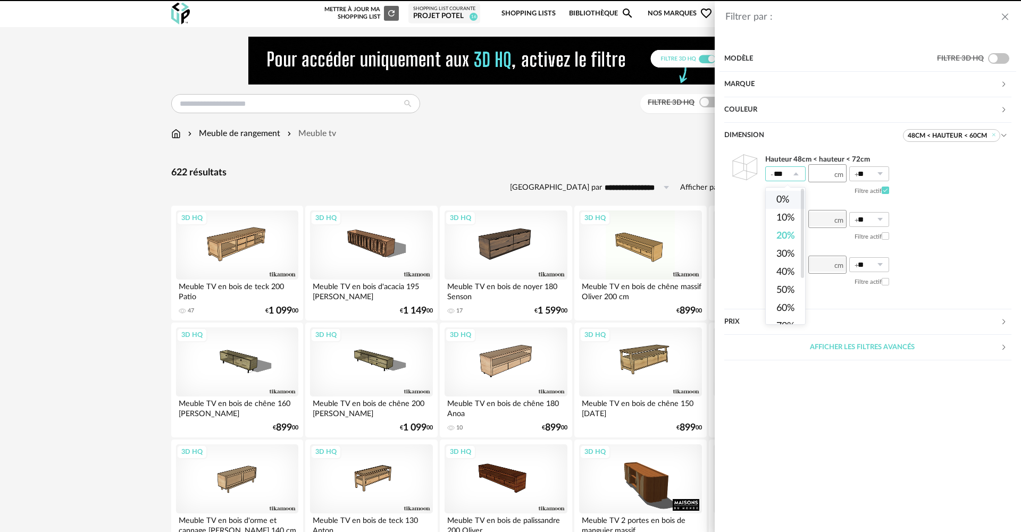
click at [789, 199] on span "0%" at bounding box center [782, 200] width 13 height 10
type input "**"
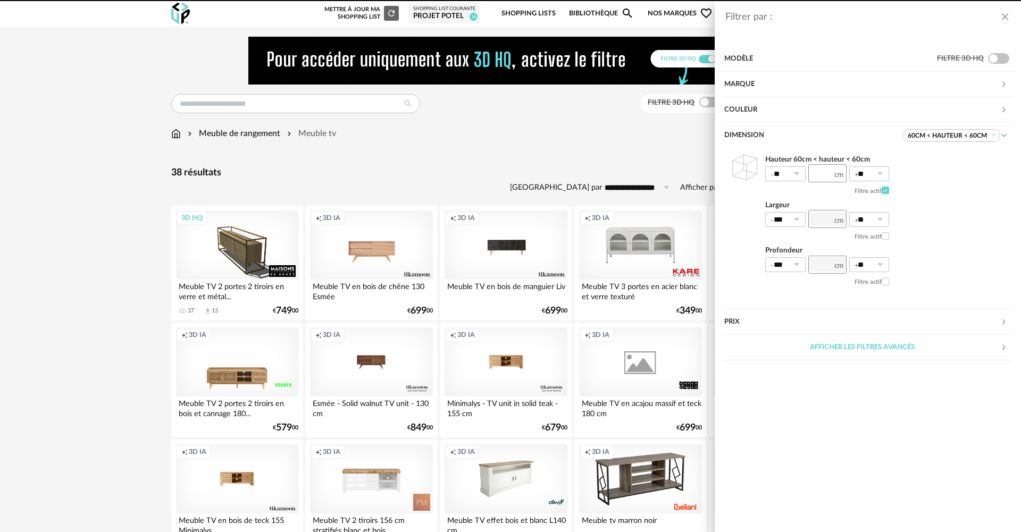
click at [875, 175] on icon at bounding box center [879, 173] width 13 height 15
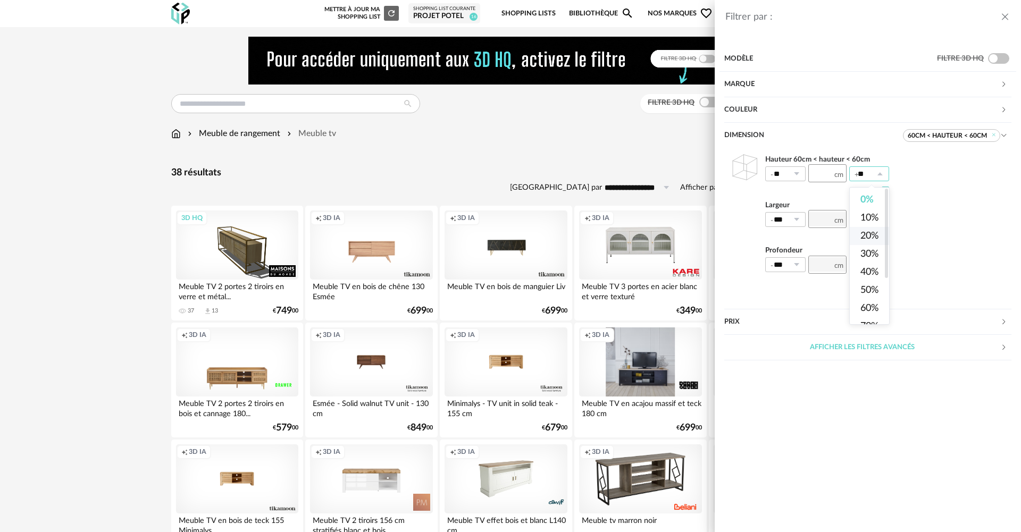
click at [876, 232] on span "20%" at bounding box center [869, 236] width 18 height 10
type input "***"
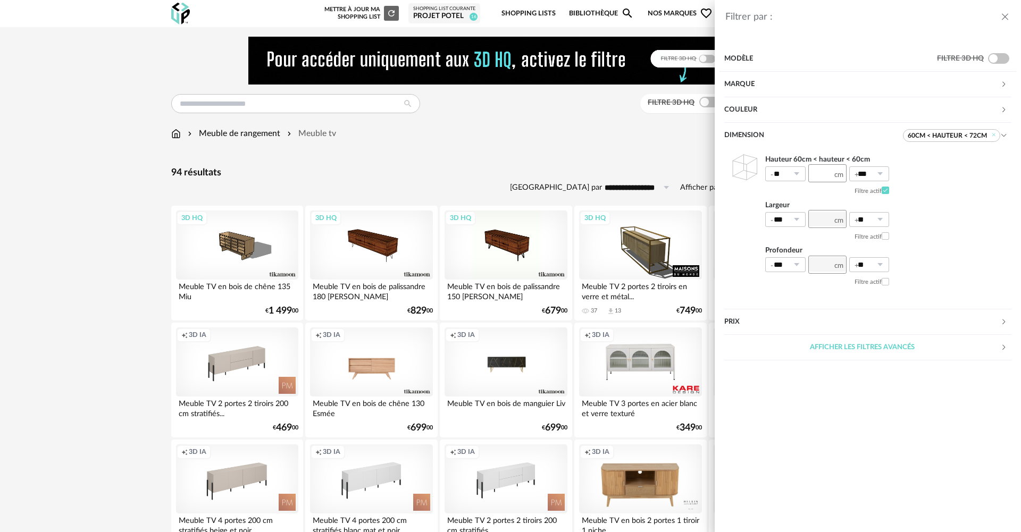
click at [100, 253] on div "Filtrer par : Modèle Filtre 3D HQ Marque &tradition 0 101 Copenhagen 0 366 Conc…" at bounding box center [510, 266] width 1021 height 532
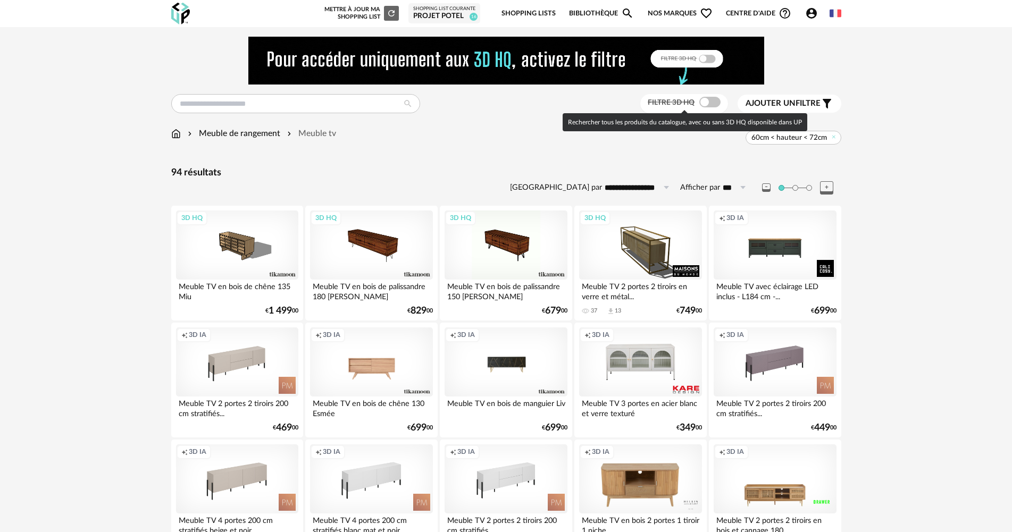
click at [710, 106] on span at bounding box center [709, 102] width 21 height 11
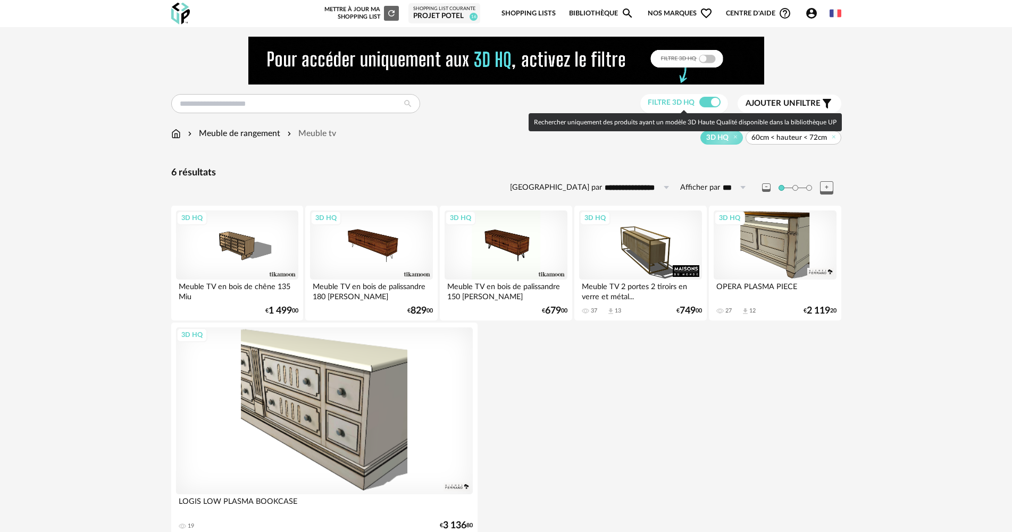
click at [710, 103] on span at bounding box center [709, 102] width 21 height 11
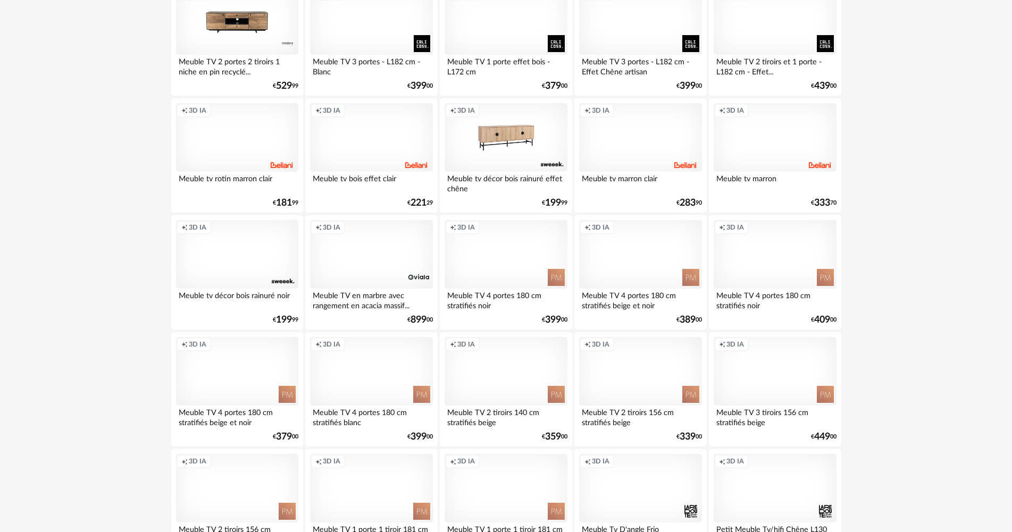
scroll to position [1648, 0]
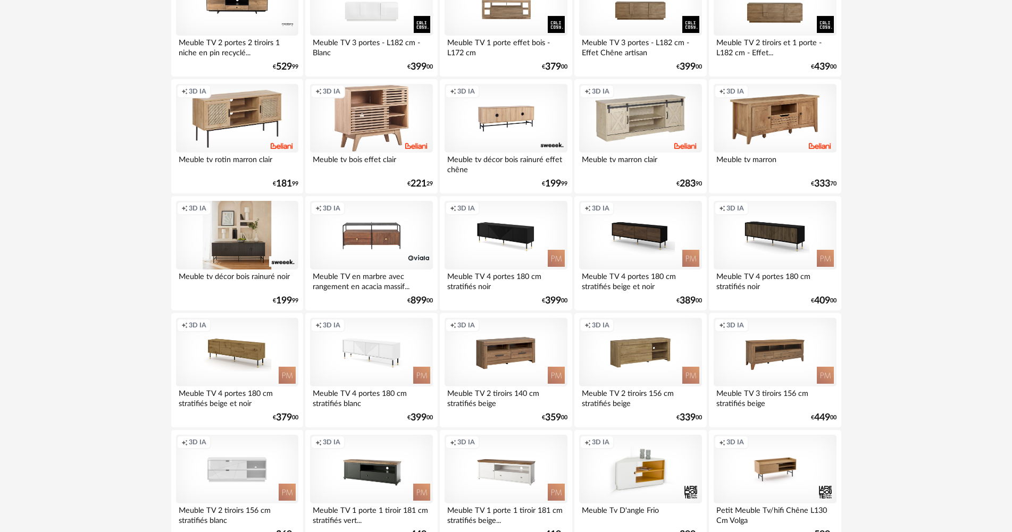
click at [199, 229] on div "Creation icon 3D IA" at bounding box center [237, 235] width 122 height 69
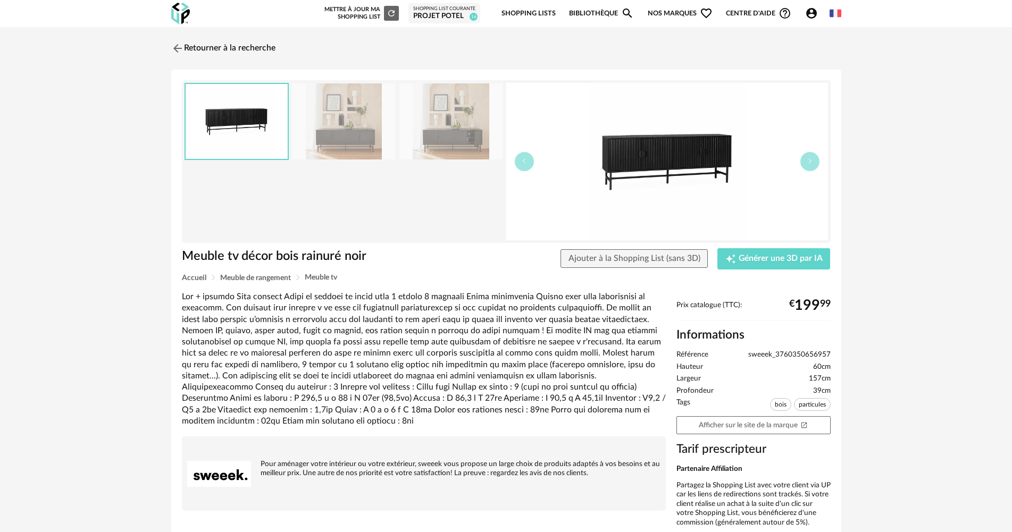
click at [457, 123] on img at bounding box center [450, 121] width 103 height 76
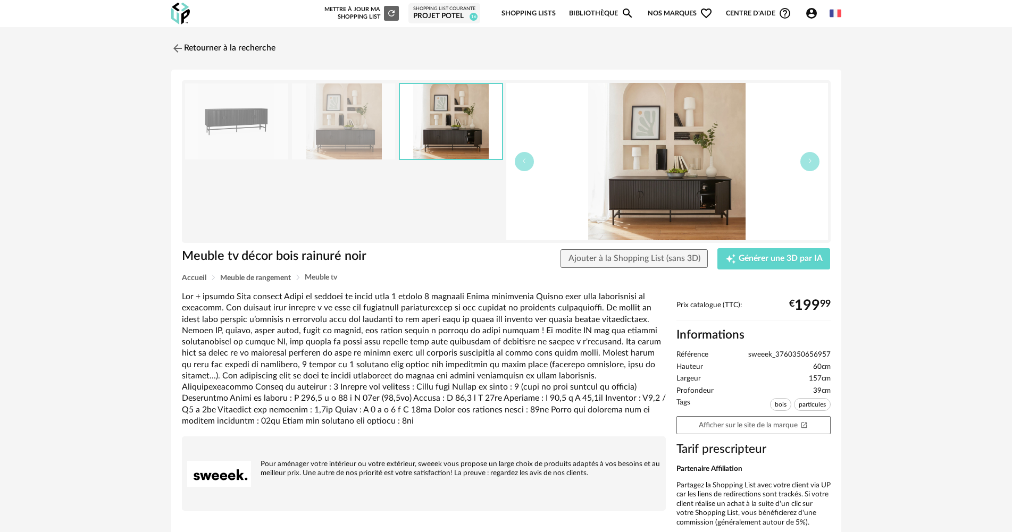
click at [333, 123] on img at bounding box center [343, 121] width 103 height 76
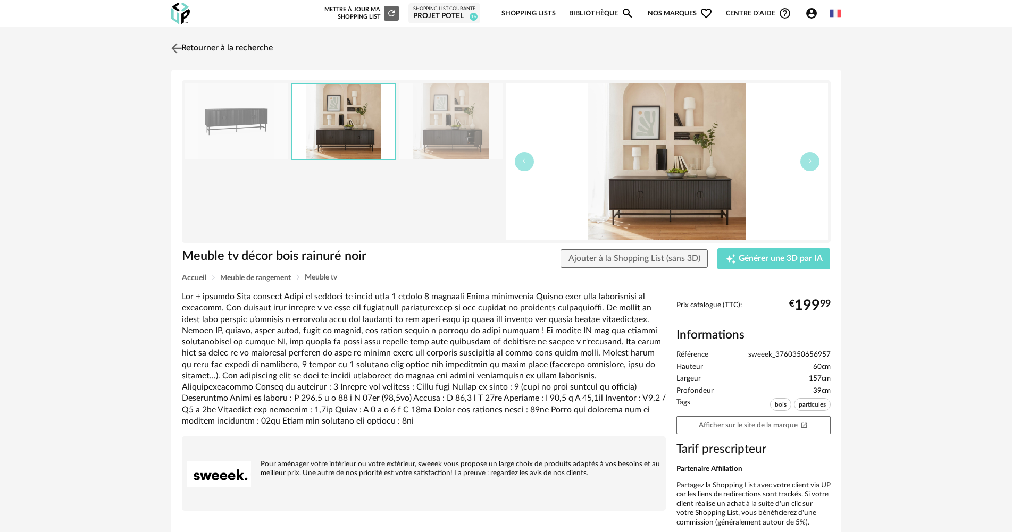
click at [224, 55] on link "Retourner à la recherche" at bounding box center [221, 48] width 104 height 23
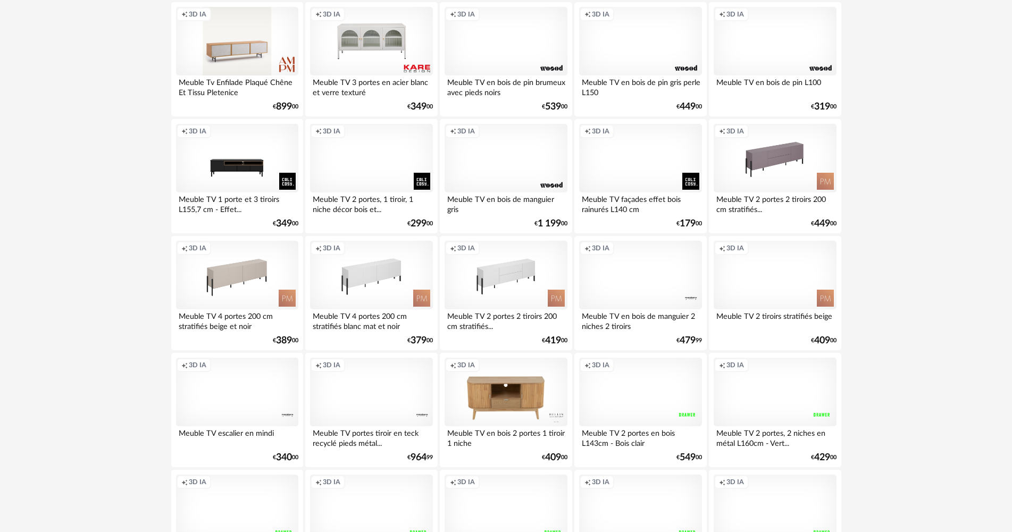
scroll to position [1861, 0]
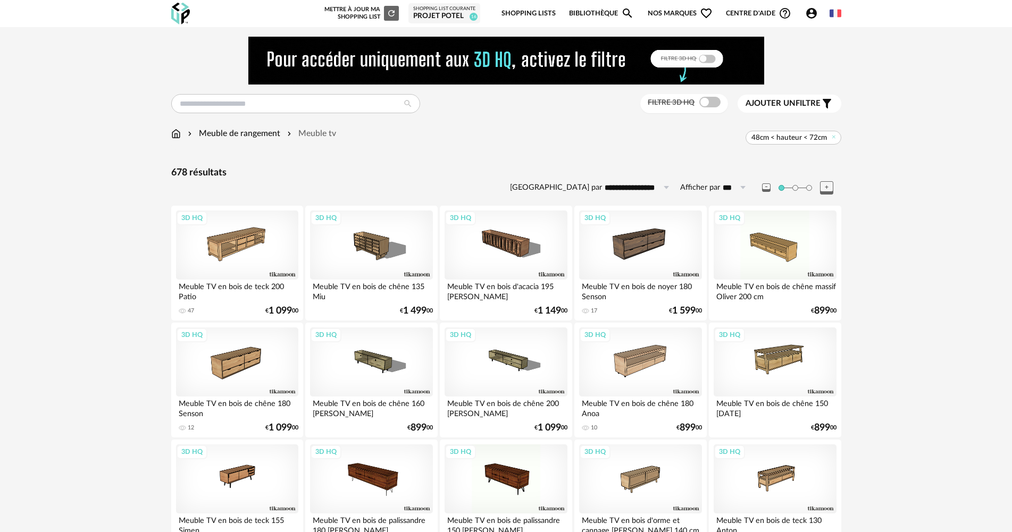
click at [794, 105] on span "Ajouter un" at bounding box center [771, 103] width 50 height 8
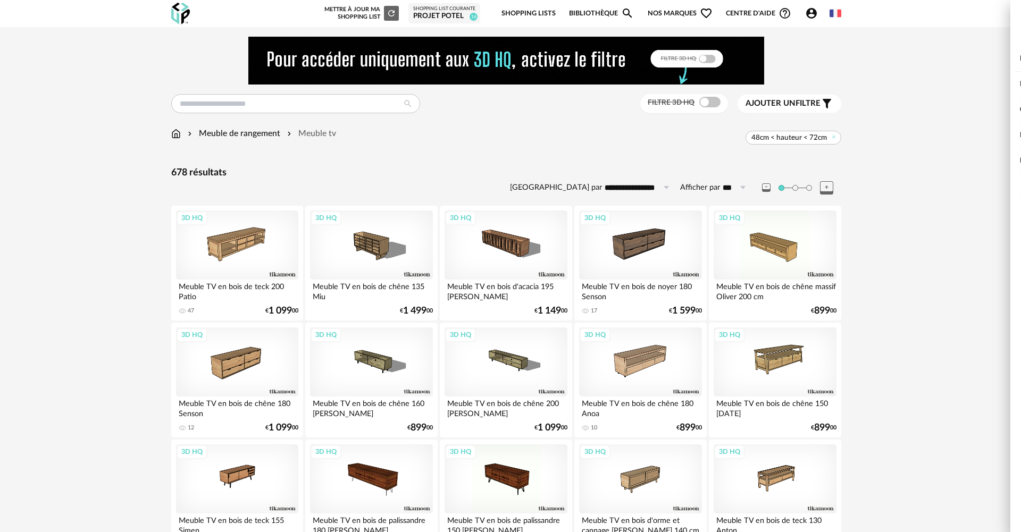
click at [789, 135] on div "Dimension" at bounding box center [813, 136] width 179 height 26
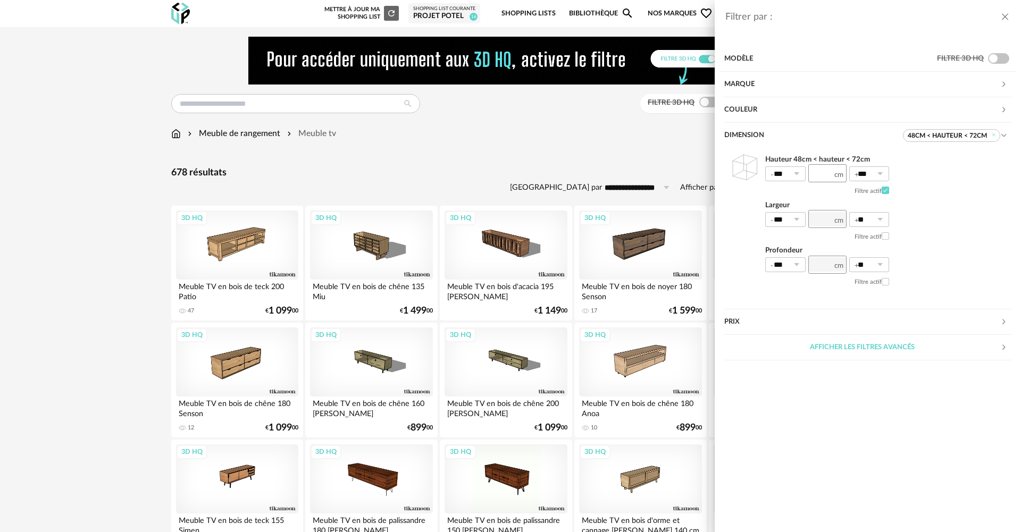
click at [790, 175] on icon at bounding box center [796, 173] width 13 height 15
click at [790, 197] on li "0%" at bounding box center [790, 200] width 48 height 18
type input "**"
click at [619, 127] on div "Filtrer par : Modèle Filtre 3D HQ Marque &tradition 0 101 Copenhagen 0 366 Conc…" at bounding box center [510, 266] width 1021 height 532
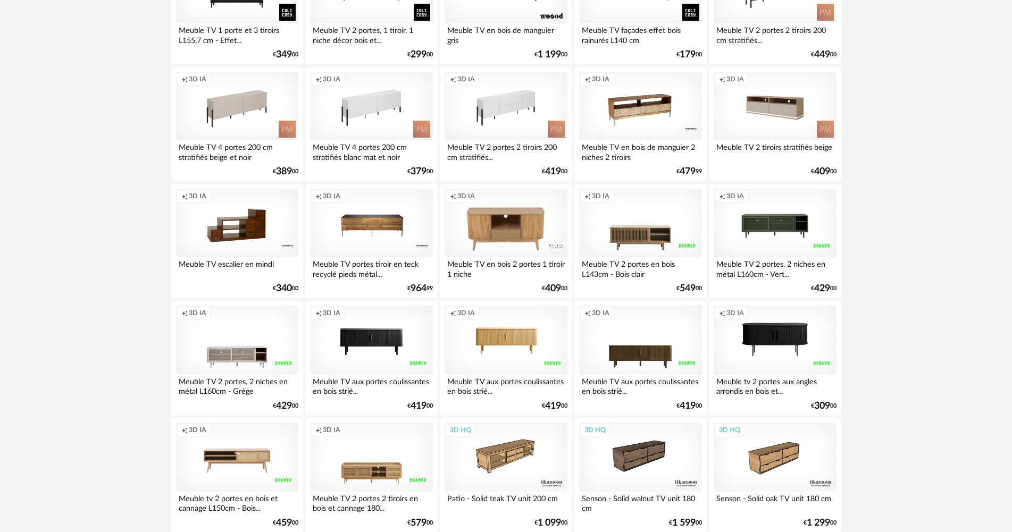
scroll to position [2084, 0]
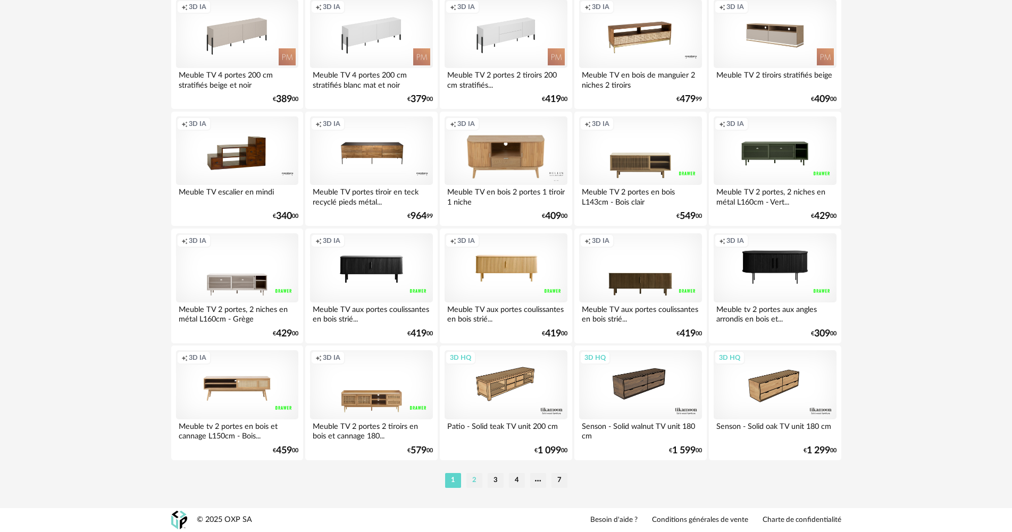
click at [473, 481] on li "2" at bounding box center [474, 480] width 16 height 15
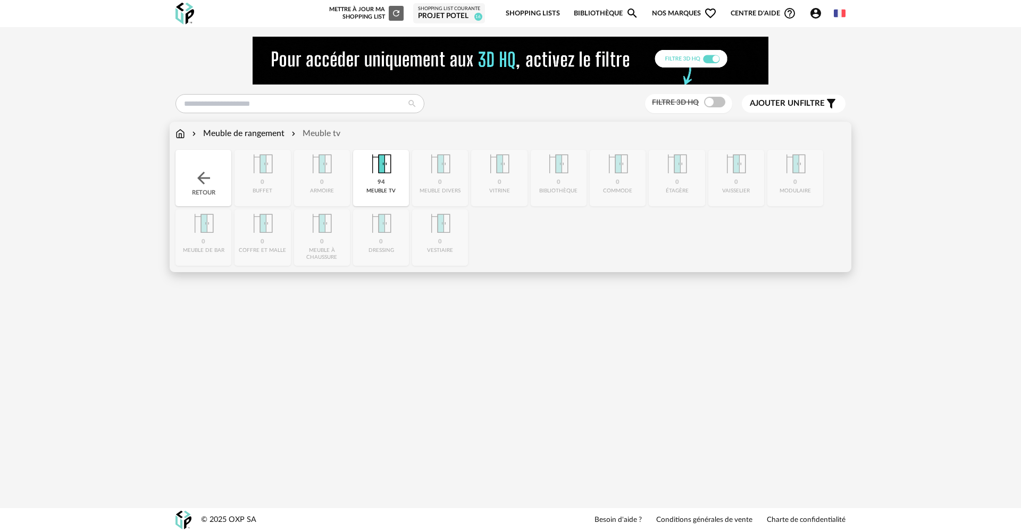
click at [320, 130] on div "Meuble tv" at bounding box center [314, 134] width 51 height 12
click at [396, 178] on div "94 meuble tv" at bounding box center [381, 178] width 56 height 56
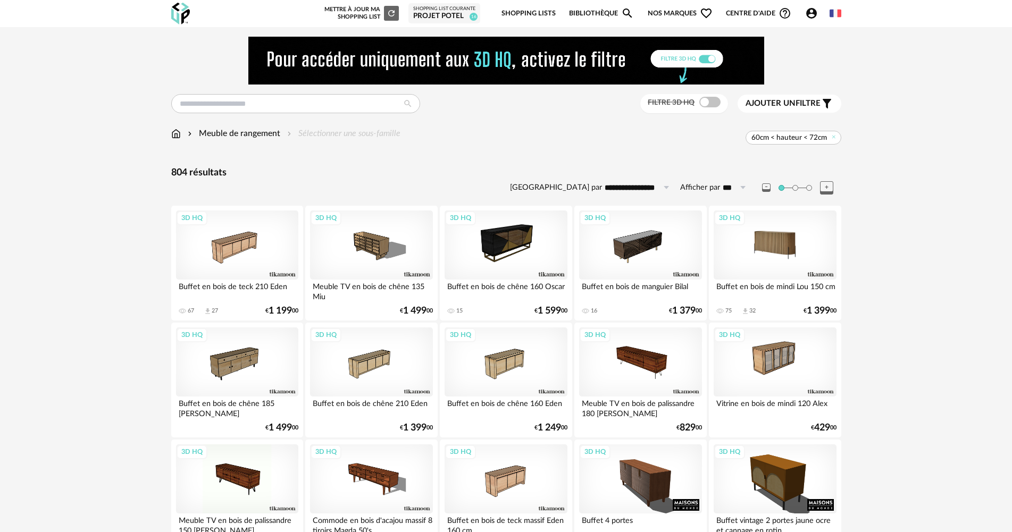
click at [794, 263] on div "3D HQ" at bounding box center [775, 245] width 122 height 69
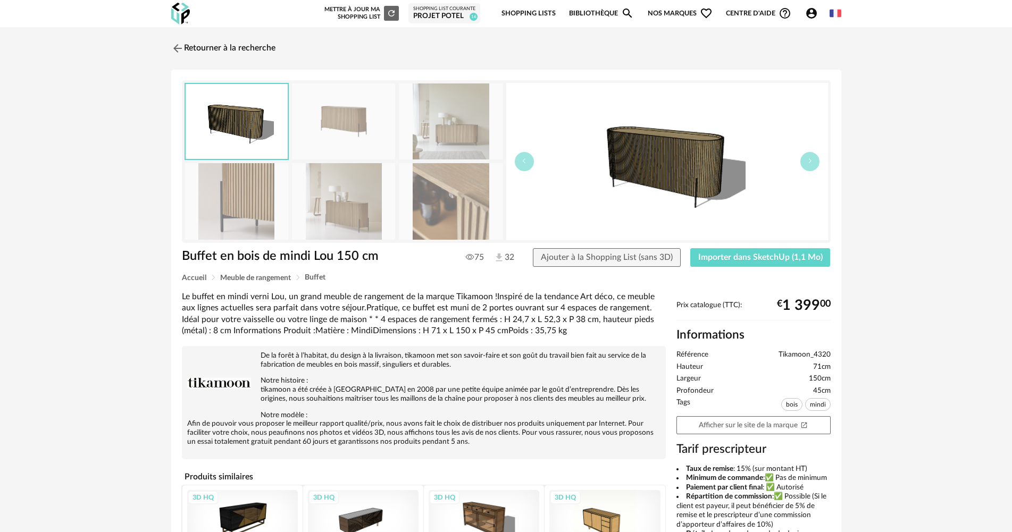
click at [256, 206] on img at bounding box center [236, 201] width 103 height 76
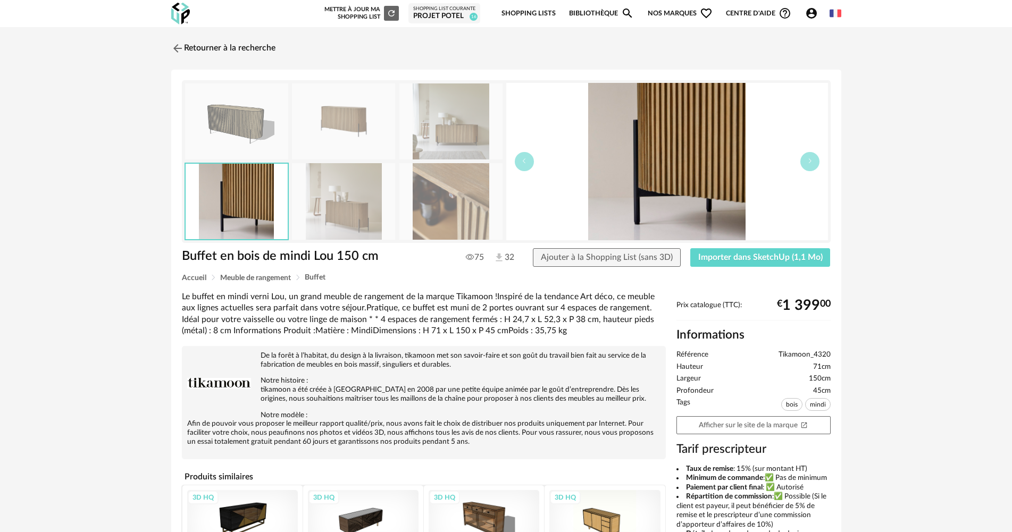
click at [353, 209] on img at bounding box center [343, 201] width 103 height 76
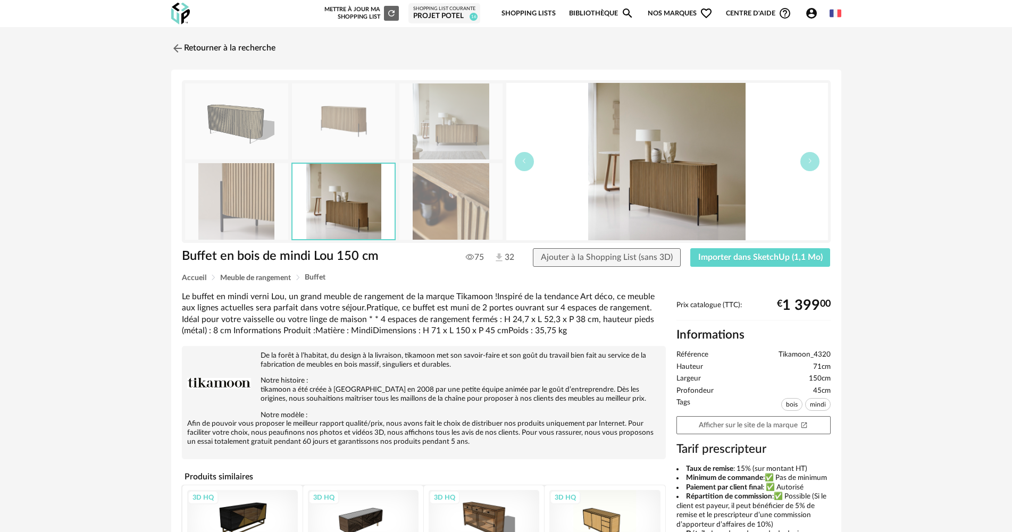
click at [395, 207] on div at bounding box center [343, 201] width 104 height 77
click at [444, 202] on img at bounding box center [450, 201] width 103 height 76
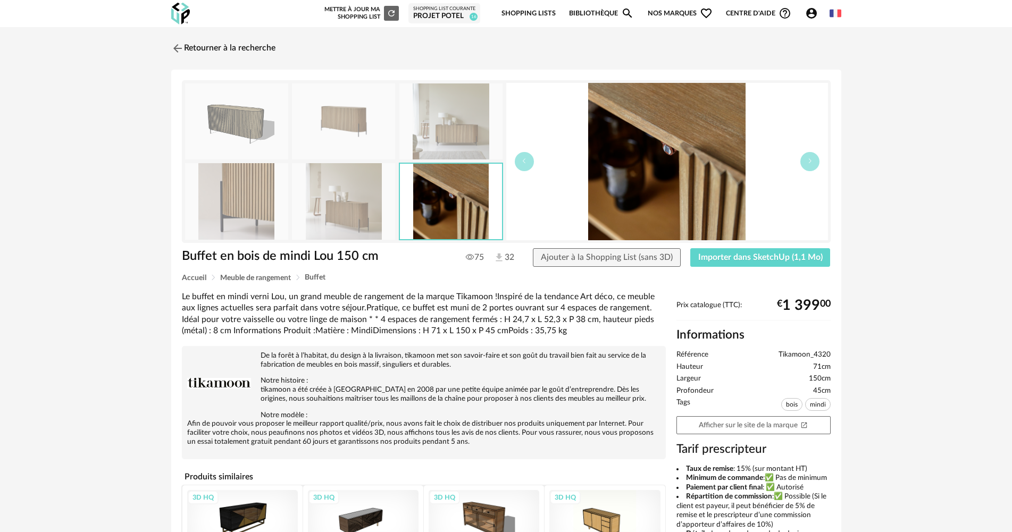
click at [444, 156] on img at bounding box center [450, 121] width 103 height 76
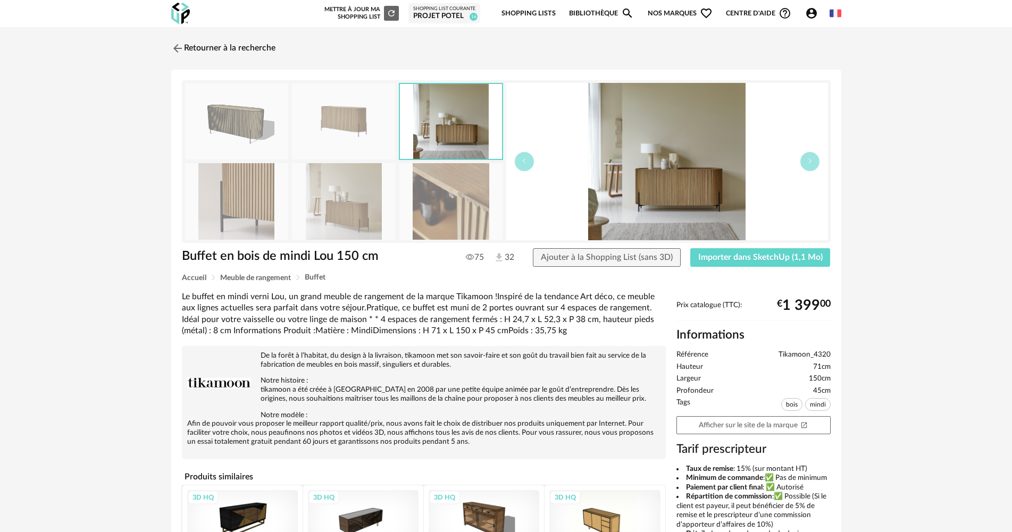
click at [359, 150] on img at bounding box center [343, 121] width 103 height 76
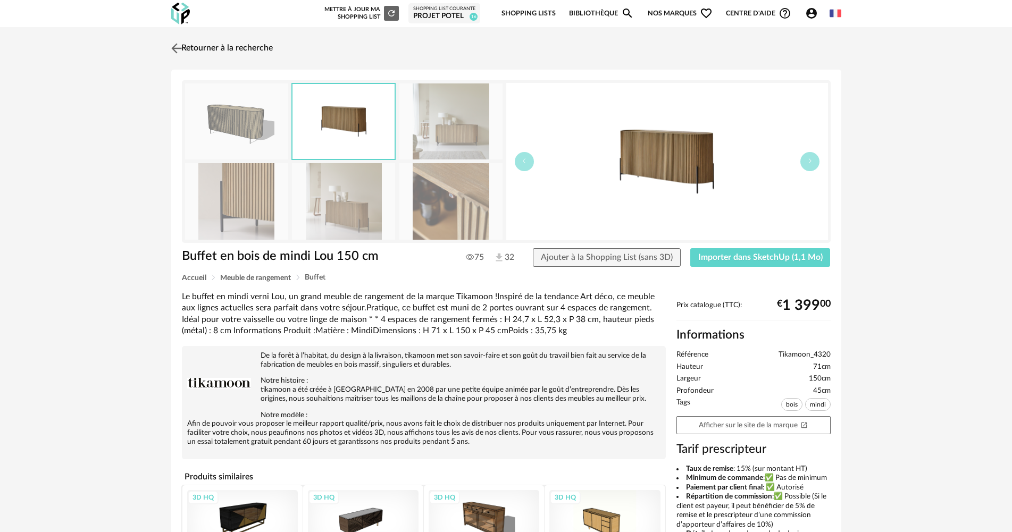
click at [239, 50] on link "Retourner à la recherche" at bounding box center [221, 48] width 104 height 23
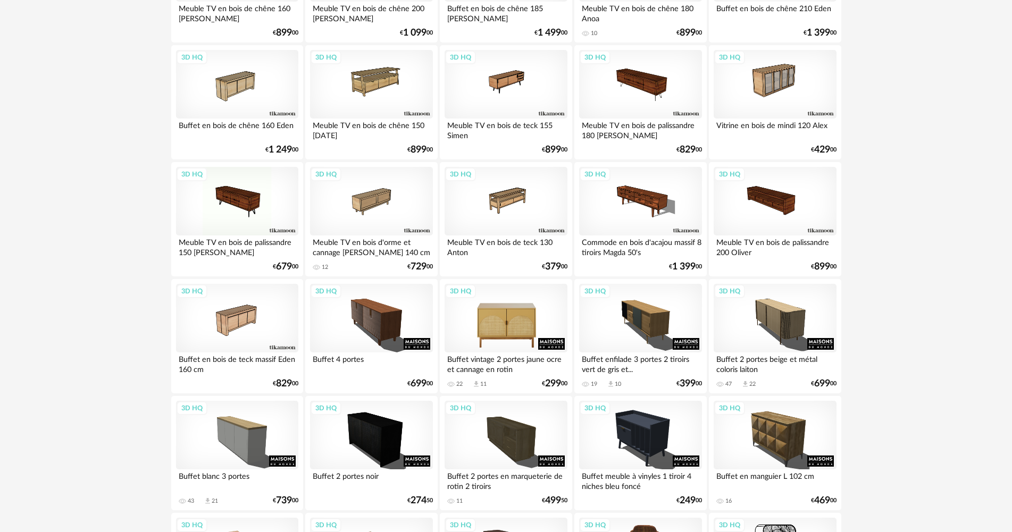
scroll to position [691, 0]
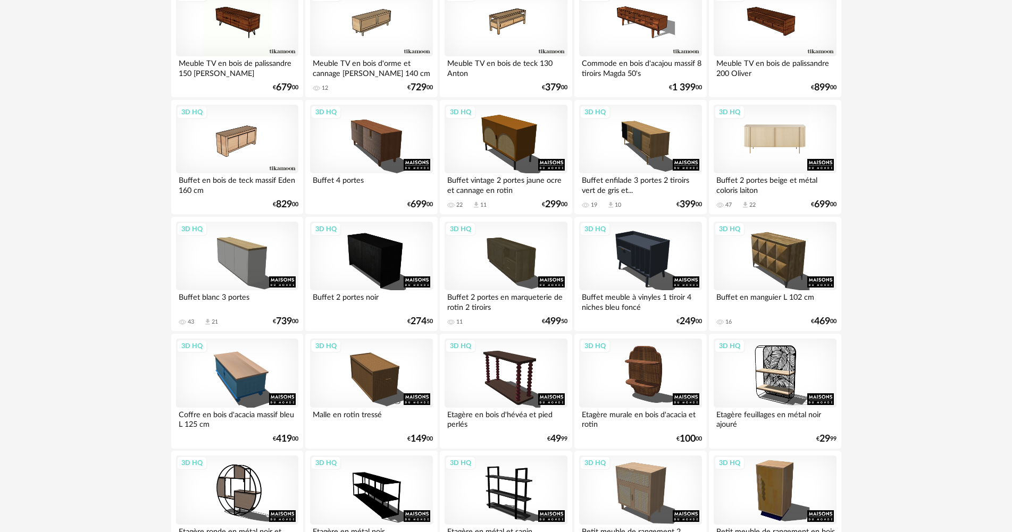
click at [781, 144] on div "3D HQ" at bounding box center [775, 139] width 122 height 69
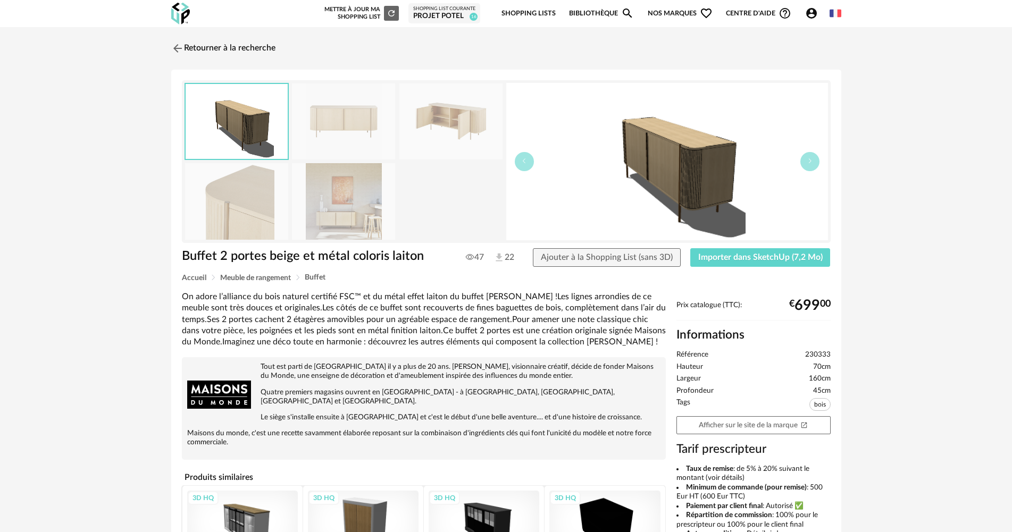
click at [353, 180] on img at bounding box center [343, 201] width 103 height 76
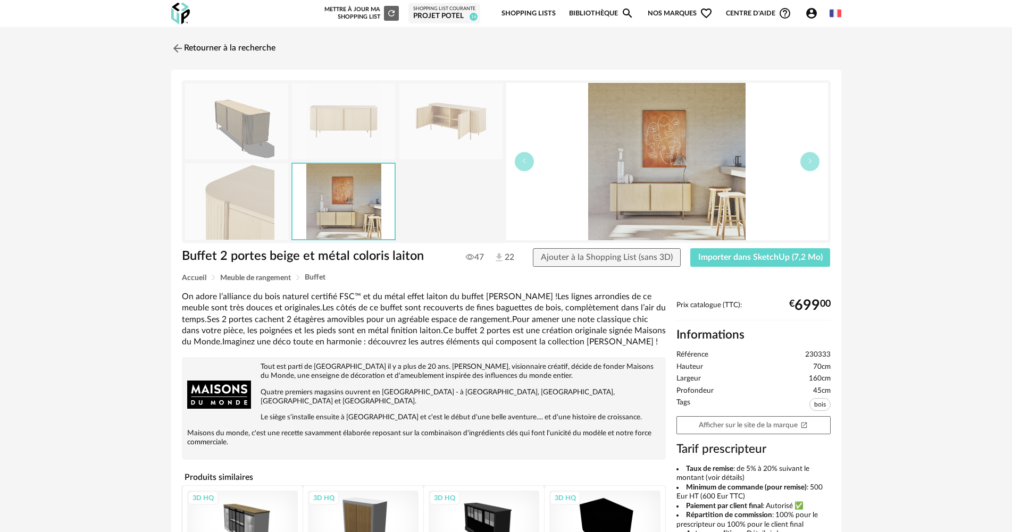
drag, startPoint x: 234, startPoint y: 201, endPoint x: 326, endPoint y: 139, distance: 111.1
click at [234, 200] on img at bounding box center [236, 201] width 103 height 76
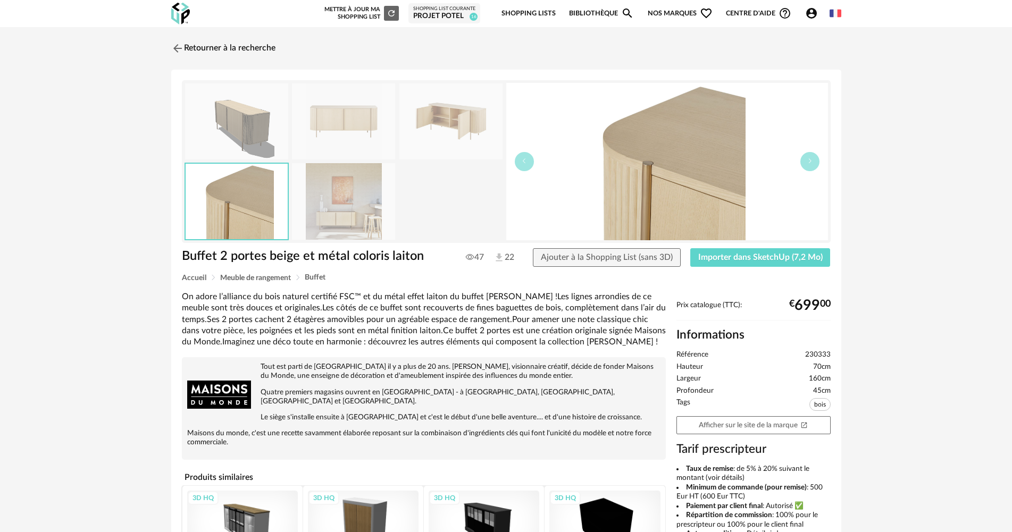
click at [326, 139] on img at bounding box center [343, 121] width 103 height 76
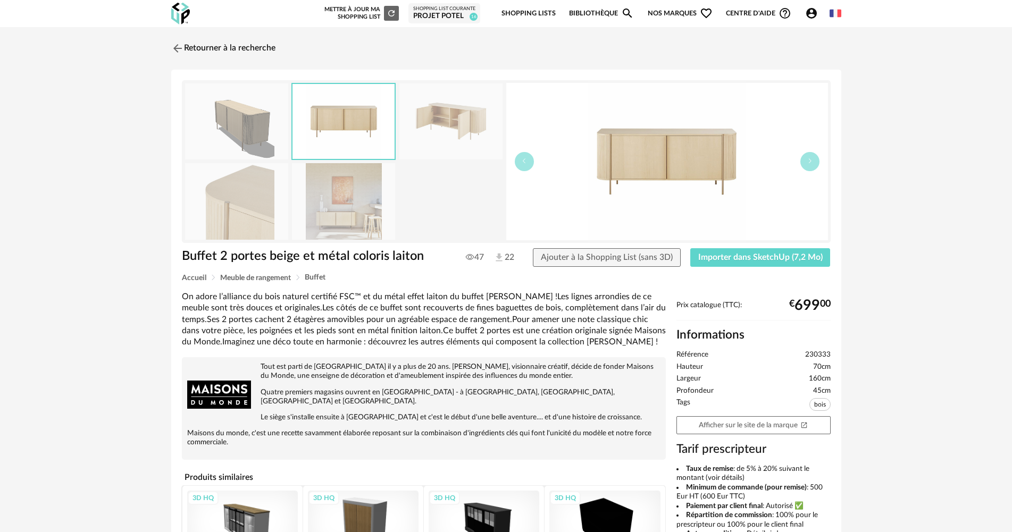
click at [400, 127] on img at bounding box center [450, 121] width 103 height 76
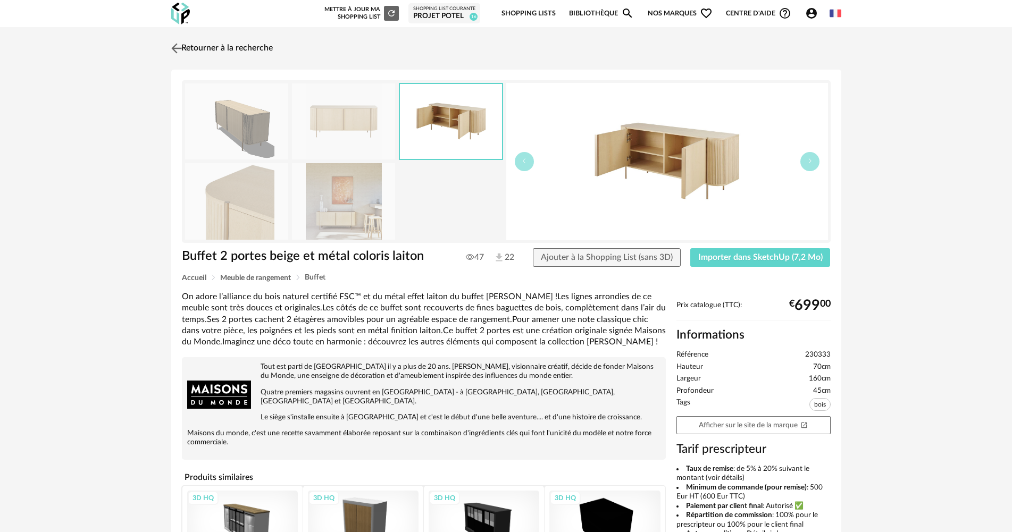
click at [236, 49] on link "Retourner à la recherche" at bounding box center [221, 48] width 104 height 23
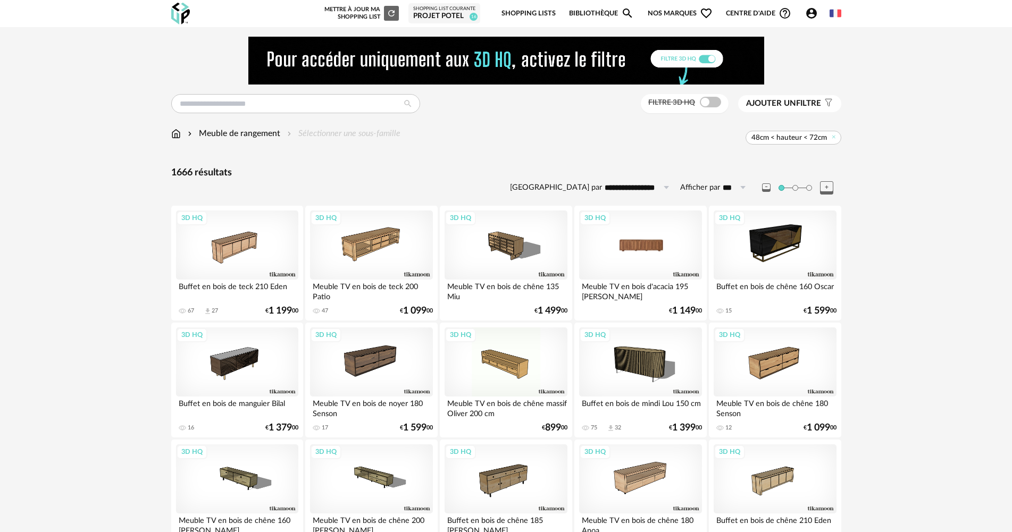
click at [663, 256] on div "3D HQ" at bounding box center [640, 245] width 122 height 69
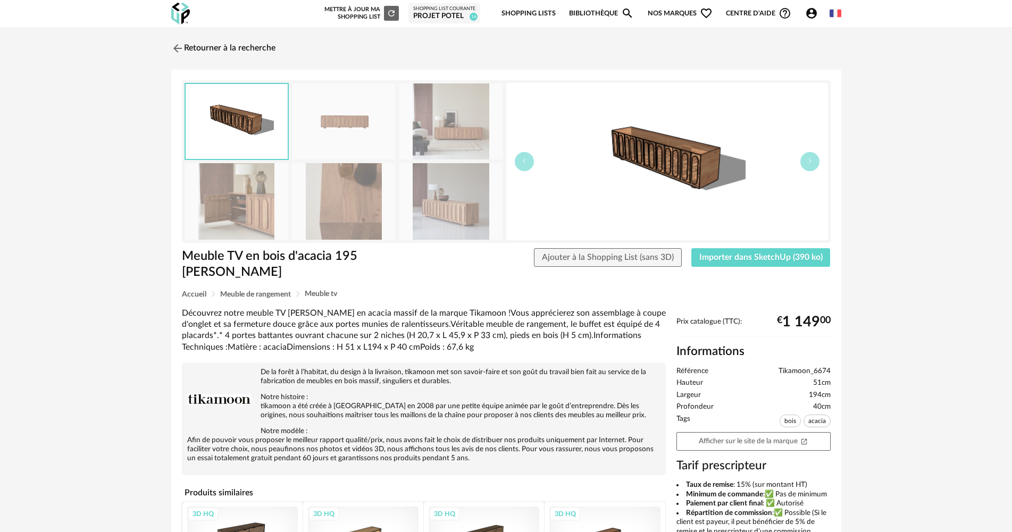
click at [450, 215] on img at bounding box center [450, 201] width 103 height 76
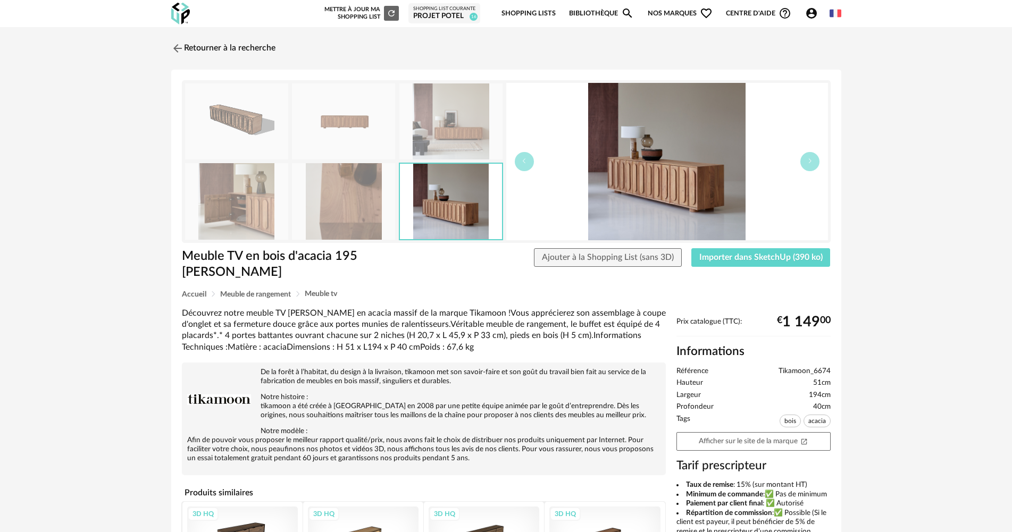
click at [328, 194] on img at bounding box center [343, 201] width 103 height 76
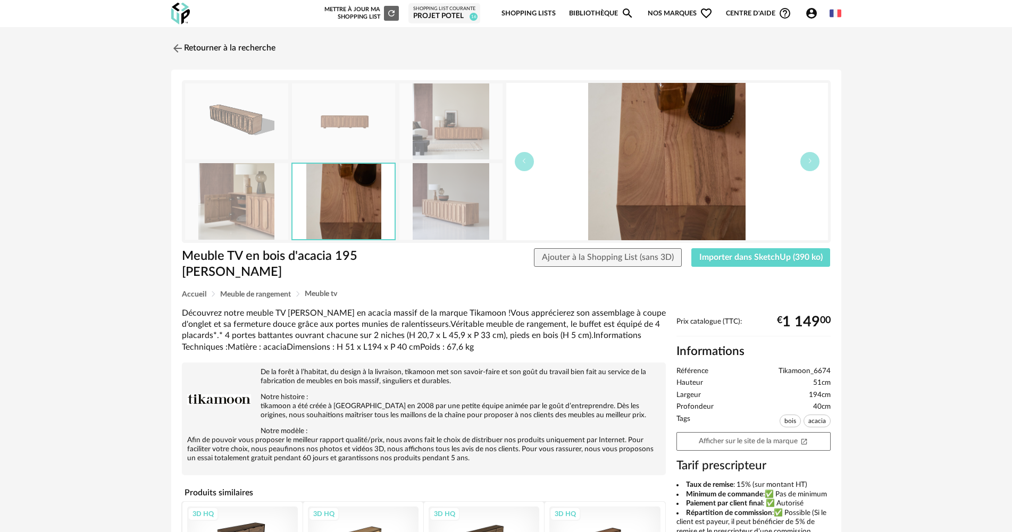
click at [242, 203] on img at bounding box center [236, 201] width 103 height 76
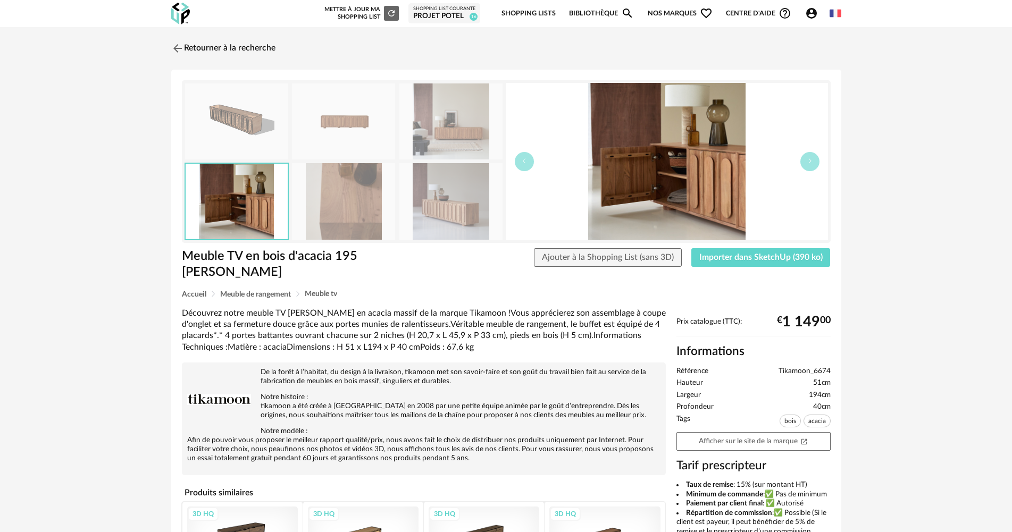
click at [277, 135] on img at bounding box center [236, 121] width 103 height 76
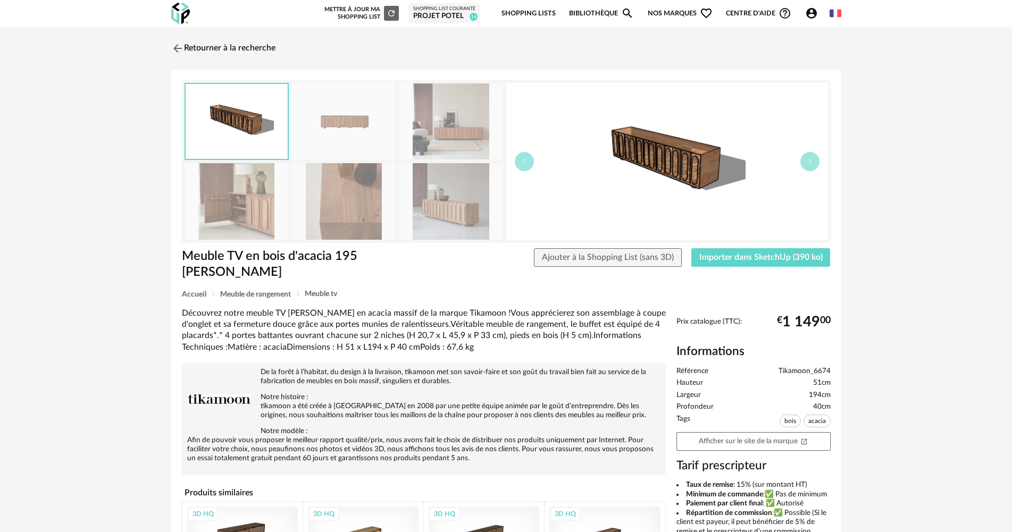
drag, startPoint x: 345, startPoint y: 135, endPoint x: 351, endPoint y: 135, distance: 6.9
click at [346, 135] on img at bounding box center [343, 121] width 103 height 76
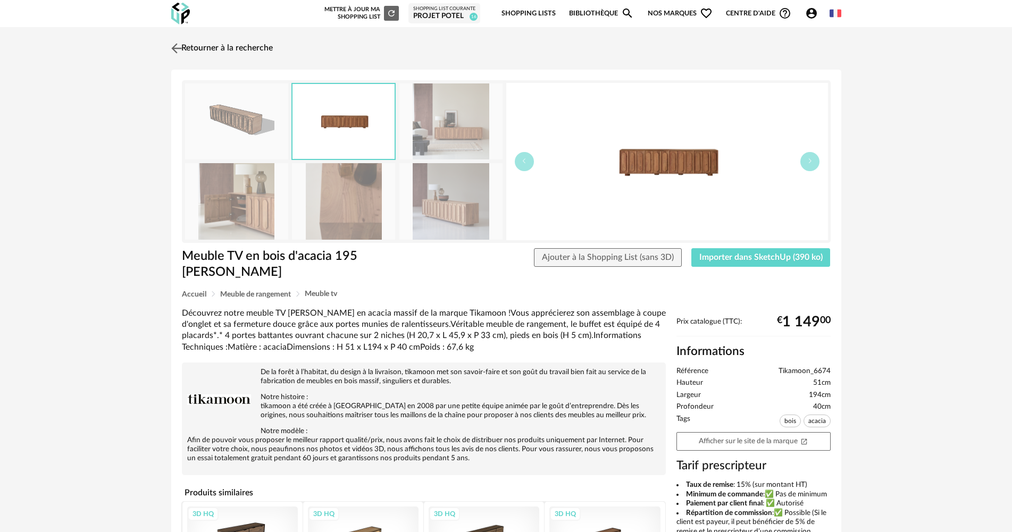
click at [206, 42] on link "Retourner à la recherche" at bounding box center [221, 48] width 104 height 23
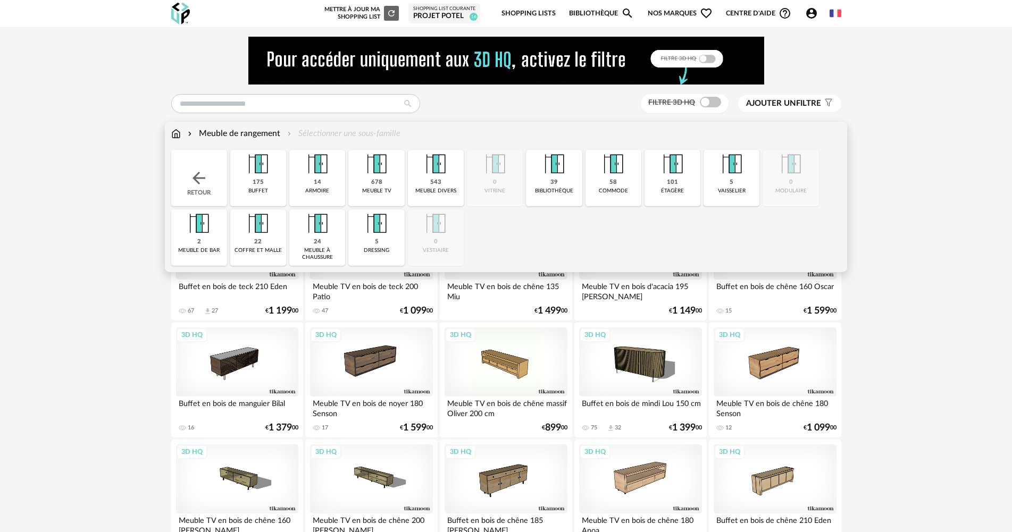
click at [243, 133] on div "Meuble de rangement" at bounding box center [233, 134] width 95 height 12
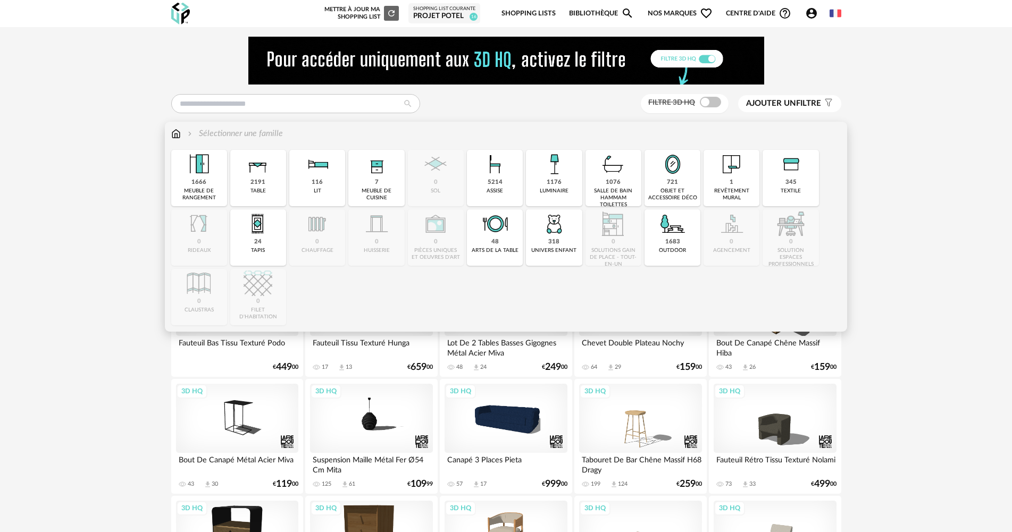
click at [215, 158] on div "1666 meuble de rangement" at bounding box center [199, 178] width 56 height 56
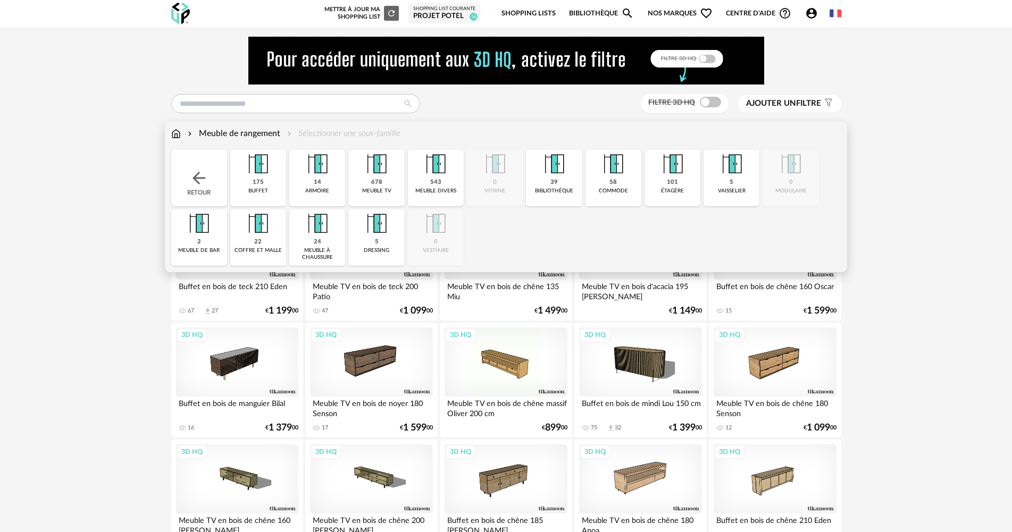
click at [387, 189] on div "meuble tv" at bounding box center [376, 191] width 29 height 7
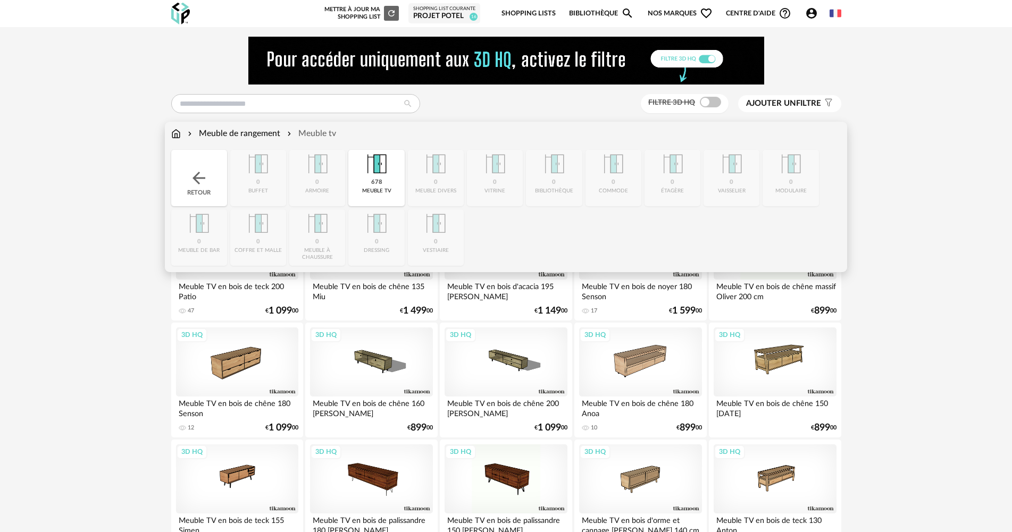
click at [179, 136] on img at bounding box center [176, 134] width 10 height 12
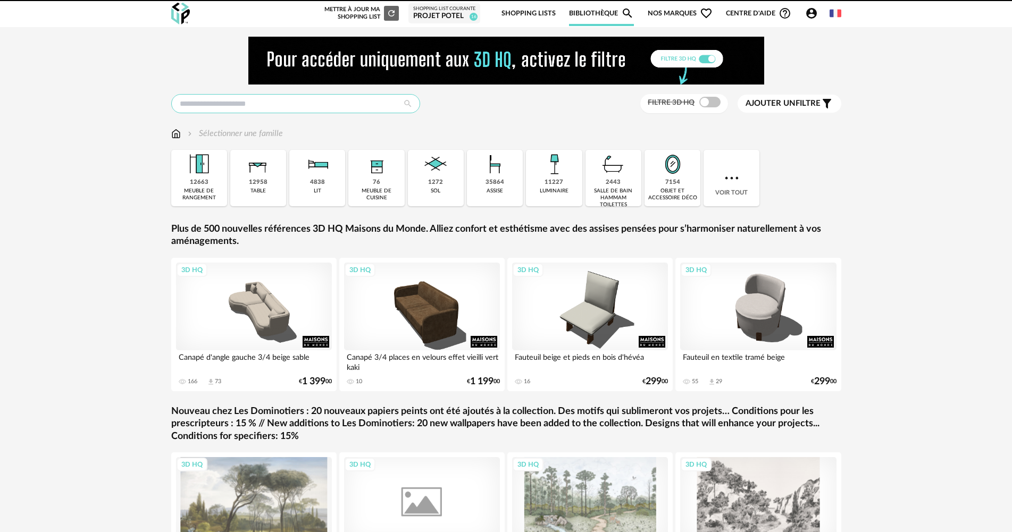
click at [238, 108] on input "text" at bounding box center [295, 103] width 249 height 19
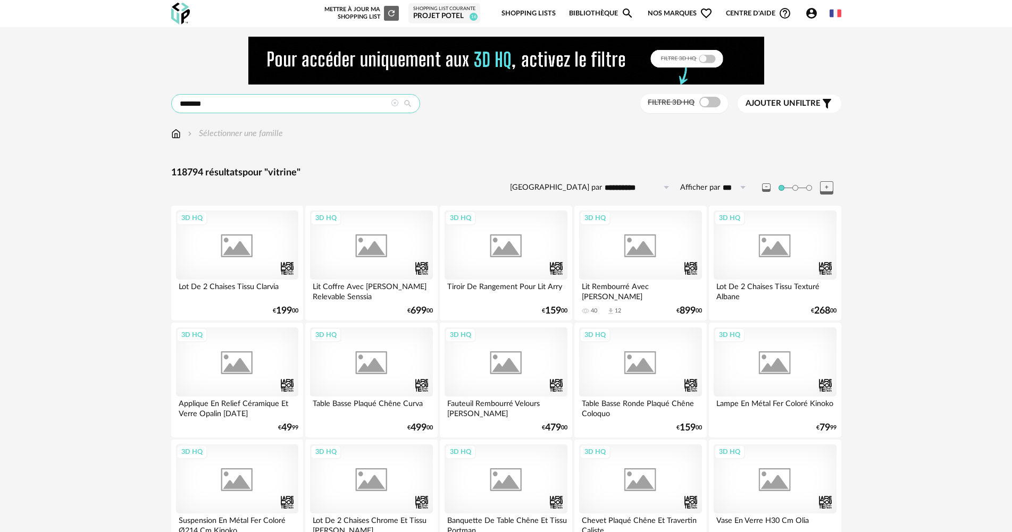
type input "*******"
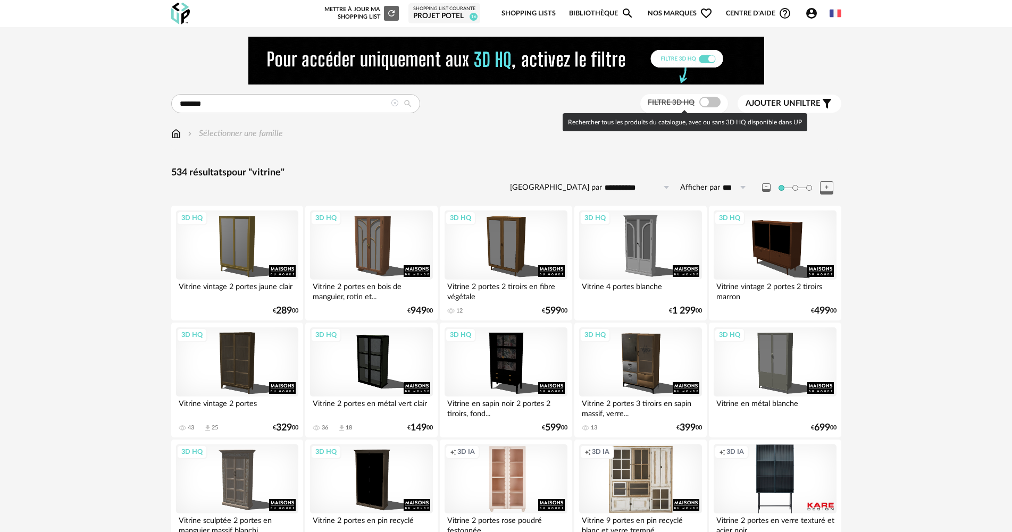
click at [712, 98] on span at bounding box center [709, 102] width 21 height 11
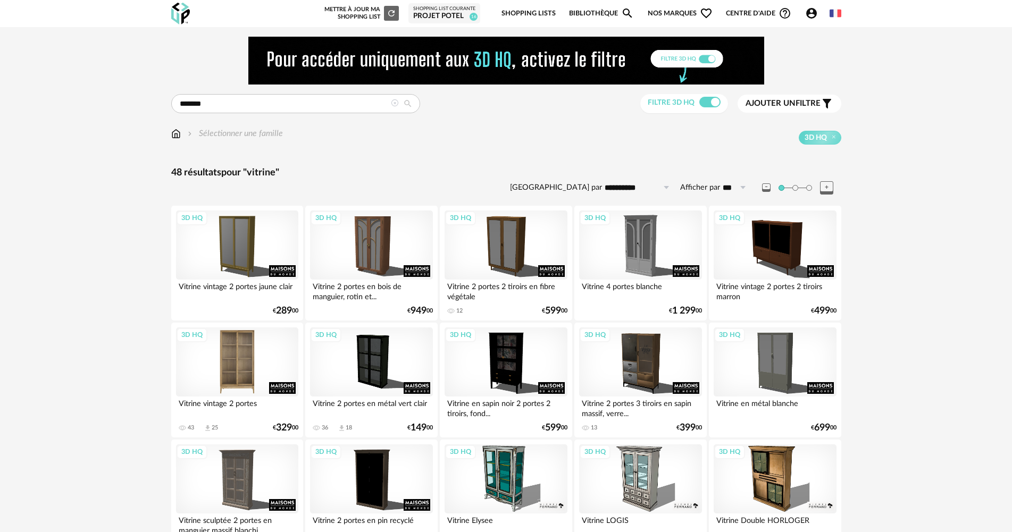
click at [255, 337] on div "3D HQ" at bounding box center [237, 362] width 122 height 69
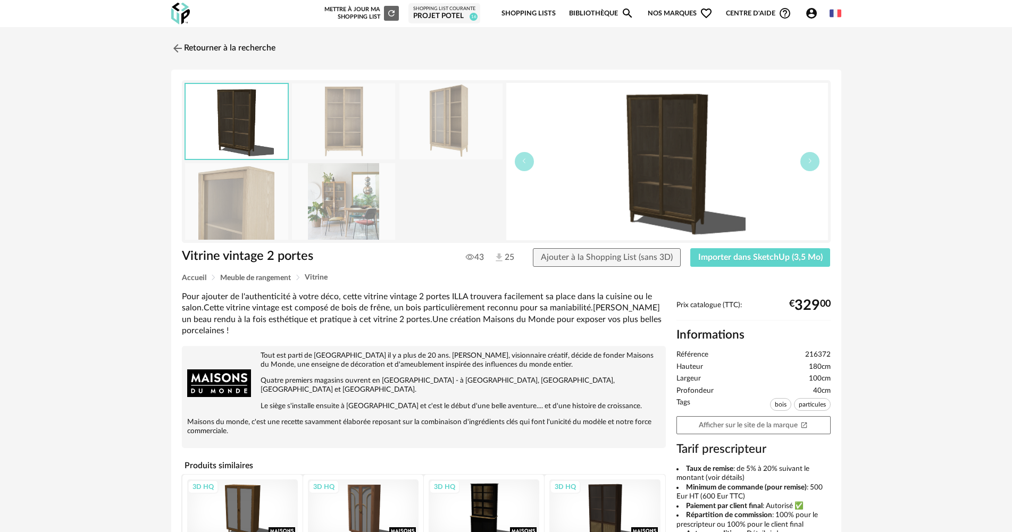
click at [327, 159] on img at bounding box center [343, 121] width 103 height 76
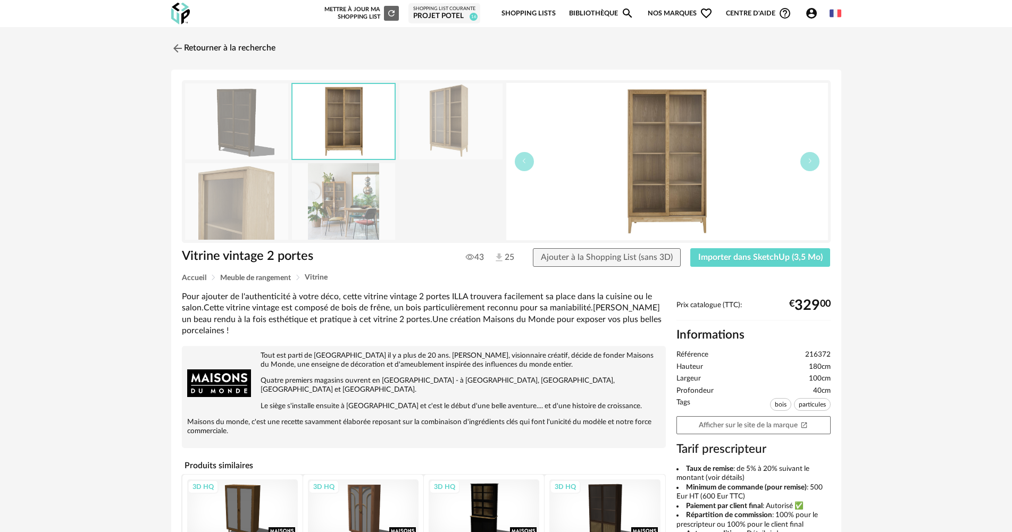
click at [331, 191] on img at bounding box center [343, 201] width 103 height 76
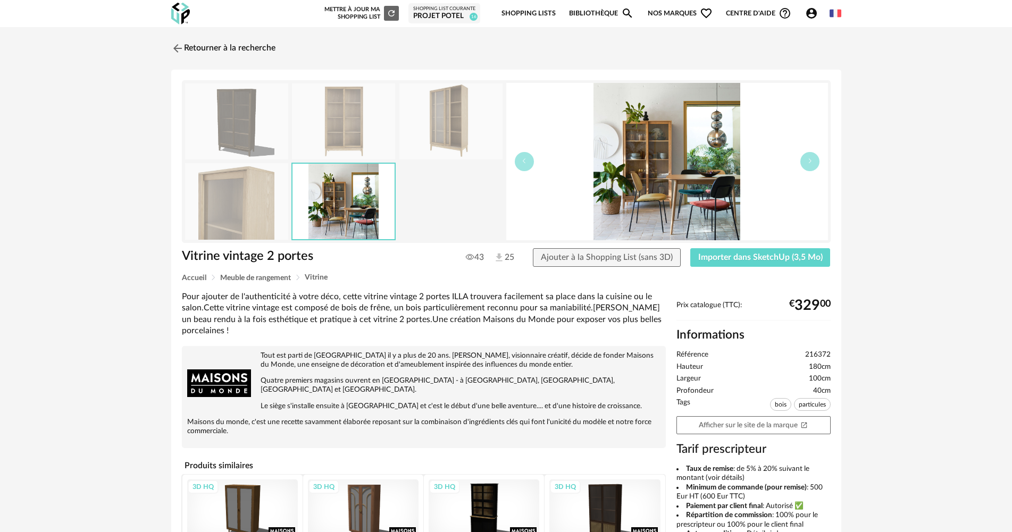
click at [286, 194] on img at bounding box center [236, 201] width 103 height 76
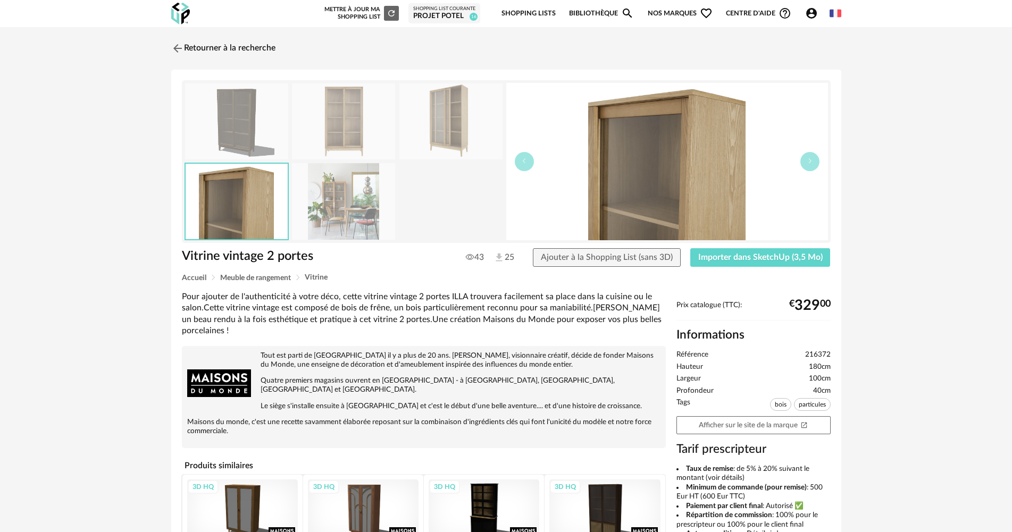
click at [449, 117] on img at bounding box center [450, 121] width 103 height 76
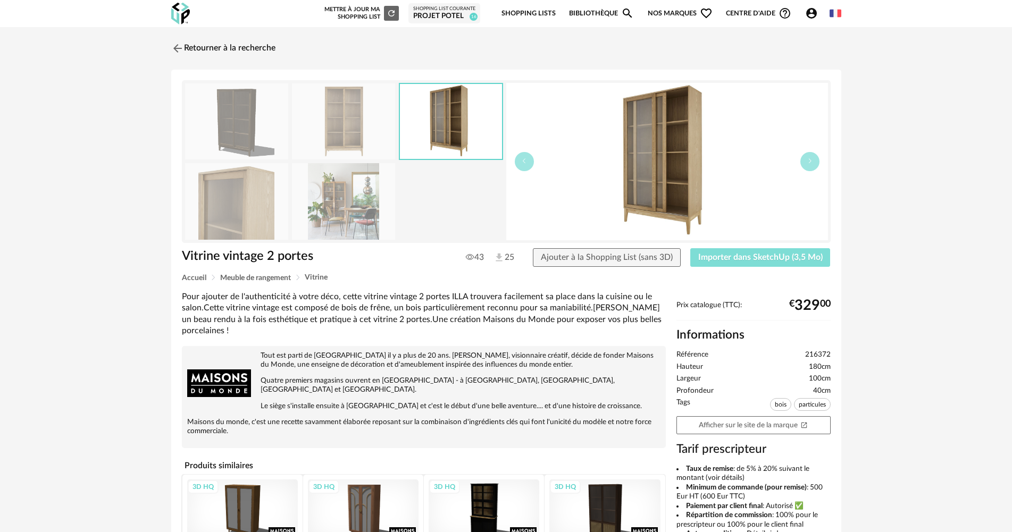
click at [813, 259] on span "Importer dans SketchUp (3,5 Mo)" at bounding box center [760, 257] width 124 height 9
click at [214, 45] on link "Retourner à la recherche" at bounding box center [221, 48] width 104 height 23
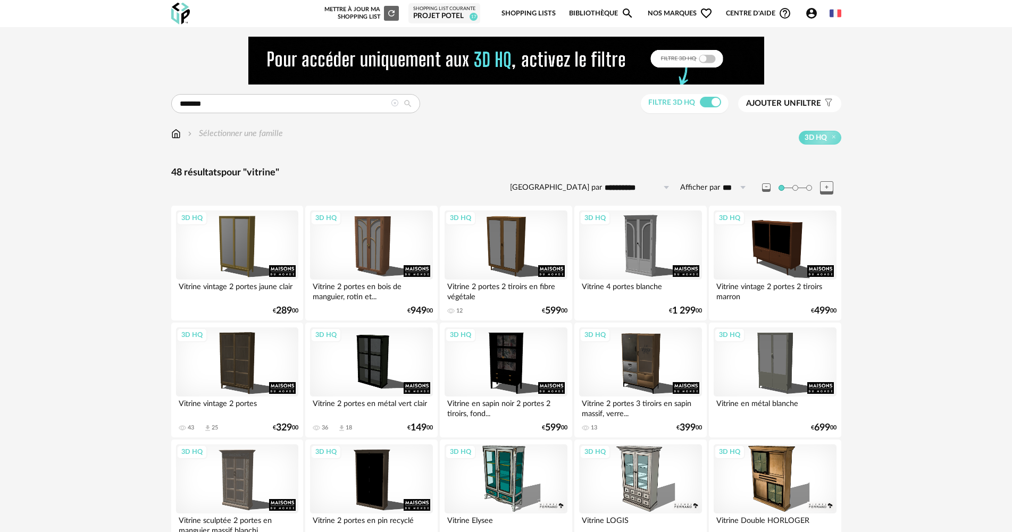
drag, startPoint x: 182, startPoint y: 121, endPoint x: 180, endPoint y: 128, distance: 7.1
drag, startPoint x: 180, startPoint y: 128, endPoint x: 177, endPoint y: 134, distance: 7.4
click at [180, 128] on img at bounding box center [176, 134] width 10 height 12
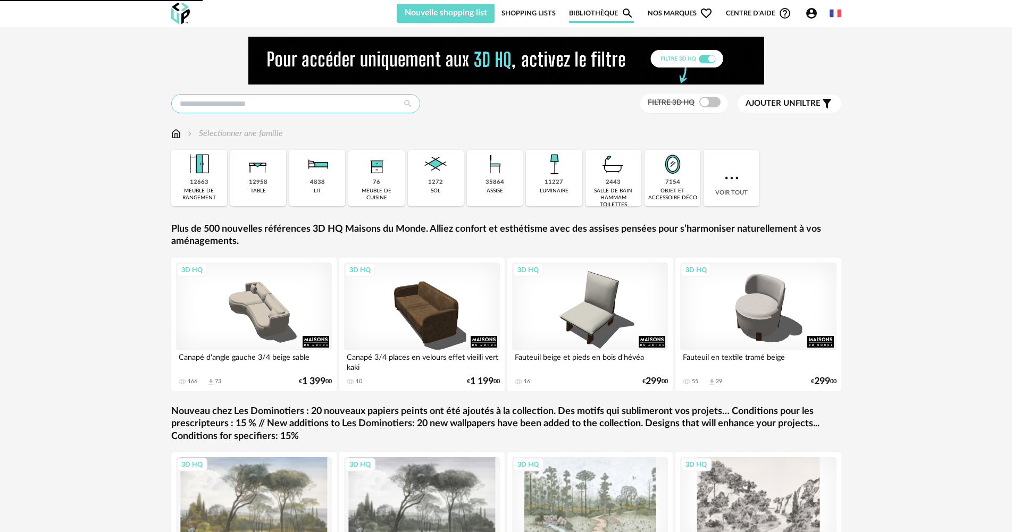
click at [225, 102] on input "text" at bounding box center [295, 103] width 249 height 19
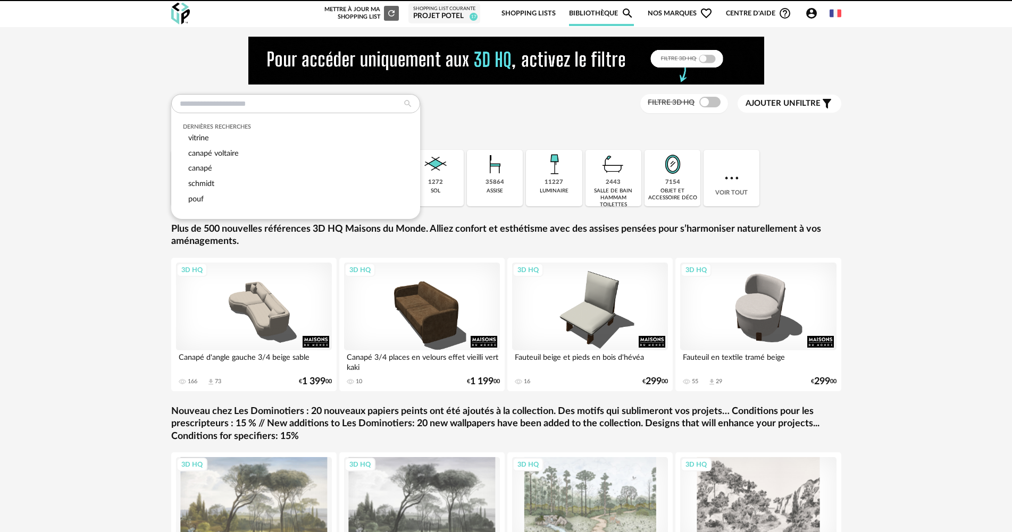
click at [581, 136] on div "Sélectionner une famille" at bounding box center [506, 134] width 670 height 12
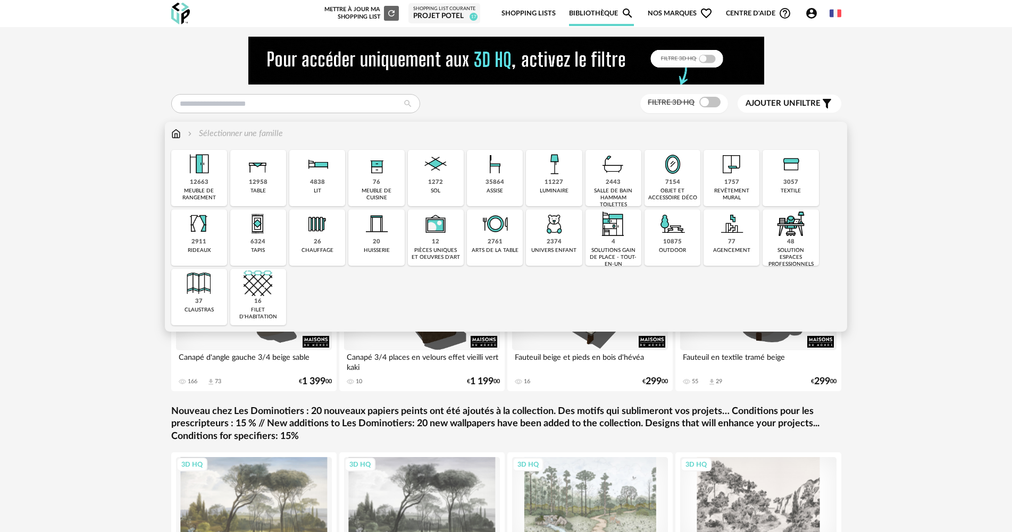
click at [376, 171] on img at bounding box center [376, 164] width 29 height 29
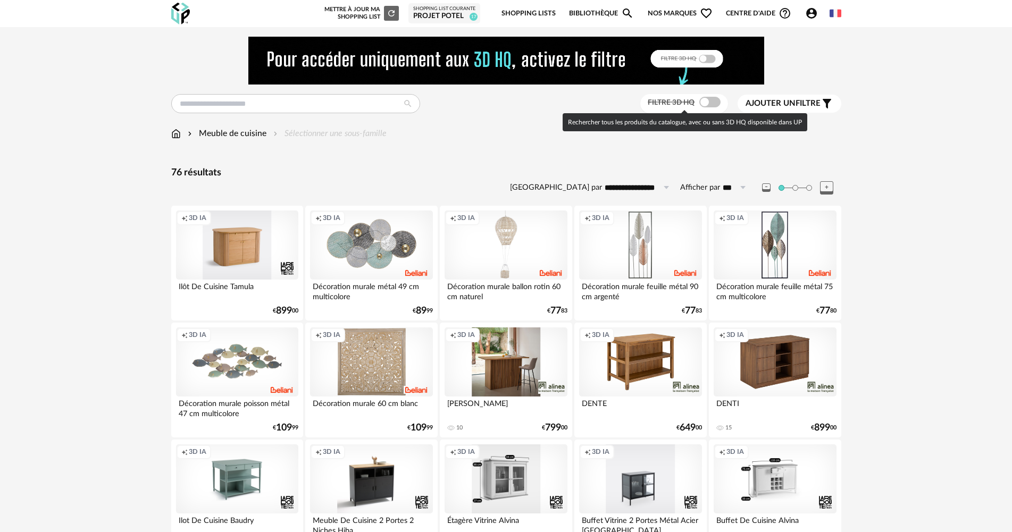
click at [713, 102] on span at bounding box center [709, 102] width 21 height 11
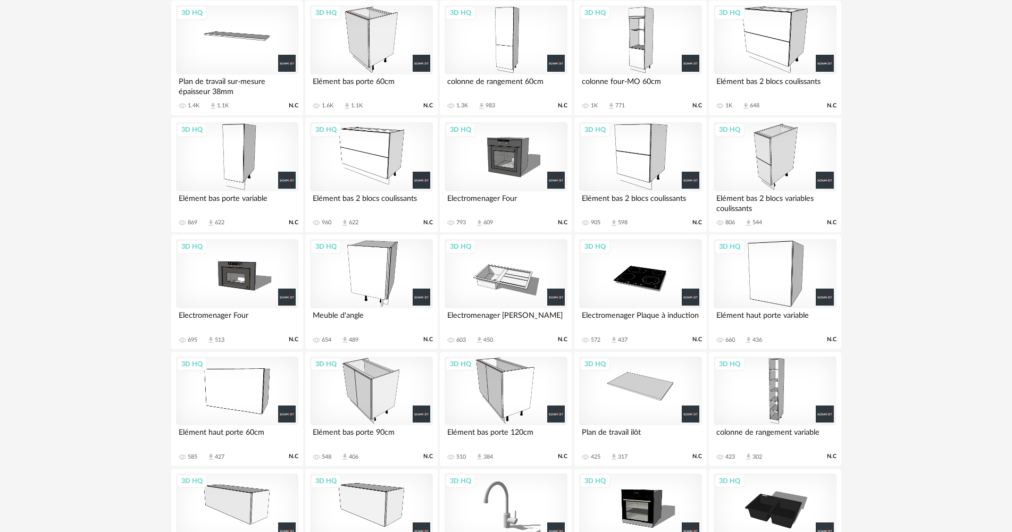
scroll to position [213, 0]
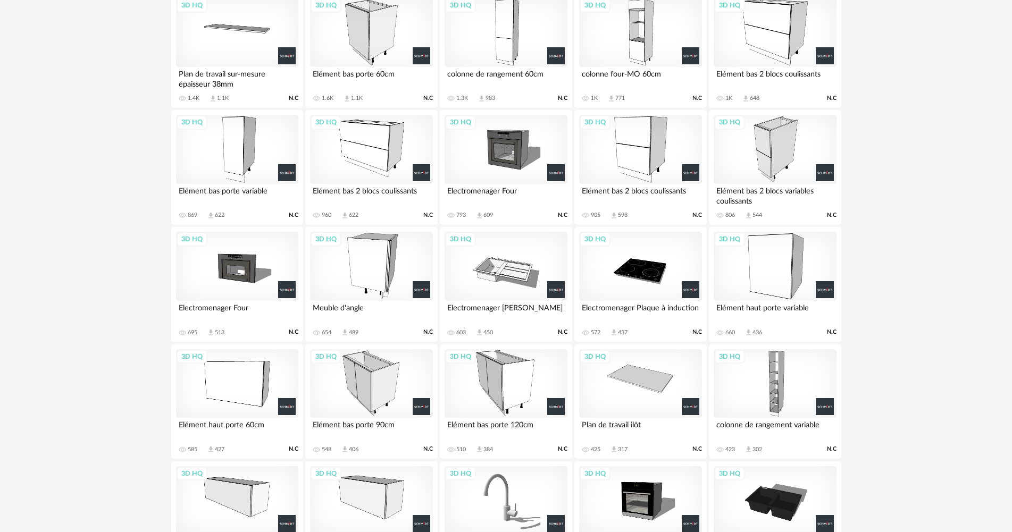
click at [254, 155] on div "3D HQ" at bounding box center [237, 149] width 122 height 69
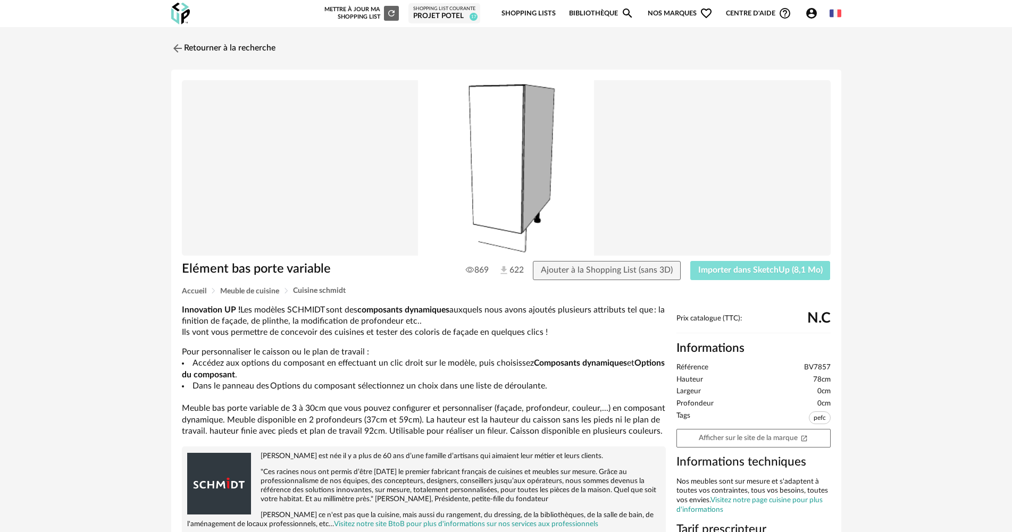
click at [792, 269] on span "Importer dans SketchUp (8,1 Mo)" at bounding box center [760, 270] width 124 height 9
click at [232, 60] on div "Retourner à la recherche Elément bas porte variable 869 622 Ajouter à la Shoppi…" at bounding box center [506, 417] width 689 height 760
click at [232, 49] on link "Retourner à la recherche" at bounding box center [221, 48] width 104 height 23
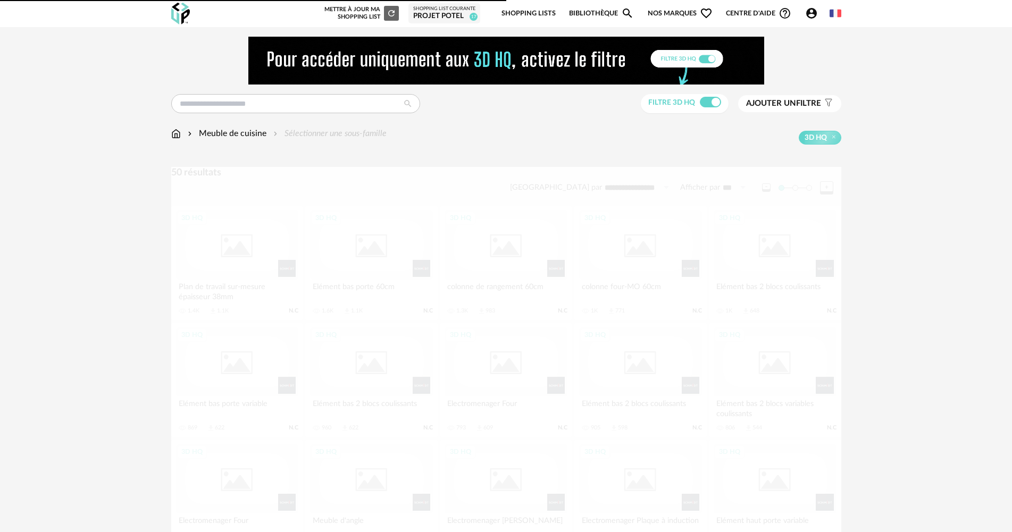
scroll to position [213, 0]
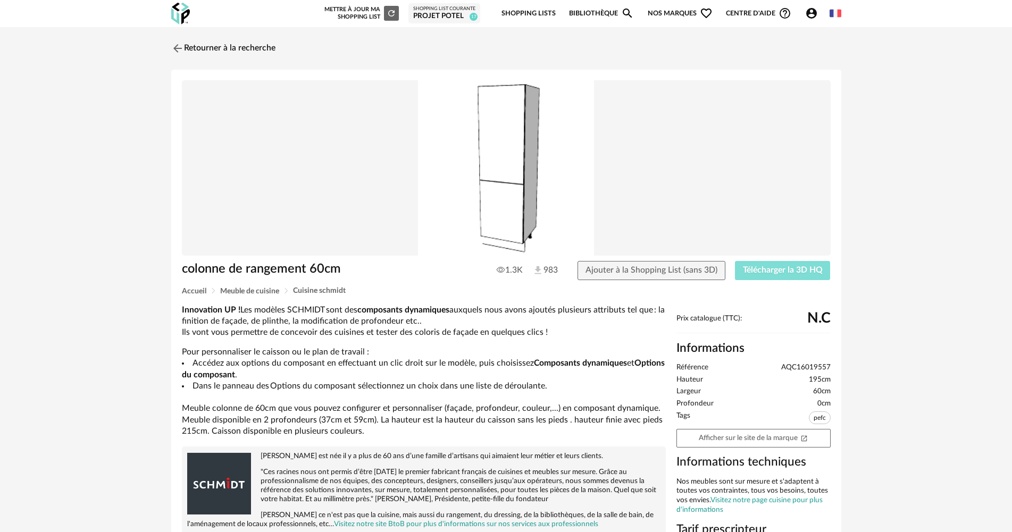
click at [743, 267] on span "Télécharger la 3D HQ" at bounding box center [783, 270] width 80 height 9
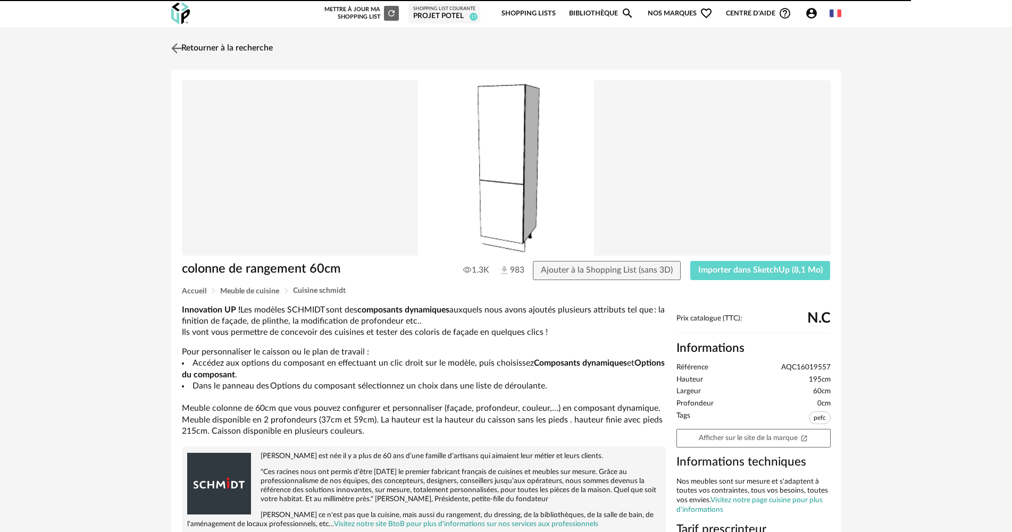
click at [267, 55] on link "Retourner à la recherche" at bounding box center [221, 48] width 104 height 23
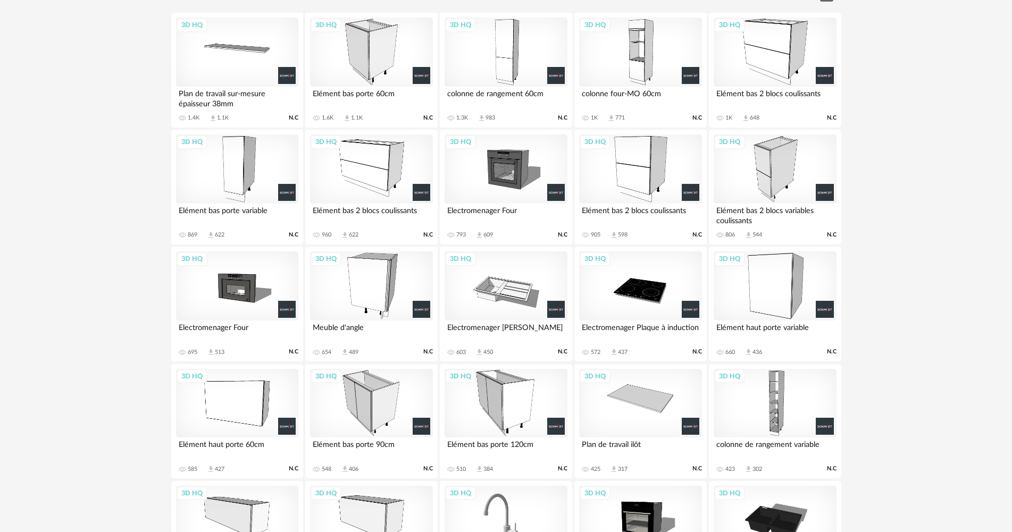
scroll to position [213, 0]
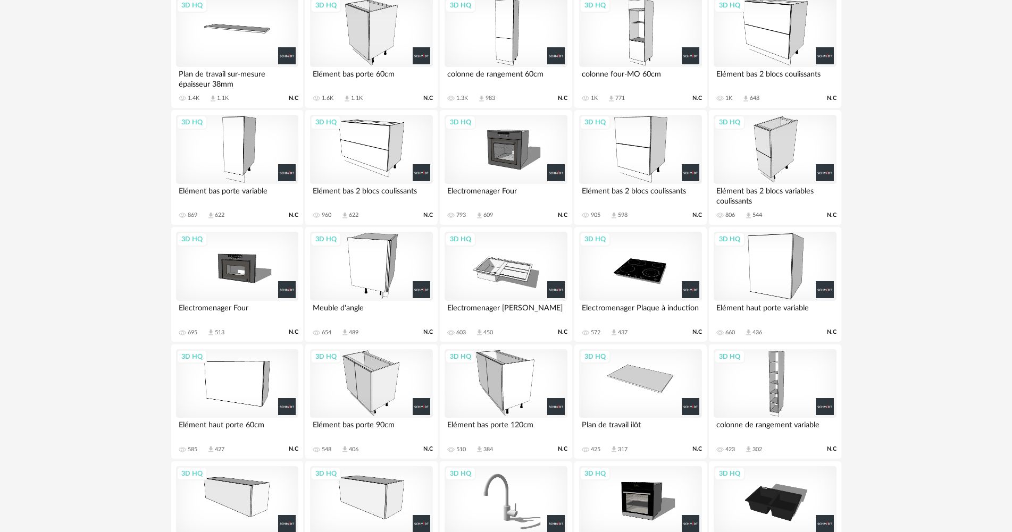
click at [514, 275] on div "3D HQ" at bounding box center [506, 266] width 122 height 69
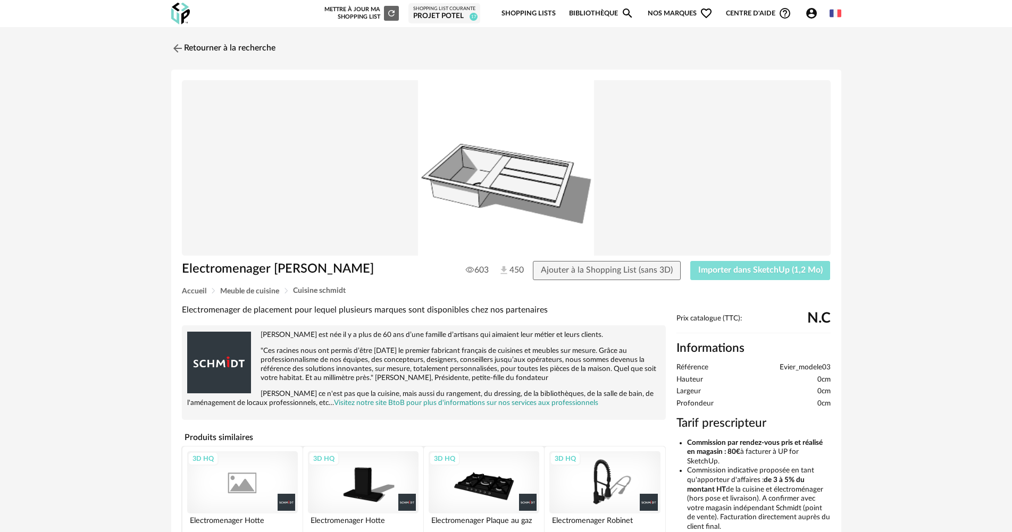
click at [733, 271] on span "Importer dans SketchUp (1,2 Mo)" at bounding box center [760, 270] width 124 height 9
click at [256, 46] on link "Retourner à la recherche" at bounding box center [221, 48] width 104 height 23
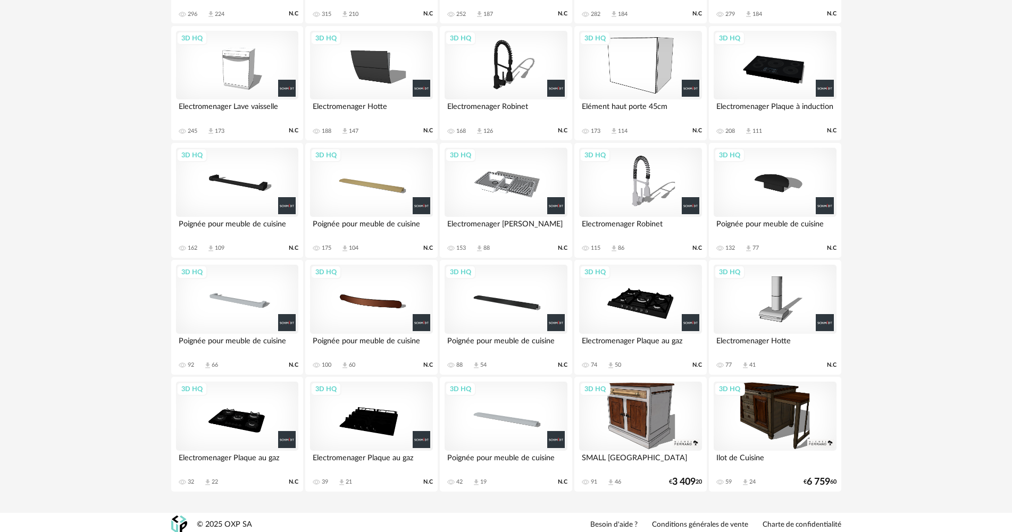
scroll to position [887, 0]
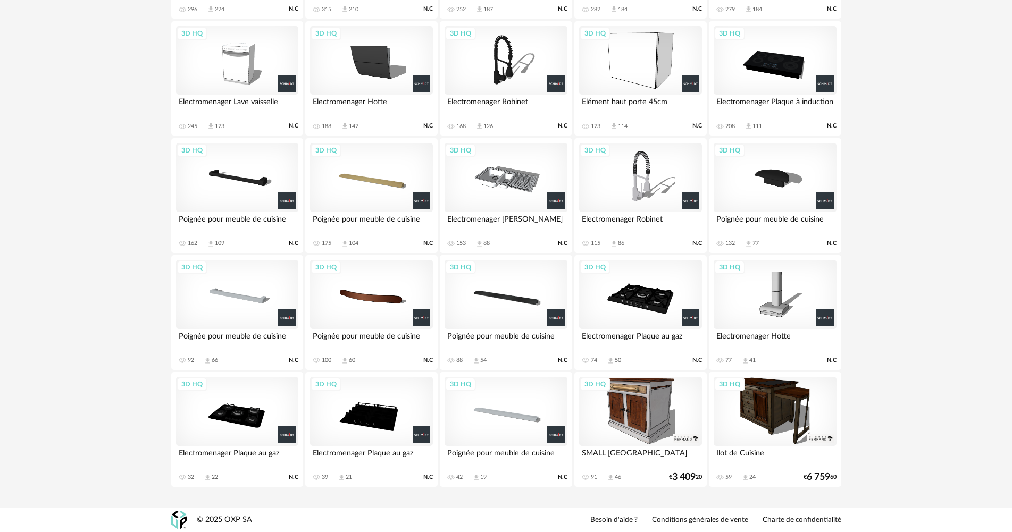
click at [651, 315] on div "3D HQ" at bounding box center [640, 294] width 122 height 69
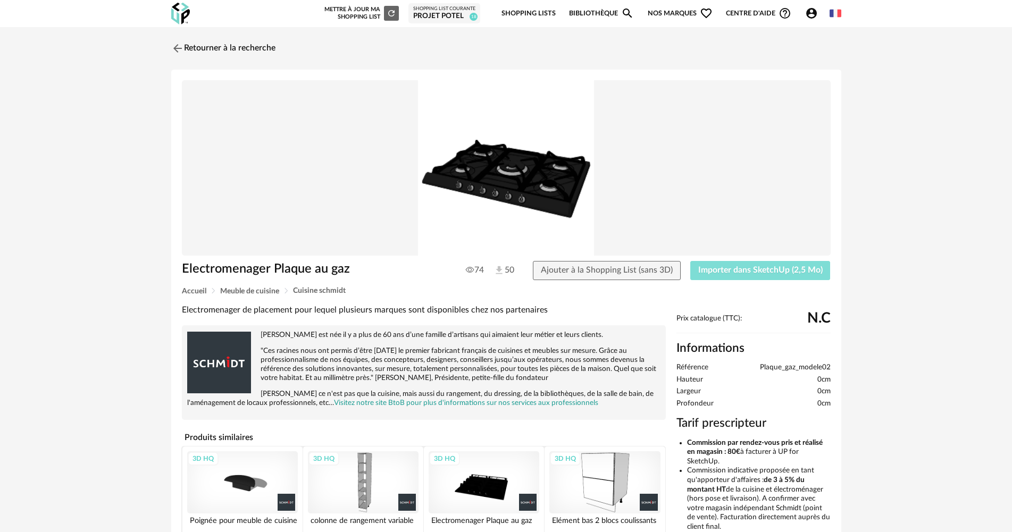
click at [709, 269] on span "Importer dans SketchUp (2,5 Mo)" at bounding box center [760, 270] width 124 height 9
click at [269, 53] on link "Retourner à la recherche" at bounding box center [221, 48] width 104 height 23
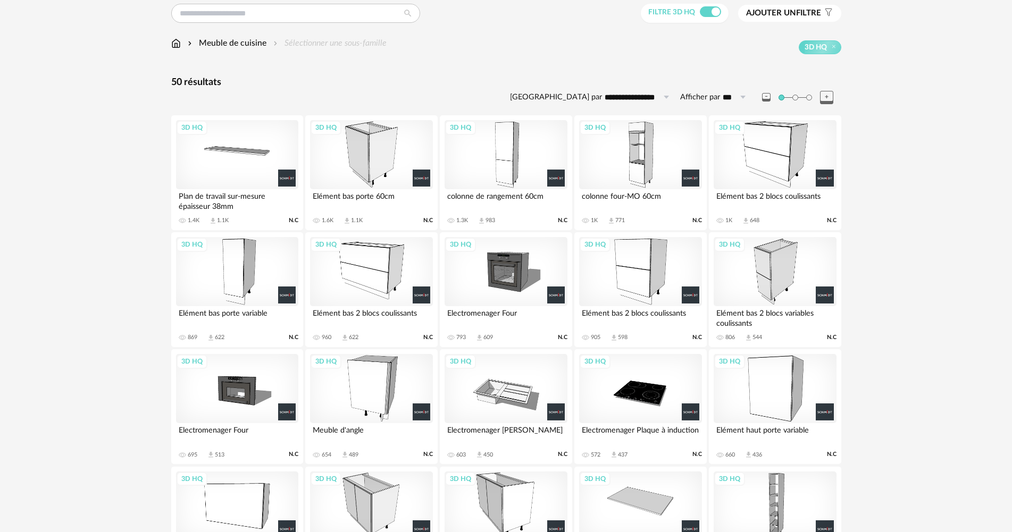
scroll to position [213, 0]
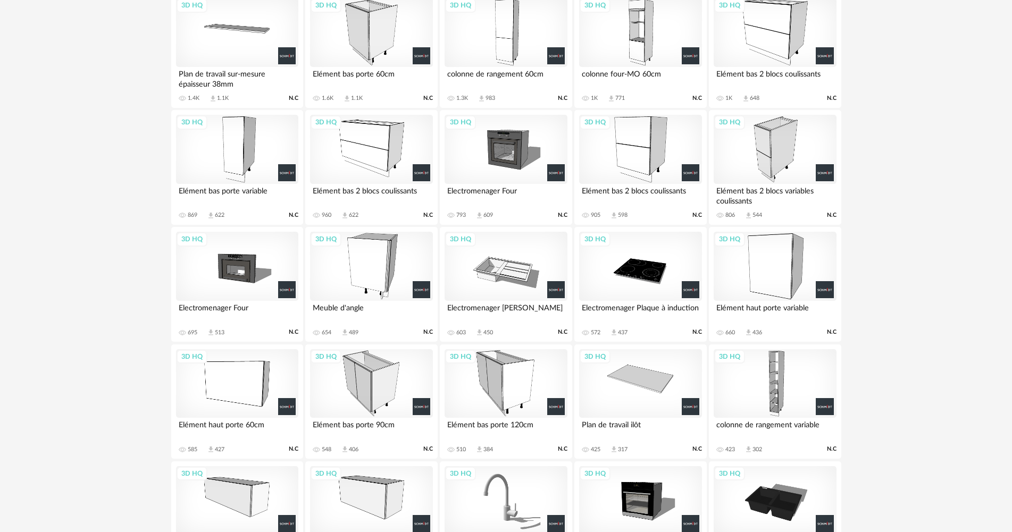
click at [374, 304] on div "Meuble d'angle" at bounding box center [371, 311] width 122 height 21
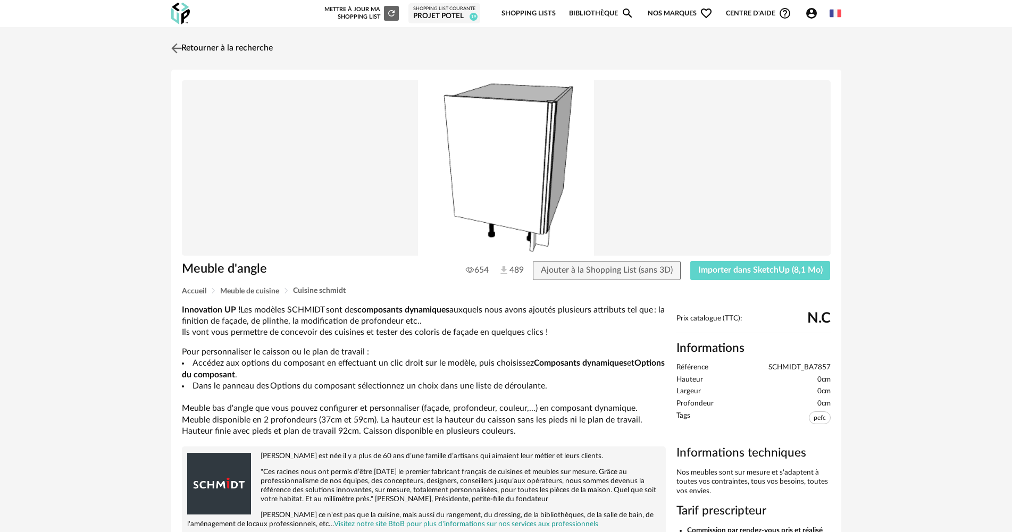
click at [226, 49] on link "Retourner à la recherche" at bounding box center [221, 48] width 104 height 23
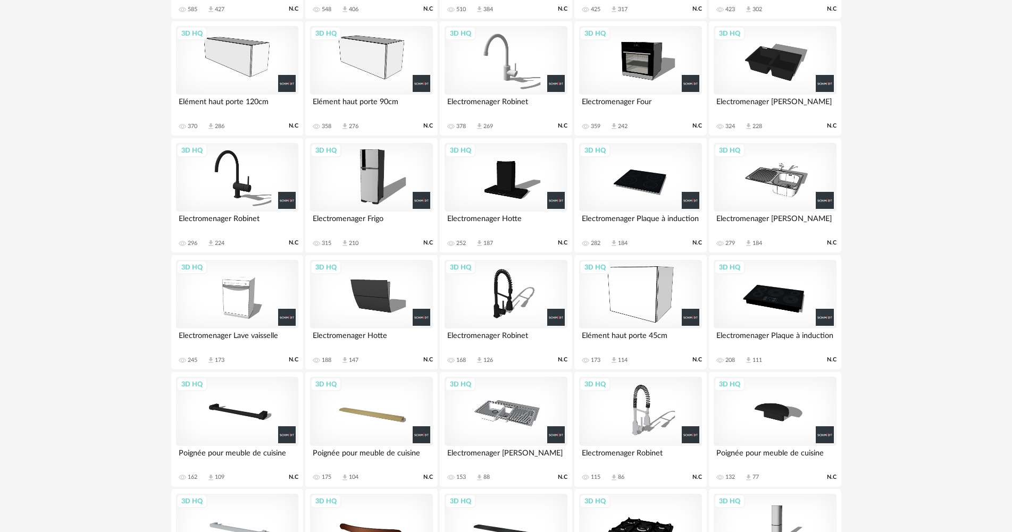
scroll to position [691, 0]
